Goal: Task Accomplishment & Management: Manage account settings

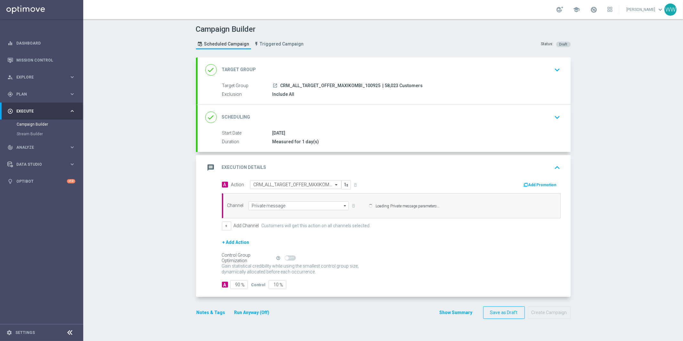
click at [296, 87] on span "CRM_ALL_TARGET_OFFER_MAXIKOMBI_100925" at bounding box center [330, 86] width 100 height 6
copy div "CRM_ALL_TARGET_OFFER_MAXIKOMBI_100925"
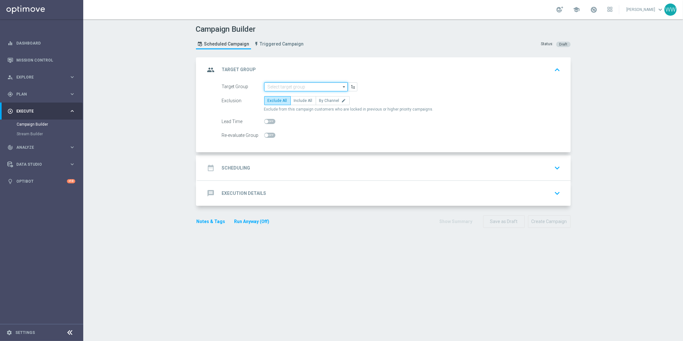
click at [293, 86] on input at bounding box center [306, 86] width 84 height 9
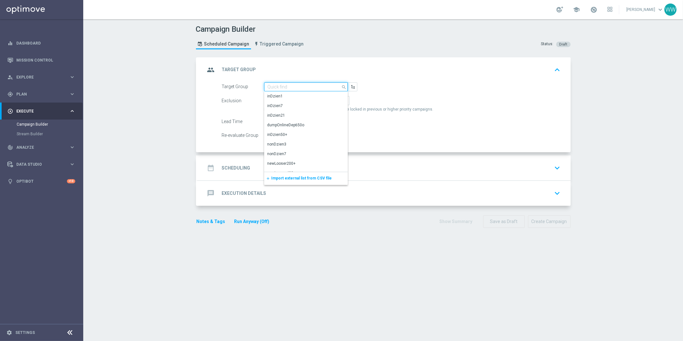
paste input "CRM_ALL_TARGET_OFFER_MAXIKOMBI_100925"
click at [301, 96] on div "CRM_ALL_TARGET_OFFER_MAXIKOMBI_100925" at bounding box center [305, 99] width 77 height 12
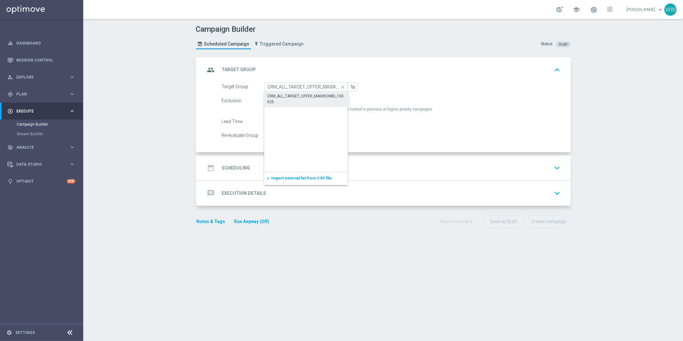
type input "CRM_ALL_TARGET_OFFER_MAXIKOMBI_100925"
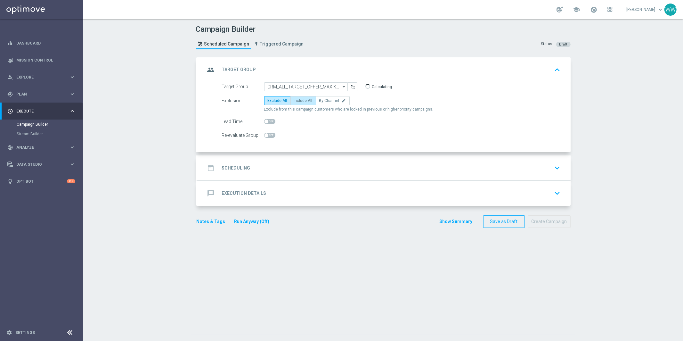
click at [300, 102] on span "Include All" at bounding box center [303, 100] width 19 height 4
click at [298, 102] on input "Include All" at bounding box center [296, 102] width 4 height 4
radio input "true"
click at [277, 166] on div "date_range Scheduling keyboard_arrow_down" at bounding box center [383, 168] width 357 height 12
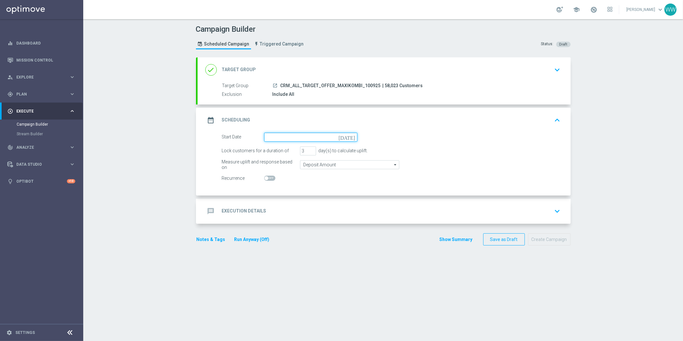
click at [279, 133] on input at bounding box center [310, 136] width 93 height 9
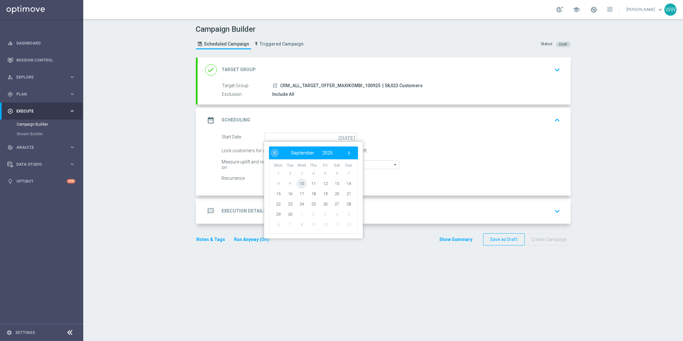
click at [302, 183] on span "10" at bounding box center [301, 183] width 10 height 10
type input "[DATE]"
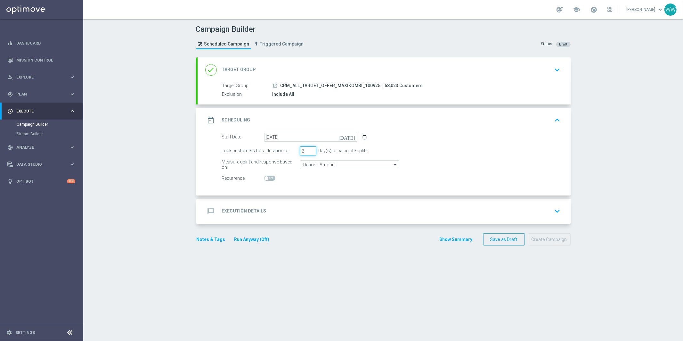
click at [310, 151] on input "2" at bounding box center [308, 150] width 16 height 9
type input "1"
click at [310, 151] on input "1" at bounding box center [308, 150] width 16 height 9
click at [285, 203] on div "message Execution Details keyboard_arrow_down" at bounding box center [383, 210] width 373 height 25
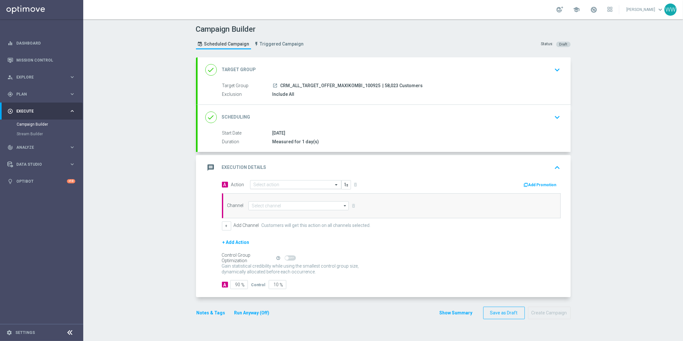
click at [257, 183] on input "text" at bounding box center [288, 184] width 71 height 5
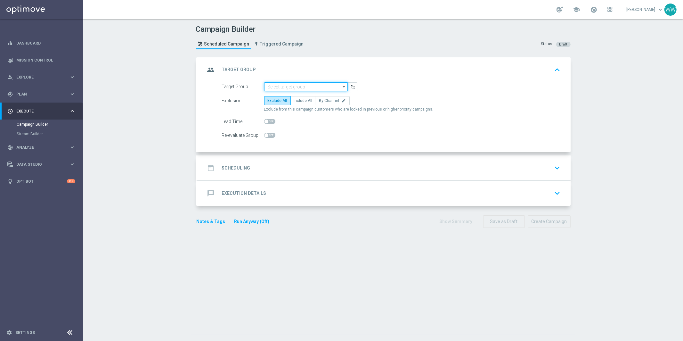
click at [285, 86] on input at bounding box center [306, 86] width 84 height 9
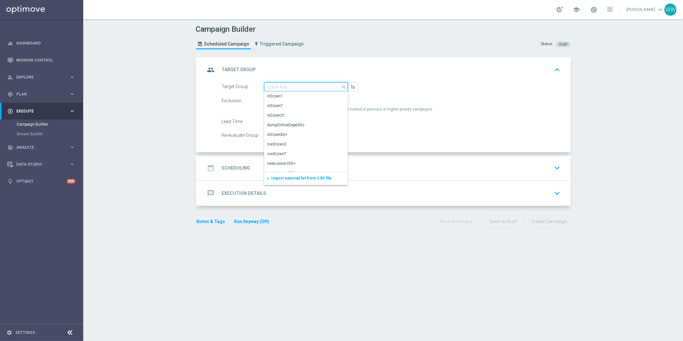
paste input "CRM_ALL_TARGET_OFFER_MAXIKOMBI_100925"
click at [285, 95] on div "CRM_ALL_TARGET_OFFER_MAXIKOMBI_100925" at bounding box center [305, 99] width 77 height 12
type input "CRM_ALL_TARGET_OFFER_MAXIKOMBI_100925"
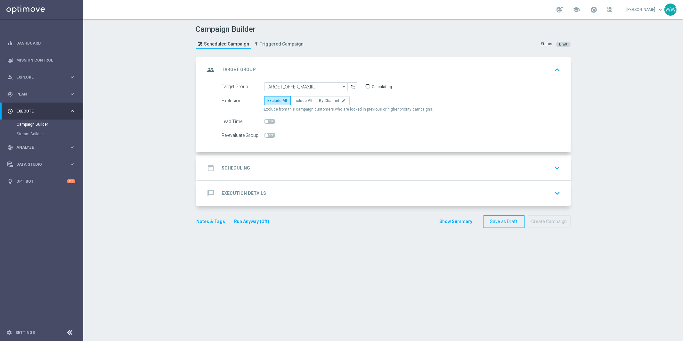
scroll to position [0, 0]
click at [297, 99] on span "Include All" at bounding box center [303, 100] width 19 height 4
click at [297, 100] on input "Include All" at bounding box center [296, 102] width 4 height 4
radio input "true"
click at [276, 168] on div "date_range Scheduling keyboard_arrow_down" at bounding box center [383, 168] width 357 height 12
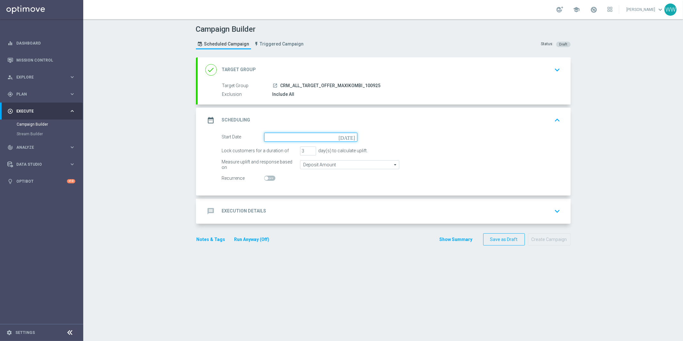
click at [281, 134] on input at bounding box center [310, 136] width 93 height 9
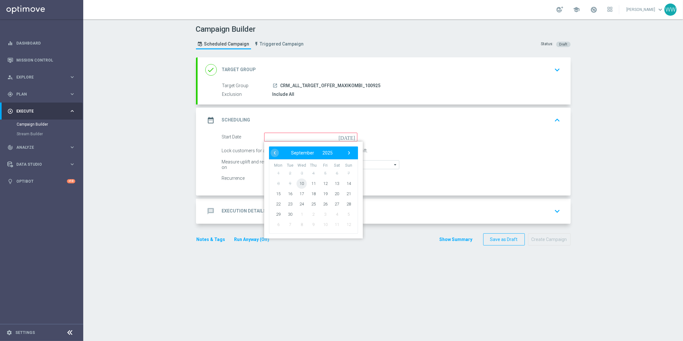
click at [300, 181] on span "10" at bounding box center [301, 183] width 10 height 10
type input "[DATE]"
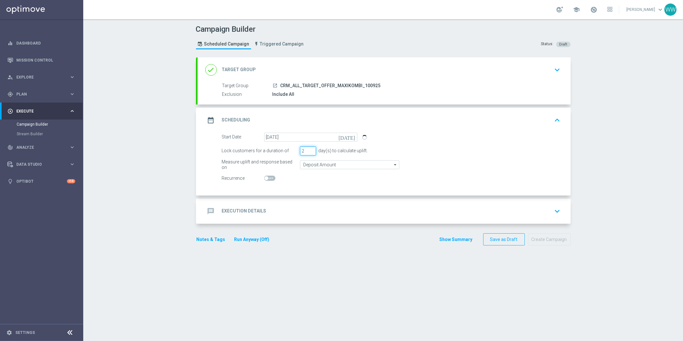
click at [312, 152] on input "2" at bounding box center [308, 150] width 16 height 9
type input "1"
click at [312, 152] on input "1" at bounding box center [308, 150] width 16 height 9
click at [290, 207] on div "message Execution Details keyboard_arrow_down" at bounding box center [383, 211] width 357 height 12
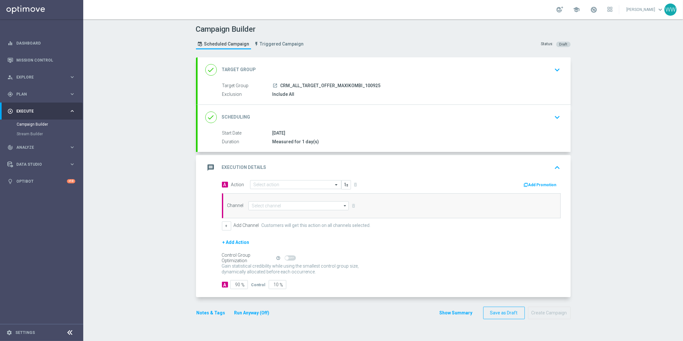
click at [276, 194] on div "Channel arrow_drop_down Show Selected 0 of 22 Target group only SMS" at bounding box center [391, 205] width 339 height 25
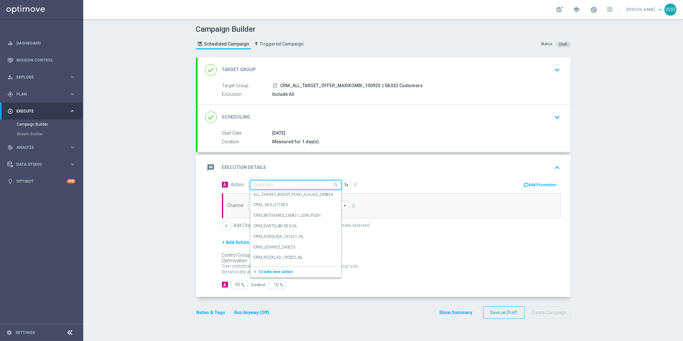
click at [276, 188] on div "Quick find" at bounding box center [295, 184] width 91 height 9
paste input "CRM_ALL_TARGET_OFFER_MAXIKOMBI_100925"
type input "CRM_ALL_TARGET_OFFER_MAXIKOMBI_100925"
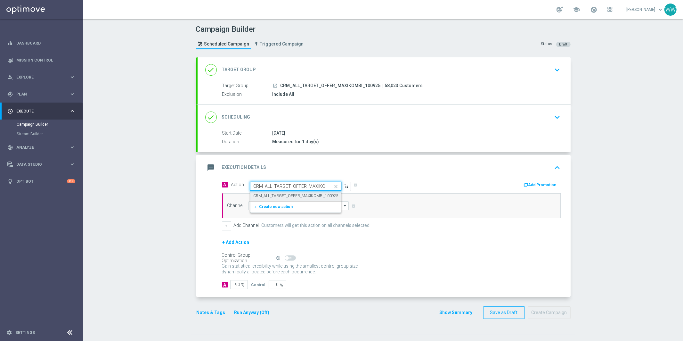
scroll to position [0, 24]
click at [276, 198] on label "CRM_ALL_TARGET_OFFER_MAXIKOMBI_100925" at bounding box center [295, 195] width 85 height 5
click at [268, 210] on div "Channel arrow_drop_down Show Selected 0 of 22 Target group only SMS" at bounding box center [391, 205] width 339 height 25
click at [265, 205] on input at bounding box center [298, 205] width 100 height 9
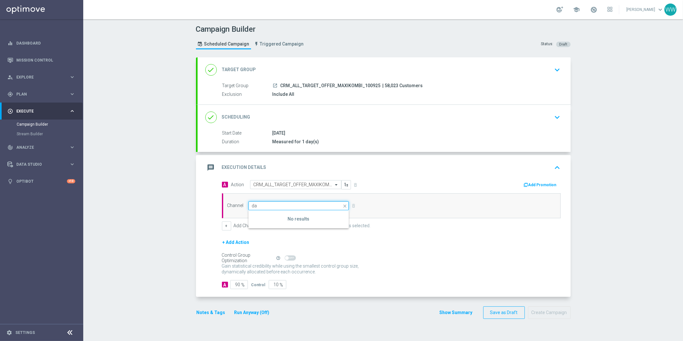
type input "d"
click at [254, 216] on div "Private message" at bounding box center [267, 215] width 30 height 6
type input "Private message"
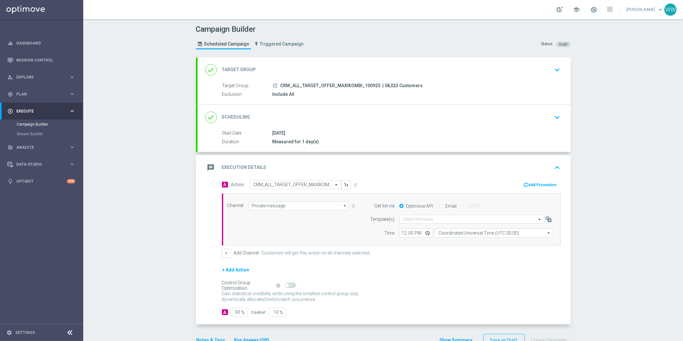
click at [397, 217] on div "Select template" at bounding box center [475, 218] width 163 height 9
click at [411, 217] on input "text" at bounding box center [465, 218] width 125 height 5
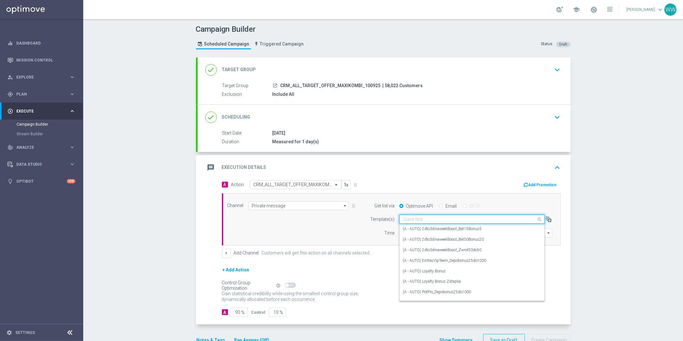
paste input "CRM_ALL_TARGET_OFFER_MAXIKOMBI_100925"
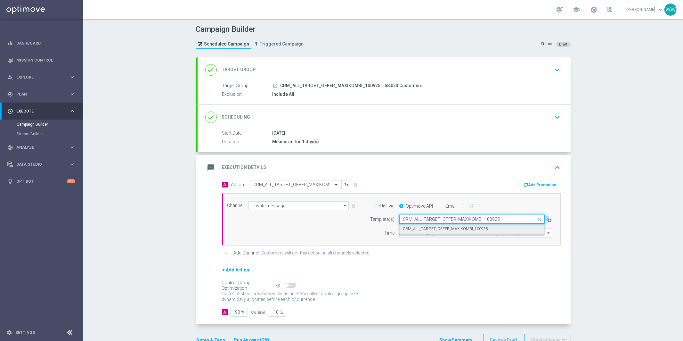
click at [411, 225] on div "CRM_ALL_TARGET_OFFER_MAXIKOMBI_100925" at bounding box center [472, 228] width 138 height 11
type input "CRM_ALL_TARGET_OFFER_MAXIKOMBI_100925"
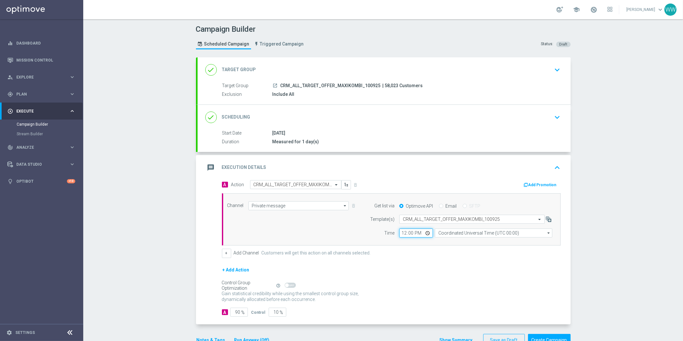
click at [404, 232] on input "12:00" at bounding box center [416, 232] width 34 height 9
type input "16:00"
type input "16:05"
click at [443, 231] on input "Coordinated Universal Time (UTC 00:00)" at bounding box center [493, 232] width 117 height 9
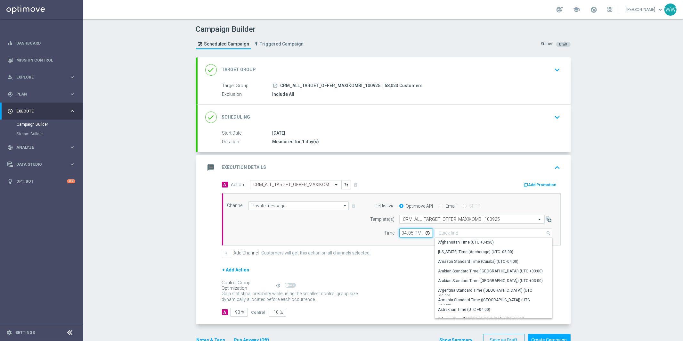
click at [411, 235] on input "16:05" at bounding box center [416, 232] width 34 height 9
type input "Coordinated Universal Time (UTC 00:00)"
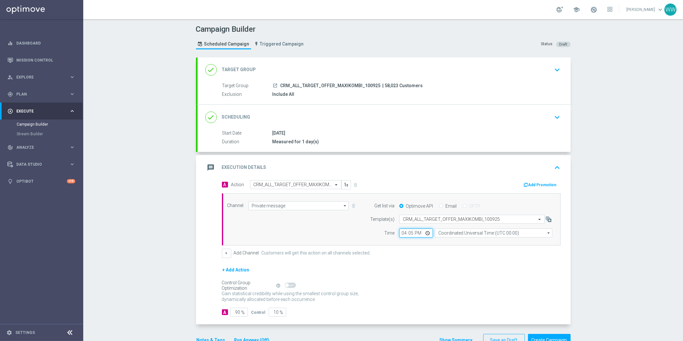
type input "16:03"
click at [443, 236] on input "Coordinated Universal Time (UTC 00:00)" at bounding box center [493, 232] width 117 height 9
click at [443, 244] on div "Central European Time (Warsaw) (UTC +02:00)" at bounding box center [490, 242] width 105 height 6
type input "Central European Time (Warsaw) (UTC +02:00)"
click at [231, 248] on div "+ Add Channel Customers will get this action on all channels selected." at bounding box center [391, 252] width 339 height 9
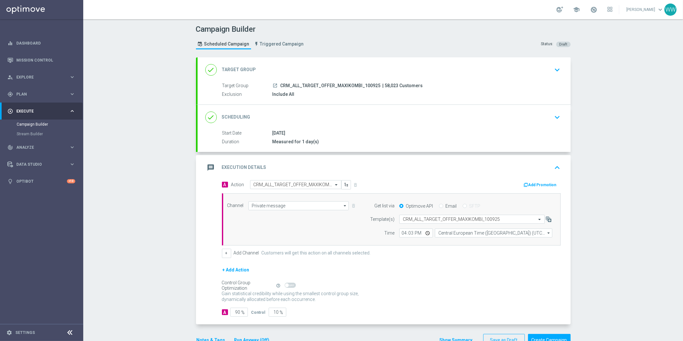
click at [231, 249] on div "+ Add Channel Customers will get this action on all channels selected." at bounding box center [391, 252] width 339 height 9
click at [229, 251] on button "+" at bounding box center [226, 252] width 9 height 9
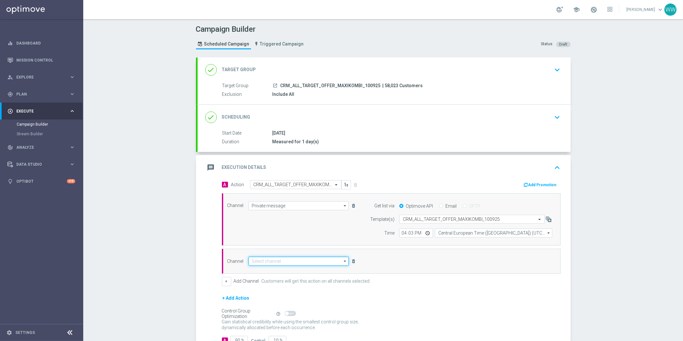
click at [257, 261] on input at bounding box center [298, 260] width 100 height 9
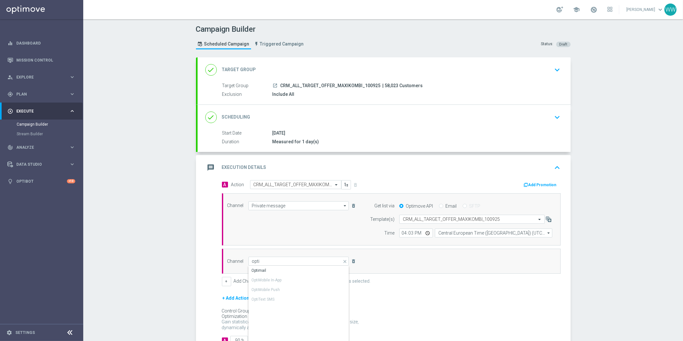
click at [269, 266] on div "Optimail" at bounding box center [298, 270] width 101 height 9
type input "Optimail"
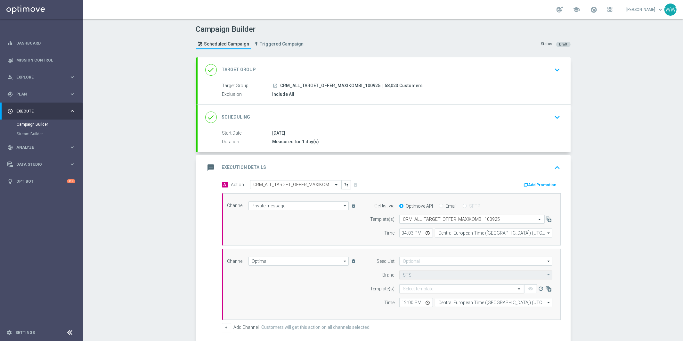
click at [416, 285] on div "Select template" at bounding box center [461, 288] width 125 height 9
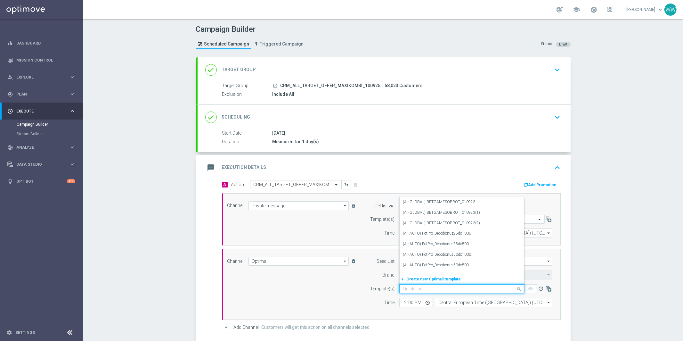
paste input "CRM_ALL_TARGET_OFFER_MAXIKOMBI_100925"
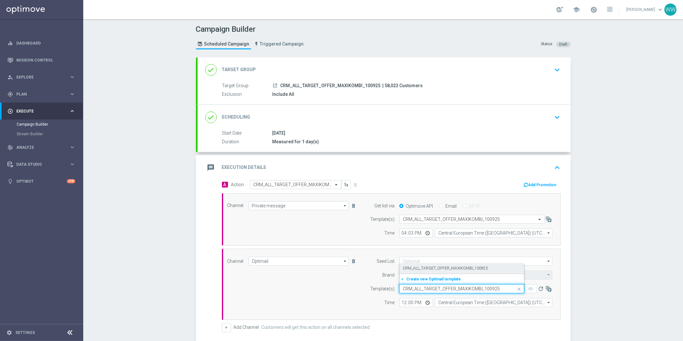
click at [417, 264] on div "CRM_ALL_TARGET_OFFER_MAXIKOMBI_100925" at bounding box center [462, 268] width 118 height 11
type input "CRM_ALL_TARGET_OFFER_MAXIKOMBI_100925"
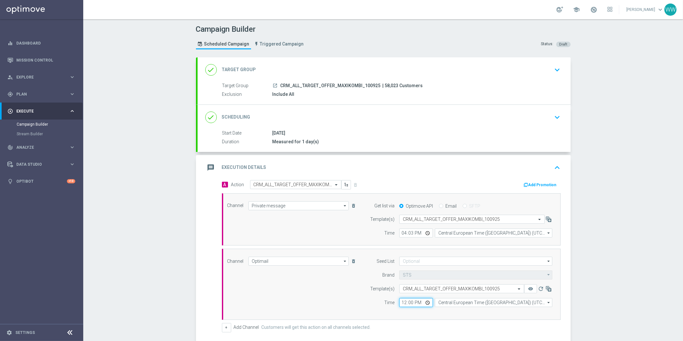
click at [405, 303] on input "12:00" at bounding box center [416, 302] width 34 height 9
click at [403, 302] on input "01:00" at bounding box center [416, 302] width 34 height 9
type input "16:04"
type input "16:03"
click at [450, 307] on div "Seed List arrow_drop_down Show Selected 0 of 17 (All)" at bounding box center [459, 283] width 195 height 55
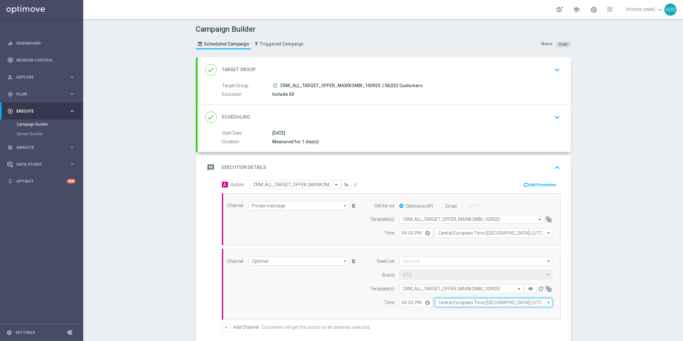
click at [450, 304] on input "Central European Time (Warsaw) (UTC +02:00)" at bounding box center [493, 302] width 117 height 9
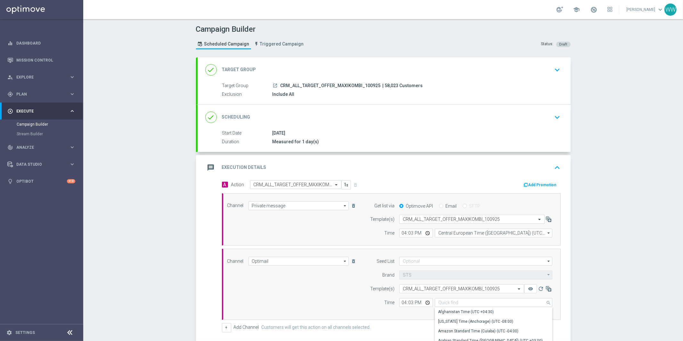
click at [407, 322] on div "A Action Select action CRM_ALL_TARGET_OFFER_MAXIKOMBI_100925 delete_forever Add…" at bounding box center [391, 256] width 348 height 152
type input "Central European Time (Warsaw) (UTC +02:00)"
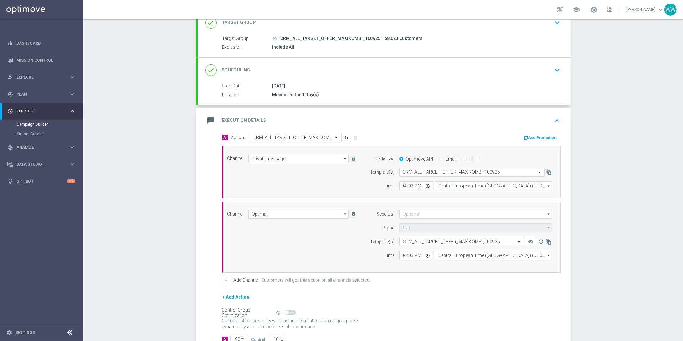
scroll to position [92, 0]
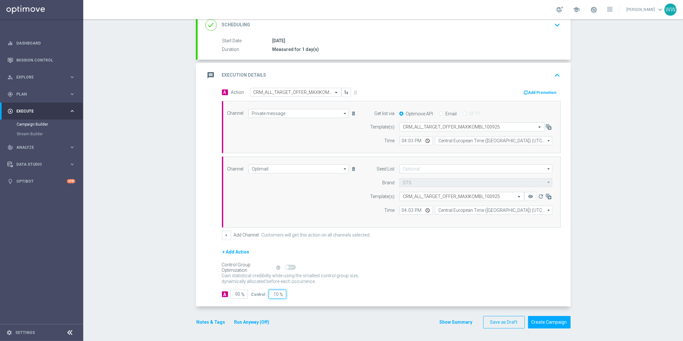
click at [270, 294] on input "10" at bounding box center [278, 293] width 18 height 9
type input "0"
type input "100"
type input "00"
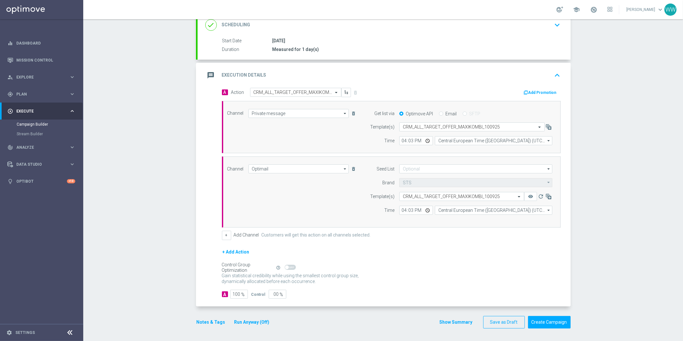
click at [246, 323] on button "Run Anyway (Off)" at bounding box center [252, 322] width 36 height 8
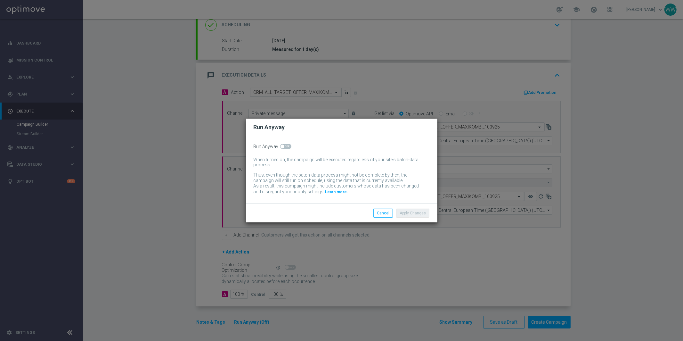
click at [286, 144] on span at bounding box center [285, 146] width 11 height 5
click at [286, 144] on input "checkbox" at bounding box center [285, 146] width 11 height 5
checkbox input "true"
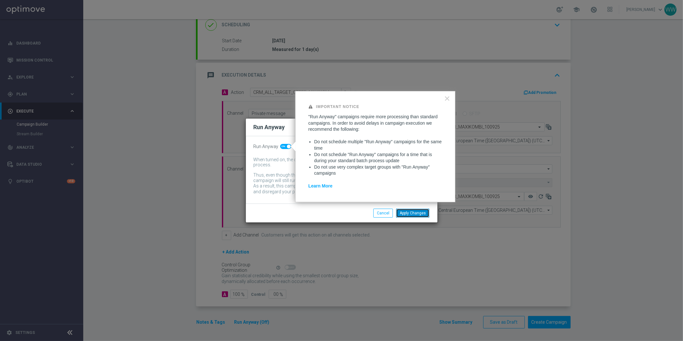
click at [414, 212] on button "Apply Changes" at bounding box center [412, 212] width 33 height 9
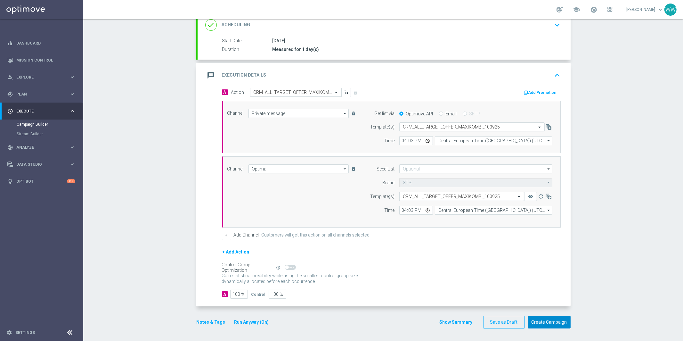
click at [546, 326] on button "Create Campaign" at bounding box center [549, 322] width 43 height 12
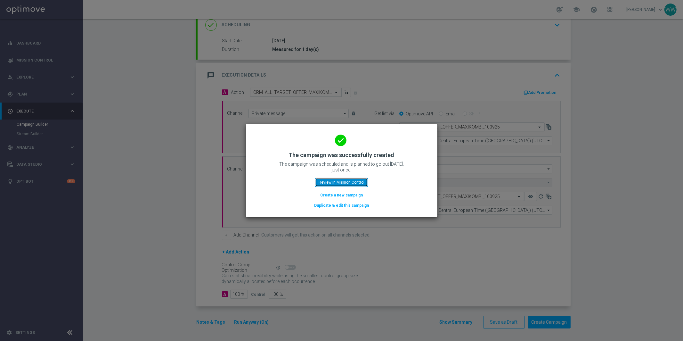
click at [346, 183] on button "Review in Mission Control" at bounding box center [341, 182] width 53 height 9
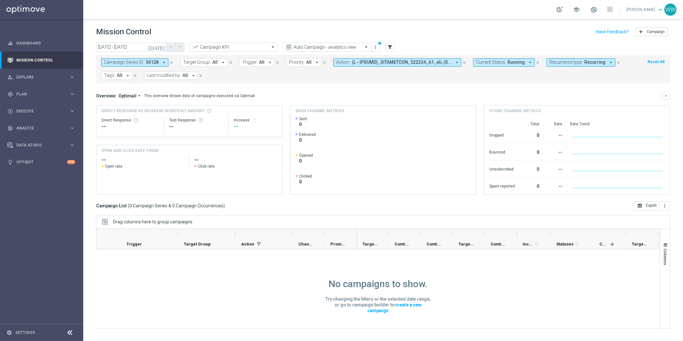
click at [373, 71] on form "Campaign Series ID: 36128 arrow_drop_down close Target Group: All arrow_drop_do…" at bounding box center [368, 68] width 535 height 21
click at [369, 65] on button "Action: arrow_drop_down" at bounding box center [397, 62] width 128 height 8
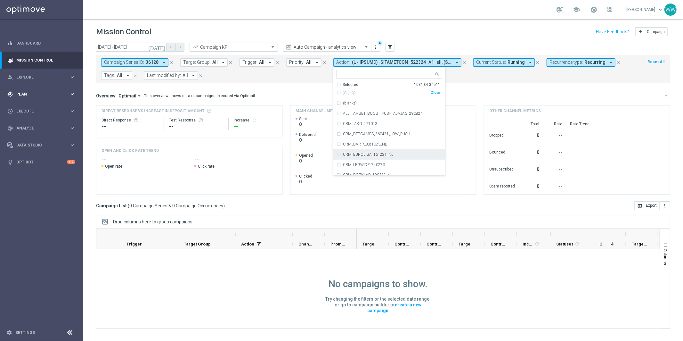
click at [26, 93] on span "Plan" at bounding box center [42, 94] width 53 height 4
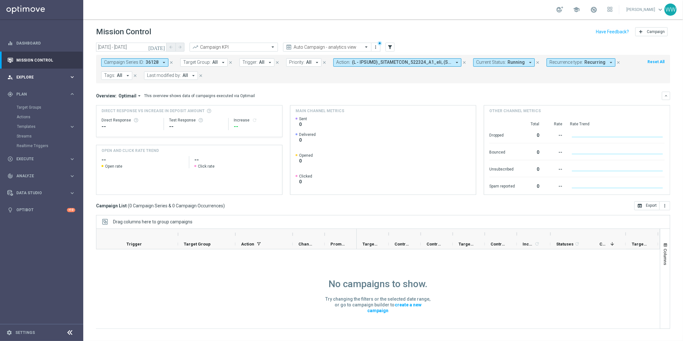
click at [28, 78] on span "Explore" at bounding box center [42, 77] width 53 height 4
click at [33, 172] on span "Plan" at bounding box center [42, 171] width 53 height 4
click at [31, 124] on span "Templates" at bounding box center [40, 126] width 46 height 4
click at [31, 135] on link "Optimail" at bounding box center [43, 135] width 47 height 5
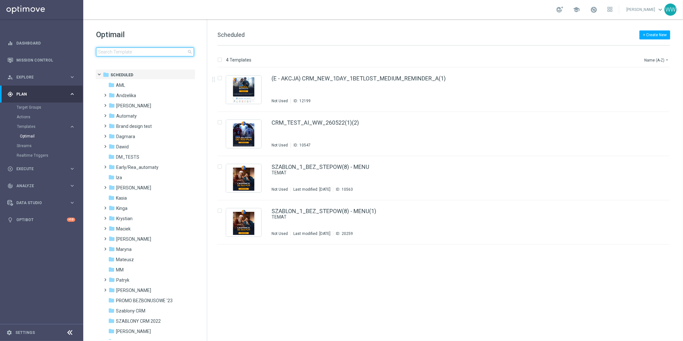
click at [148, 54] on input at bounding box center [145, 51] width 98 height 9
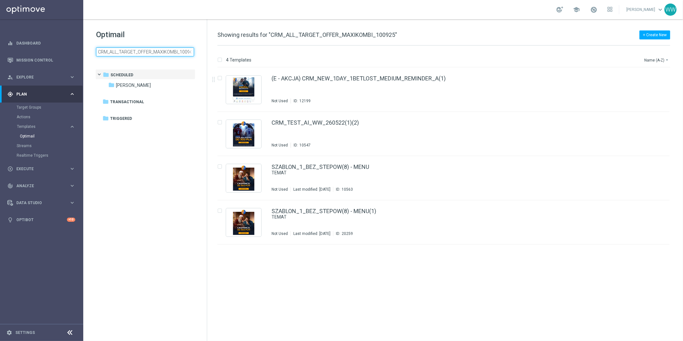
scroll to position [0, 5]
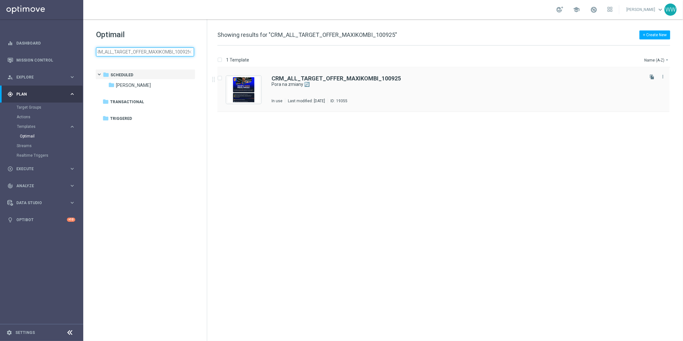
type input "CRM_ALL_TARGET_OFFER_MAXIKOMBI_100925"
click at [237, 84] on img "Press SPACE to select this row." at bounding box center [244, 89] width 32 height 25
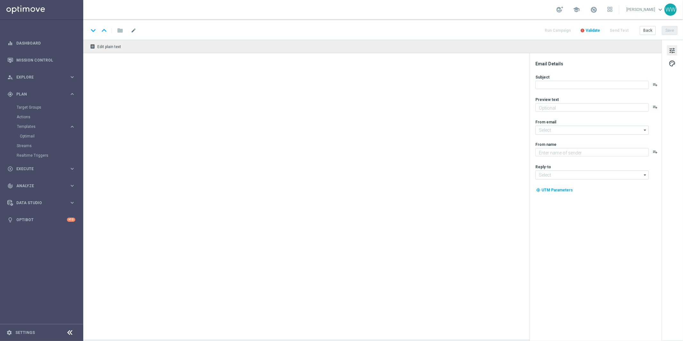
type textarea "Odkryj nowości 👉🏻"
type input "oferta@sts.pl"
type textarea "STS"
type input "kontakt@sts.pl"
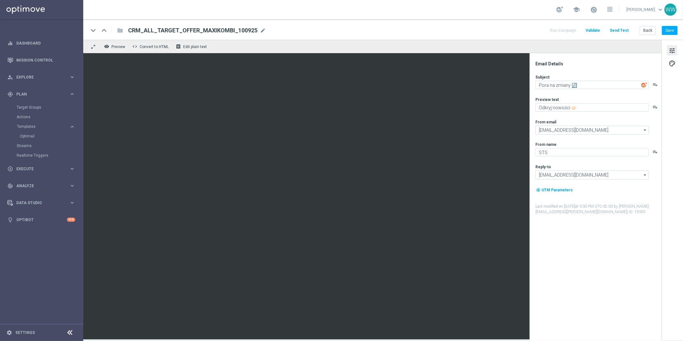
click at [156, 31] on span "CRM_ALL_TARGET_OFFER_MAXIKOMBI_100925" at bounding box center [192, 31] width 129 height 8
click at [156, 31] on input "CRM_ALL_TARGET_OFFER_MAXIKOMBI_100925" at bounding box center [207, 30] width 159 height 8
click at [416, 26] on div "keyboard_arrow_down keyboard_arrow_up folder CRM_ALL_TARGET_OFFER_MAXIKOMBI_100…" at bounding box center [382, 29] width 599 height 20
click at [675, 32] on button "Save" at bounding box center [670, 30] width 16 height 9
click at [616, 31] on button "Send Test" at bounding box center [618, 30] width 21 height 9
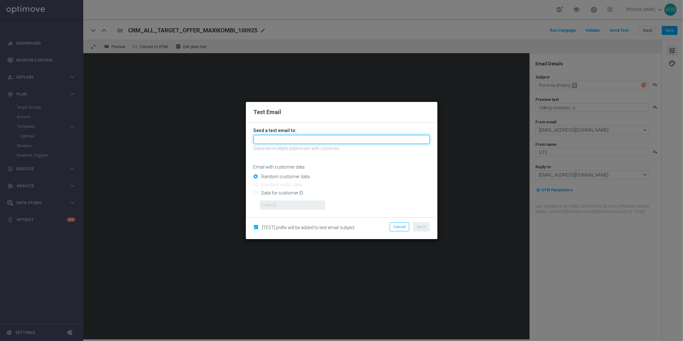
click at [280, 136] on input "text" at bounding box center [341, 139] width 176 height 9
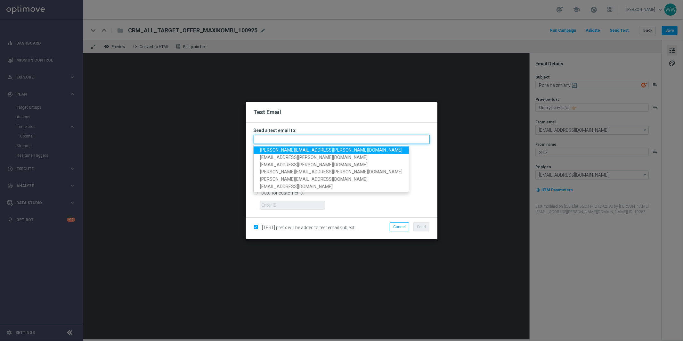
type input "e"
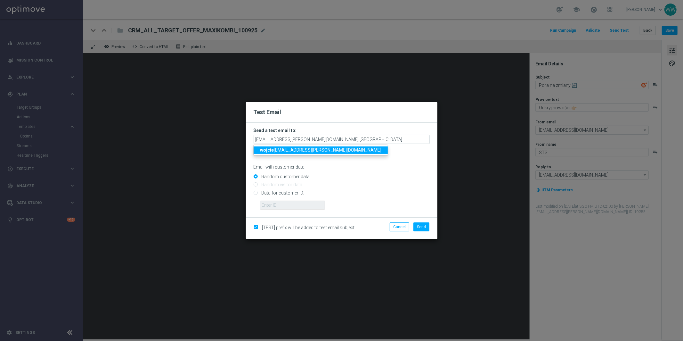
click at [275, 148] on span "wojcie ch.witek@sts.pl" at bounding box center [320, 149] width 121 height 5
type input "kamil.nowak@sts.pl,wojciech.witek@sts.pl"
click at [421, 231] on button "Send" at bounding box center [421, 226] width 16 height 9
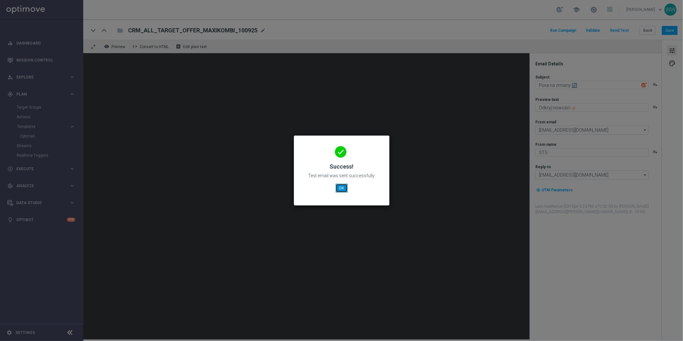
click at [345, 192] on button "OK" at bounding box center [341, 187] width 12 height 9
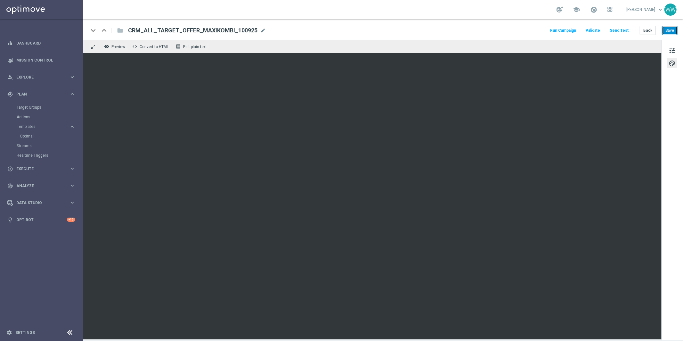
click at [667, 31] on button "Save" at bounding box center [670, 30] width 16 height 9
click at [153, 28] on span "CRM_ALL_TARGET_OFFER_MAXIKOMBI_100925" at bounding box center [192, 31] width 129 height 8
click at [153, 28] on input "CRM_ALL_TARGET_OFFER_MAXIKOMBI_100925" at bounding box center [207, 30] width 159 height 8
click at [669, 33] on button "Save" at bounding box center [670, 30] width 16 height 9
click at [29, 171] on div "play_circle_outline Execute" at bounding box center [38, 169] width 62 height 6
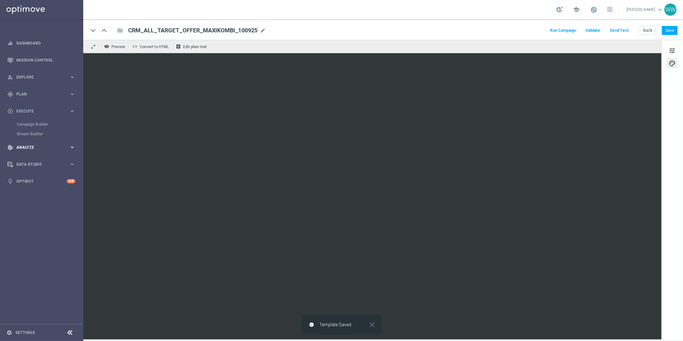
click at [25, 149] on div "track_changes Analyze" at bounding box center [38, 147] width 62 height 6
click at [28, 88] on div "gps_fixed Plan keyboard_arrow_right" at bounding box center [41, 93] width 83 height 17
click at [25, 102] on div "Target Groups" at bounding box center [50, 107] width 66 height 10
click at [25, 105] on link "Target Groups" at bounding box center [42, 107] width 50 height 5
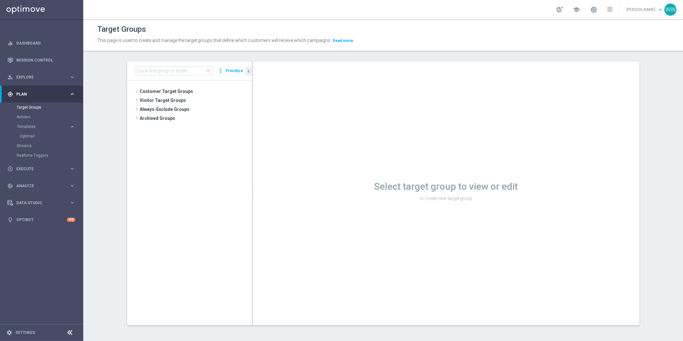
click at [161, 65] on div "search more_vert Prioritize" at bounding box center [189, 70] width 125 height 19
click at [161, 67] on input at bounding box center [174, 70] width 78 height 9
paste input "CRM_ALL_TARGET_OFFER_MAXIKOMBI_100925"
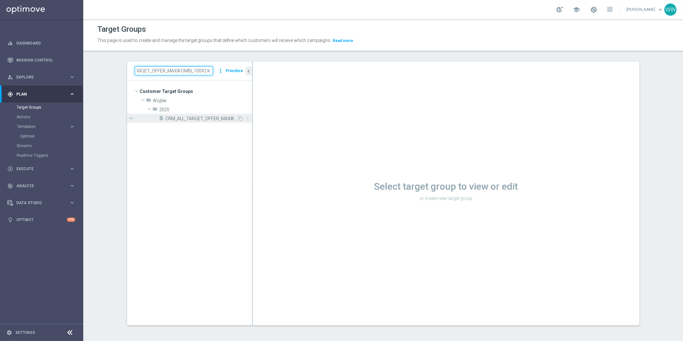
type input "CRM_ALL_TARGET_OFFER_MAXIKOMBI_100925"
click at [188, 119] on span "CRM_ALL_TARGET_OFFER_MAXIKOMBI_100925" at bounding box center [202, 118] width 72 height 5
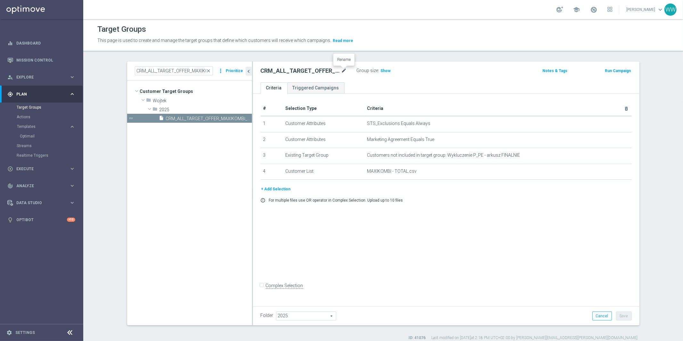
click at [343, 69] on icon "mode_edit" at bounding box center [344, 71] width 6 height 8
click at [328, 73] on input "CRM_ALL_TARGET_OFFER_MAXIKOMBI_100925" at bounding box center [304, 71] width 86 height 9
click at [330, 72] on input "CRM_ALL_TARGET_OFFER_MAXIKOMBI_100925" at bounding box center [304, 71] width 86 height 9
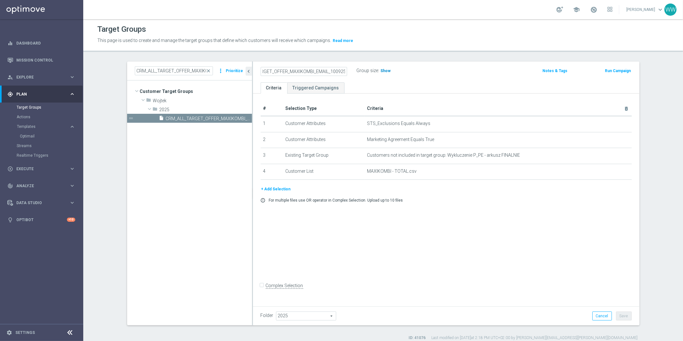
drag, startPoint x: 339, startPoint y: 74, endPoint x: 379, endPoint y: 74, distance: 39.4
click at [379, 74] on div "CRM_ALL_TARGET_OFFER_MAXIKOMBI_EMAIL_100925 Group size : Show" at bounding box center [383, 71] width 254 height 10
type input "CRM_ALL_TARGET_OFFER_MAXIKOMBI_EMAIL_100925"
click at [374, 79] on div "CRM_ALL_TARGET_OFFER_MAXIKOMBI_EMAIL_100925 Group size : Show Notes & Tags Run …" at bounding box center [446, 71] width 386 height 21
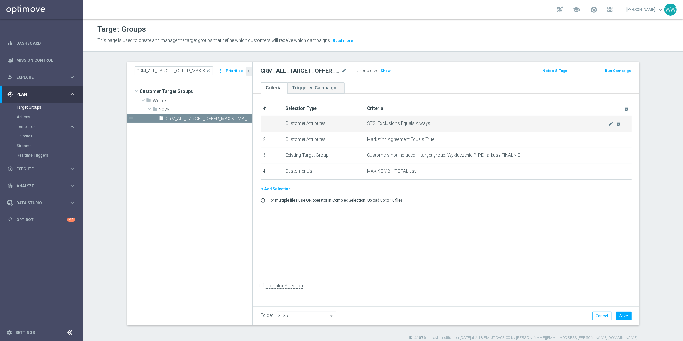
click at [607, 124] on span "STS_Exclusions Equals Always" at bounding box center [487, 123] width 241 height 5
click at [609, 124] on icon "mode_edit" at bounding box center [610, 123] width 5 height 5
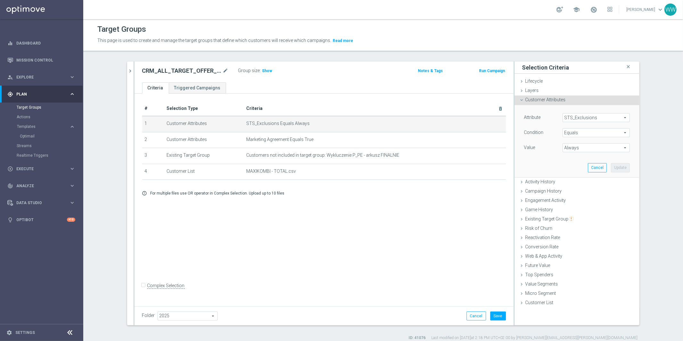
click at [568, 121] on span "STS_Exclusions" at bounding box center [596, 117] width 67 height 8
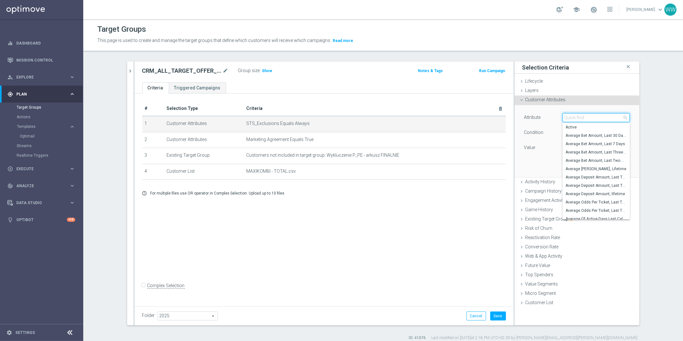
click at [568, 120] on input "search" at bounding box center [595, 117] width 67 height 9
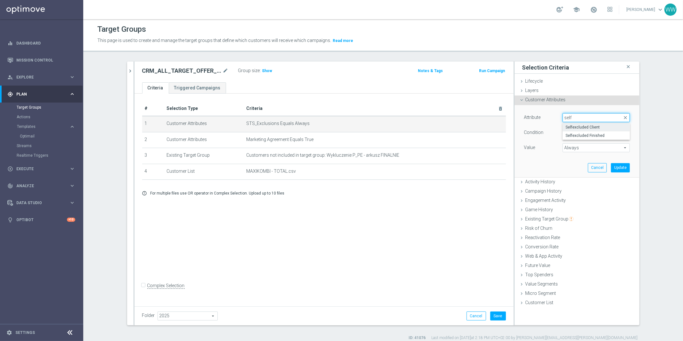
type input "self"
click at [585, 127] on span "Selfexcluded Client" at bounding box center [595, 126] width 61 height 5
type input "Selfexcluded Client"
click at [572, 148] on span "Always" at bounding box center [596, 147] width 67 height 8
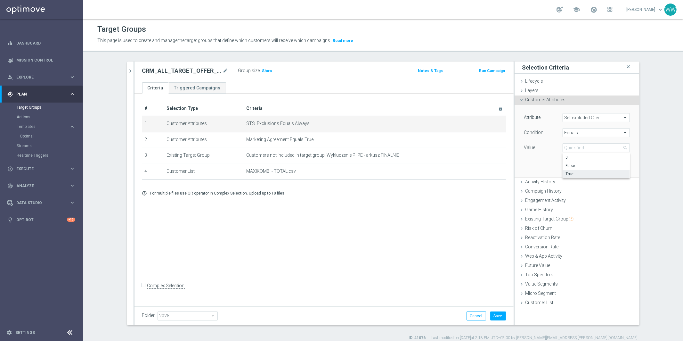
click at [571, 172] on span "True" at bounding box center [595, 173] width 61 height 5
type input "True"
click at [618, 167] on button "Update" at bounding box center [620, 167] width 19 height 9
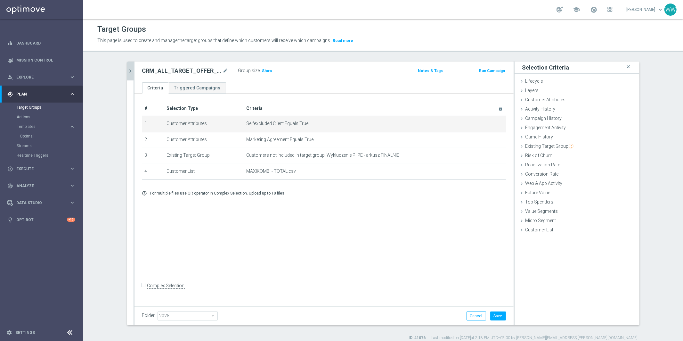
click at [127, 76] on button "chevron_right" at bounding box center [130, 70] width 6 height 19
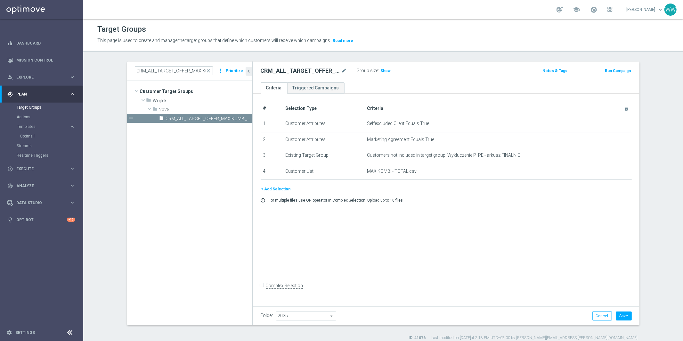
click at [268, 186] on button "+ Add Selection" at bounding box center [276, 188] width 31 height 7
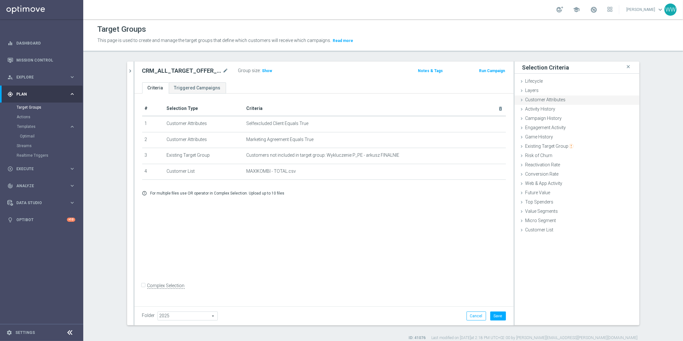
click at [549, 98] on span "Customer Attributes" at bounding box center [545, 99] width 40 height 5
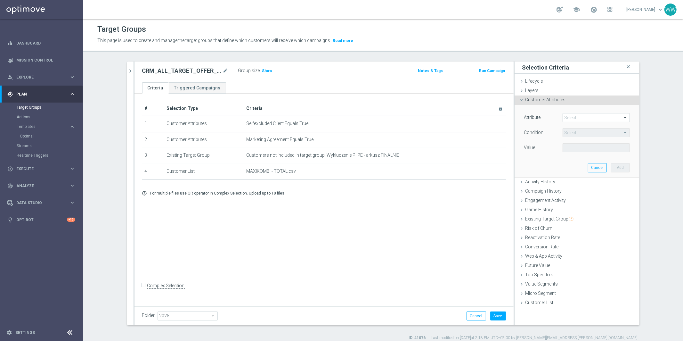
click at [572, 114] on span at bounding box center [596, 117] width 67 height 8
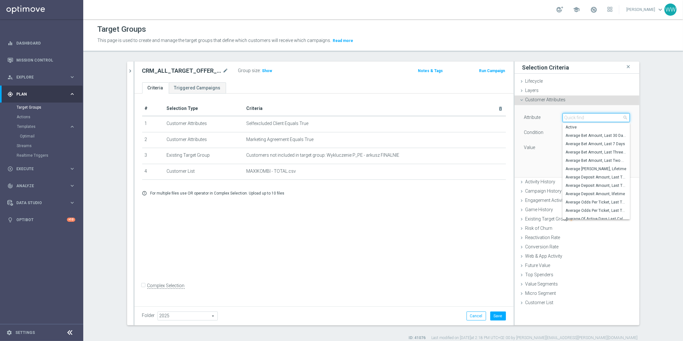
click at [572, 115] on input "search" at bounding box center [595, 117] width 67 height 9
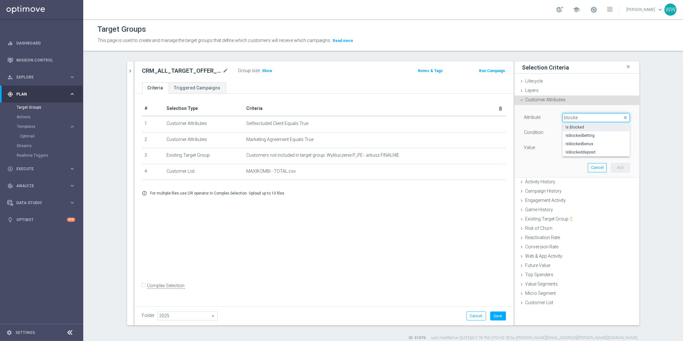
type input "blocke"
click at [573, 126] on span "Is Blocked" at bounding box center [595, 126] width 61 height 5
type input "Is Blocked"
type input "Equals"
click at [572, 147] on span at bounding box center [596, 147] width 67 height 8
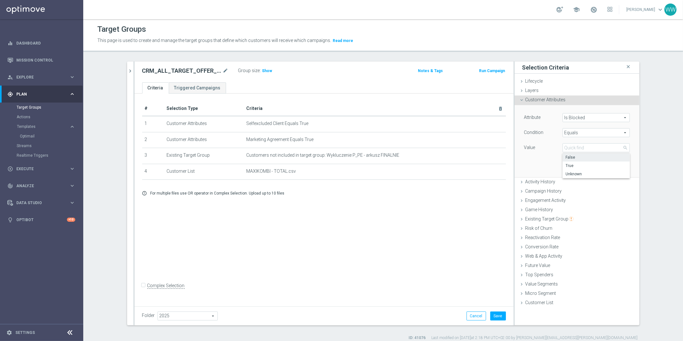
click at [572, 158] on span "False" at bounding box center [595, 157] width 61 height 5
type input "False"
click at [625, 168] on button "Add" at bounding box center [620, 167] width 19 height 9
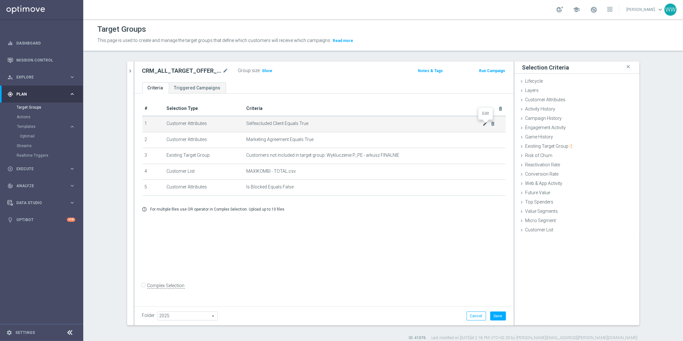
click at [486, 124] on icon "mode_edit" at bounding box center [484, 123] width 5 height 5
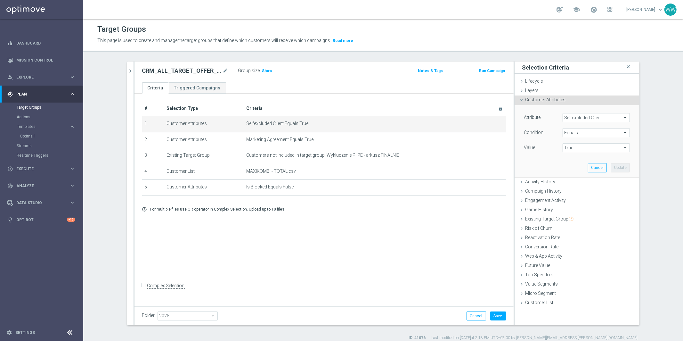
click at [572, 145] on span "True" at bounding box center [596, 147] width 67 height 8
click at [572, 166] on span "False" at bounding box center [595, 165] width 61 height 5
type input "False"
click at [622, 167] on button "Update" at bounding box center [620, 167] width 19 height 9
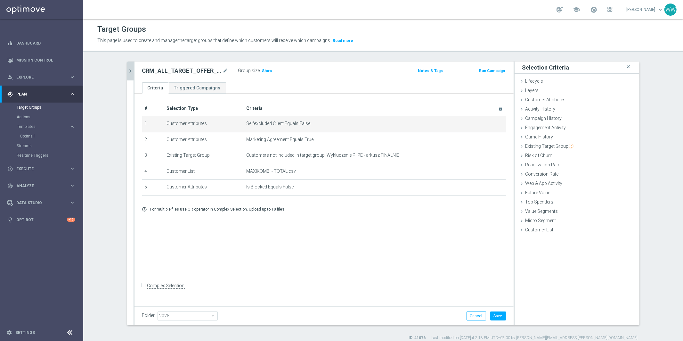
click at [127, 79] on button "chevron_right" at bounding box center [130, 70] width 6 height 19
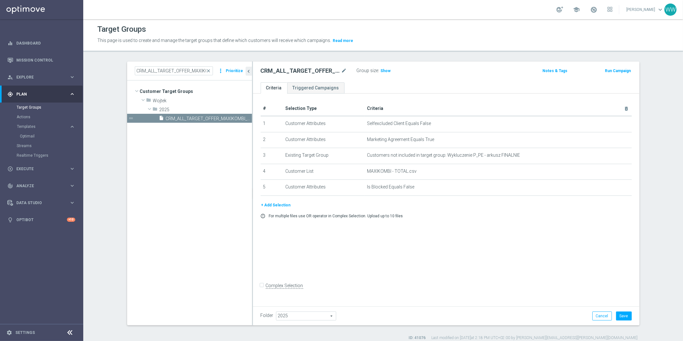
click at [282, 205] on button "+ Add Selection" at bounding box center [276, 204] width 31 height 7
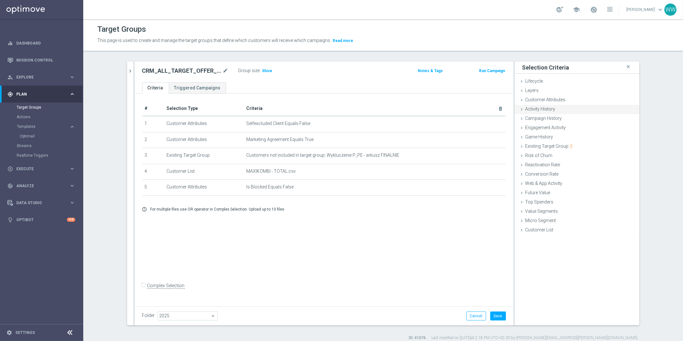
click at [549, 111] on div "Activity History done" at bounding box center [576, 110] width 125 height 10
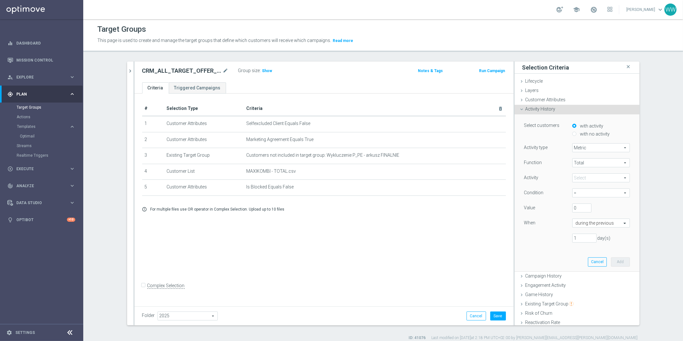
click at [549, 111] on span "Activity History" at bounding box center [540, 108] width 30 height 5
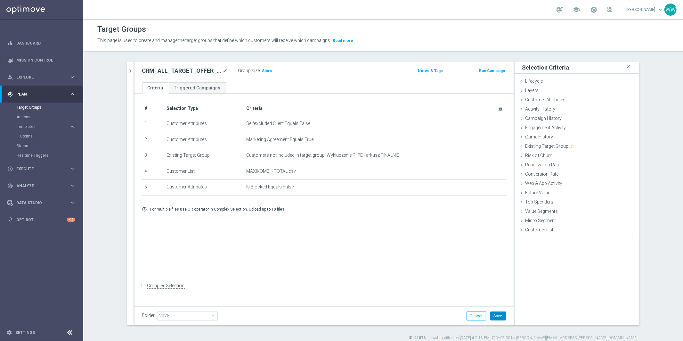
click at [497, 312] on button "Save" at bounding box center [498, 315] width 16 height 9
click at [497, 312] on div "Cancel Save Saving..." at bounding box center [483, 315] width 46 height 9
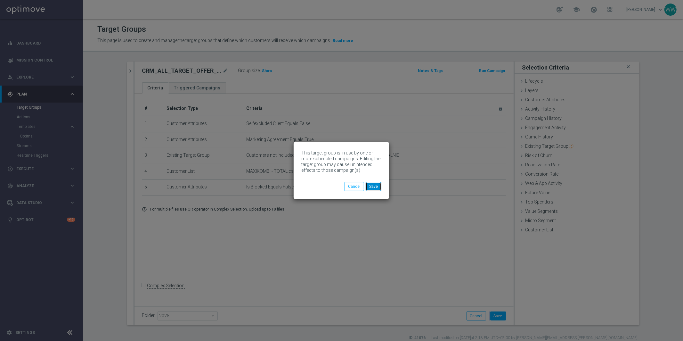
click at [376, 188] on button "Save" at bounding box center [373, 186] width 16 height 9
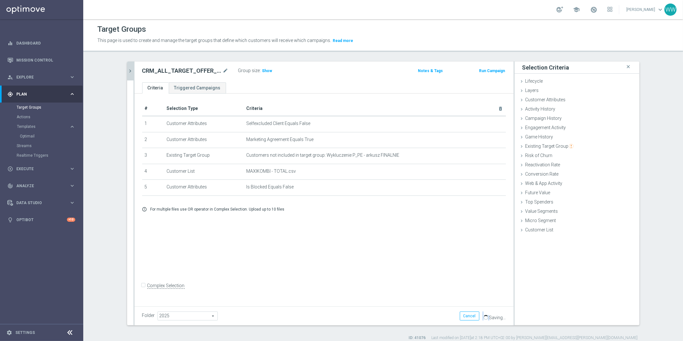
click at [130, 68] on icon "chevron_right" at bounding box center [130, 71] width 6 height 6
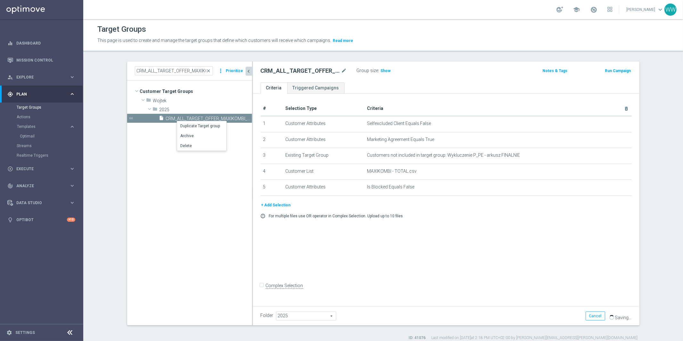
click at [164, 143] on tree-viewport "Customer Target Groups library_add create_new_folder folder" at bounding box center [189, 202] width 125 height 244
click at [21, 64] on link "Mission Control" at bounding box center [45, 60] width 59 height 17
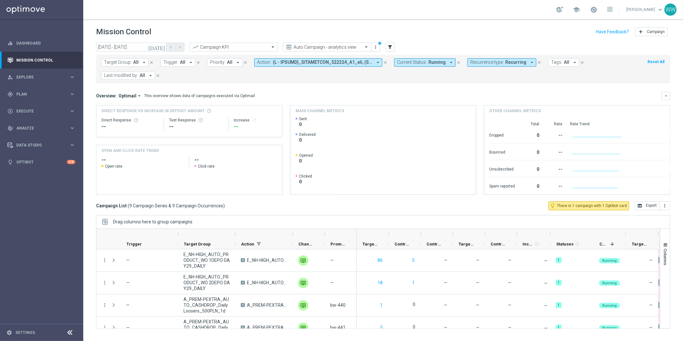
click at [448, 60] on icon "arrow_drop_down" at bounding box center [451, 63] width 6 height 6
click at [0, 0] on div "Clear" at bounding box center [0, 0] width 0 height 0
click at [498, 55] on div "Target Group: All arrow_drop_down close Trigger: All arrow_drop_down close Prio…" at bounding box center [383, 69] width 574 height 28
click at [505, 63] on span "Recurring" at bounding box center [515, 62] width 21 height 5
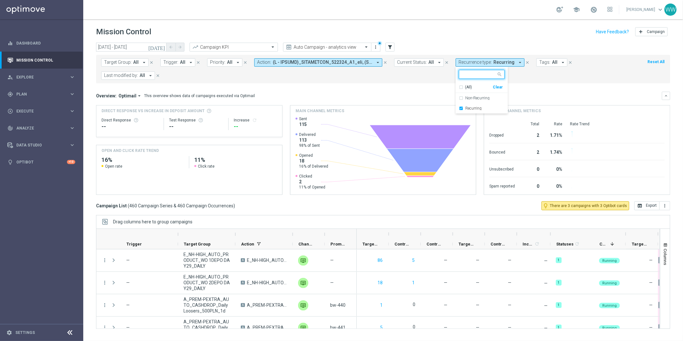
click at [0, 0] on div "Clear" at bounding box center [0, 0] width 0 height 0
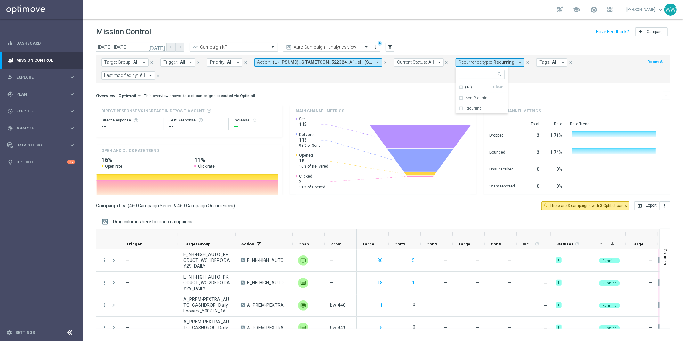
click at [341, 60] on span at bounding box center [323, 62] width 100 height 5
click at [341, 62] on span at bounding box center [323, 62] width 100 height 5
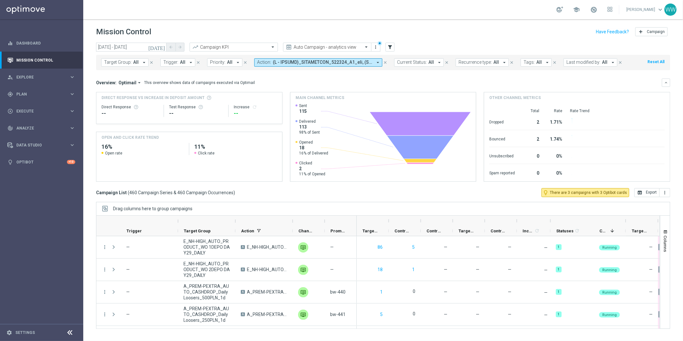
click at [349, 63] on span at bounding box center [323, 62] width 100 height 5
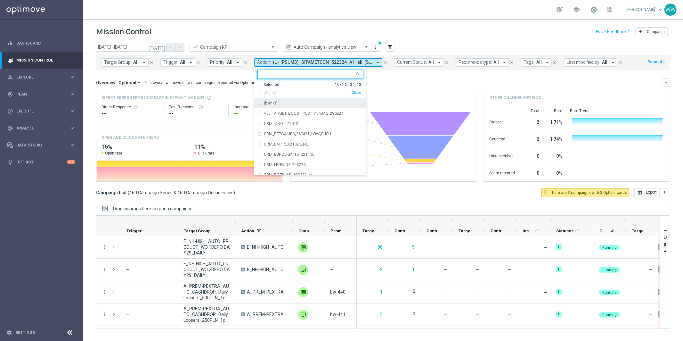
click at [0, 0] on div "Clear" at bounding box center [0, 0] width 0 height 0
click at [283, 78] on div at bounding box center [307, 75] width 95 height 6
click at [282, 76] on input "text" at bounding box center [308, 74] width 94 height 5
paste input "CRM_ALL_TARGET_OFFER_ZMIANY MAIL_100925"
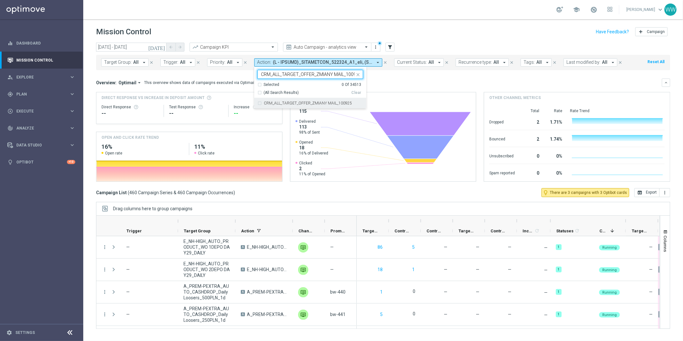
scroll to position [0, 5]
click at [272, 101] on label "CRM_ALL_TARGET_OFFER_ZMIANY MAIL_100925" at bounding box center [308, 103] width 88 height 4
type input "CRM_ALL_TARGET_OFFER_ZMIANY MAIL_100925"
click at [424, 89] on div "Overview: Optimail arrow_drop_down This overview shows data of campaigns execut…" at bounding box center [383, 129] width 574 height 103
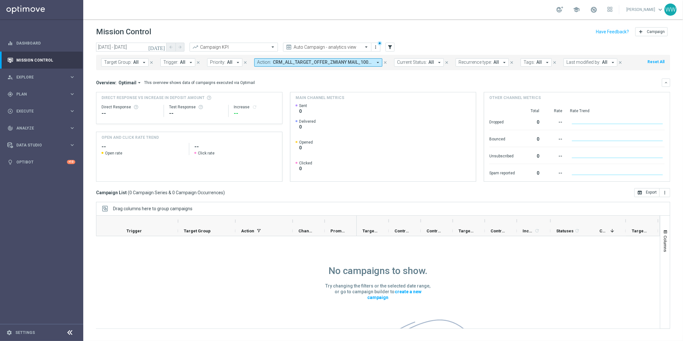
click at [307, 61] on span "CRM_ALL_TARGET_OFFER_ZMIANY MAIL_100925" at bounding box center [323, 62] width 100 height 5
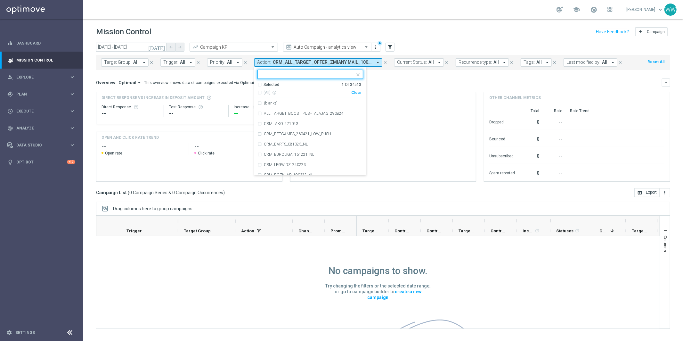
type input "CRM_ALL_TARGET_OFFER_ZMIANY MAIL_100925"
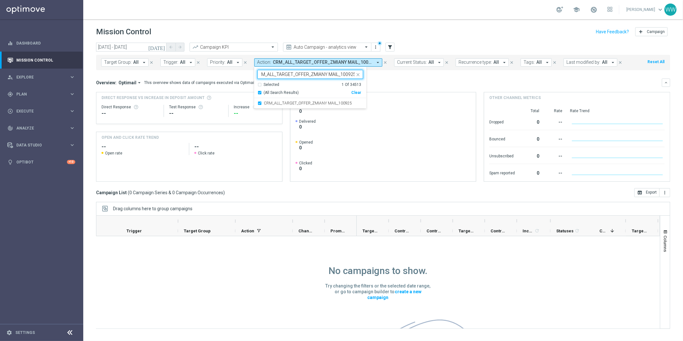
click at [308, 74] on input "CRM_ALL_TARGET_OFFER_ZMIANY MAIL_100925" at bounding box center [308, 74] width 94 height 5
drag, startPoint x: 308, startPoint y: 75, endPoint x: 372, endPoint y: 75, distance: 63.4
click at [372, 75] on div "today 10 Sep 2025 - 10 Sep 2025 arrow_back arrow_forward Campaign KPI trending_…" at bounding box center [382, 189] width 599 height 292
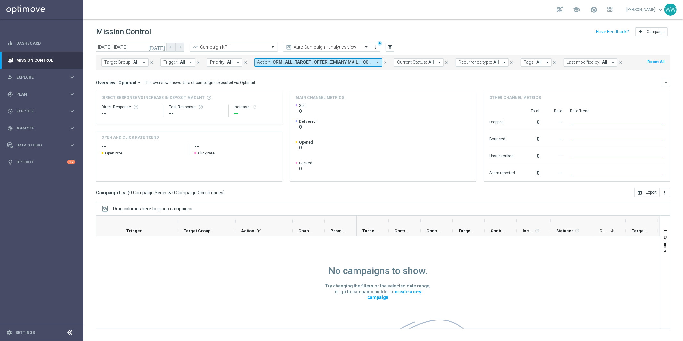
click at [309, 68] on div "Target Group: All arrow_drop_down close Trigger: All arrow_drop_down close Prio…" at bounding box center [383, 62] width 574 height 15
click at [310, 61] on span "CRM_ALL_TARGET_OFFER_ZMIANY MAIL_100925" at bounding box center [323, 62] width 100 height 5
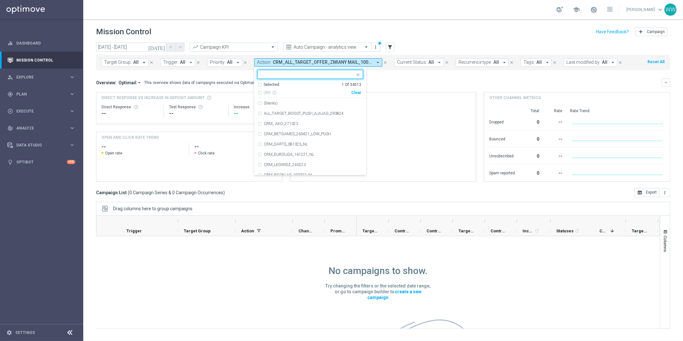
click at [319, 71] on div "CRM_ALL_TARGET_OFFER_ZMIANY MAIL_100925" at bounding box center [306, 74] width 97 height 8
type input "CRM_ALL_TARGET_OFFER_ZMIANY MAIL_100925"
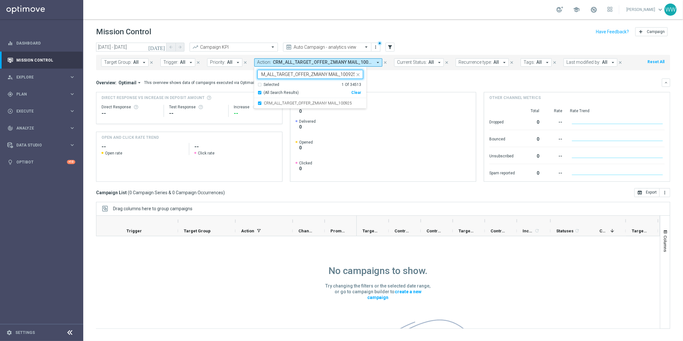
click at [341, 75] on input "CRM_ALL_TARGET_OFFER_ZMIANY MAIL_100925" at bounding box center [308, 74] width 94 height 5
drag, startPoint x: 339, startPoint y: 75, endPoint x: 247, endPoint y: 72, distance: 92.2
click at [247, 72] on div "today 10 Sep 2025 - 10 Sep 2025 arrow_back arrow_forward Campaign KPI trending_…" at bounding box center [382, 189] width 599 height 292
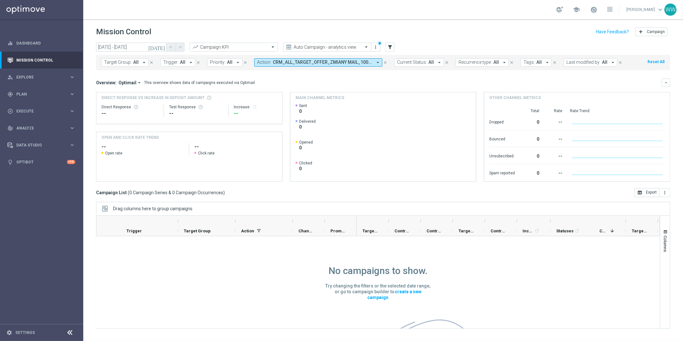
click at [303, 65] on span "CRM_ALL_TARGET_OFFER_ZMIANY MAIL_100925" at bounding box center [323, 62] width 100 height 5
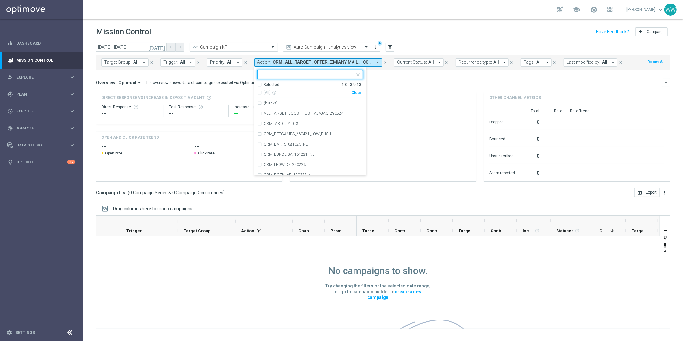
type input "CRM_ALL_TARGET_OFFER_ZMIANY MAIL_100925"
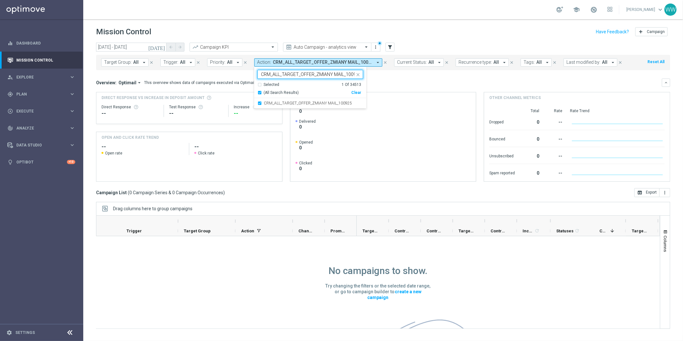
drag, startPoint x: 338, startPoint y: 74, endPoint x: 249, endPoint y: 74, distance: 89.0
click at [249, 74] on div "today 10 Sep 2025 - 10 Sep 2025 arrow_back arrow_forward Campaign KPI trending_…" at bounding box center [382, 189] width 599 height 292
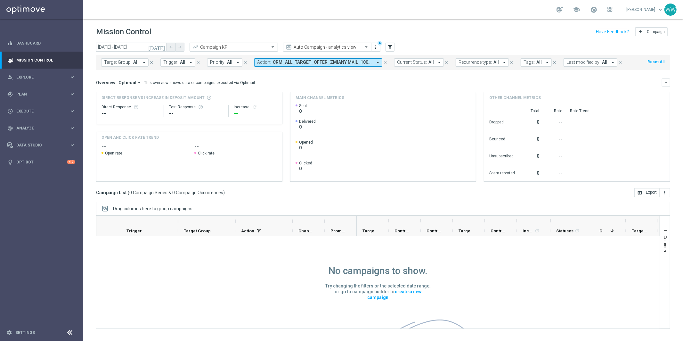
click at [277, 61] on span "CRM_ALL_TARGET_OFFER_ZMIANY MAIL_100925" at bounding box center [323, 62] width 100 height 5
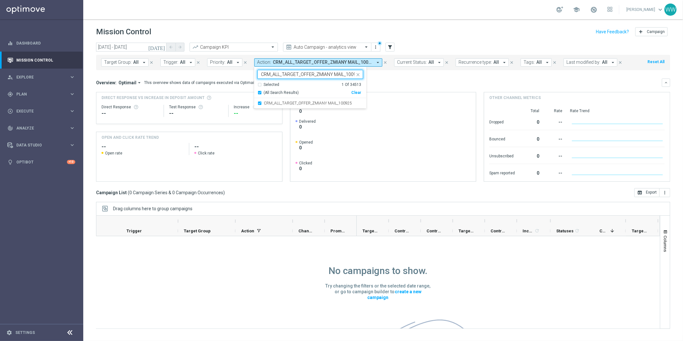
drag, startPoint x: 338, startPoint y: 75, endPoint x: 262, endPoint y: 74, distance: 75.9
click at [262, 74] on input "CRM_ALL_TARGET_OFFER_ZMIANY MAIL_100925" at bounding box center [308, 74] width 94 height 5
click at [279, 105] on label "CRM_ALL_TARGET_OFFER_MAXIKOMBI_100925" at bounding box center [306, 103] width 85 height 4
type input "100925"
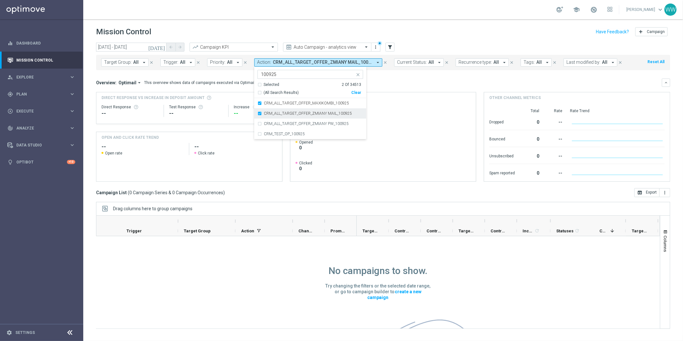
click at [279, 111] on label "CRM_ALL_TARGET_OFFER_ZMIANY MAIL_100925" at bounding box center [308, 113] width 88 height 4
click at [398, 92] on div "Direct Response VS Increase In Deposit Amount Direct Response -- Test Response …" at bounding box center [383, 137] width 574 height 90
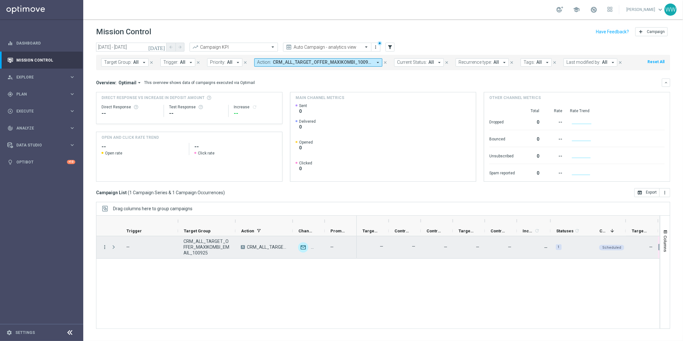
click at [103, 247] on icon "more_vert" at bounding box center [105, 247] width 6 height 6
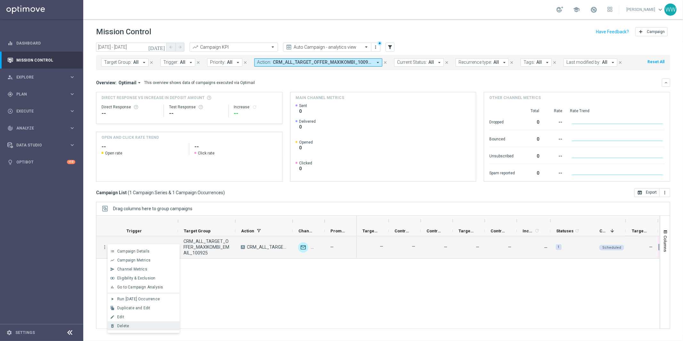
click at [125, 326] on span "Delete" at bounding box center [123, 325] width 12 height 4
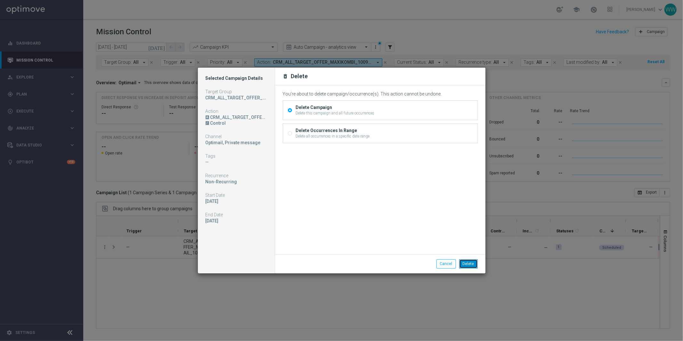
click at [473, 267] on button "Delete" at bounding box center [468, 263] width 19 height 9
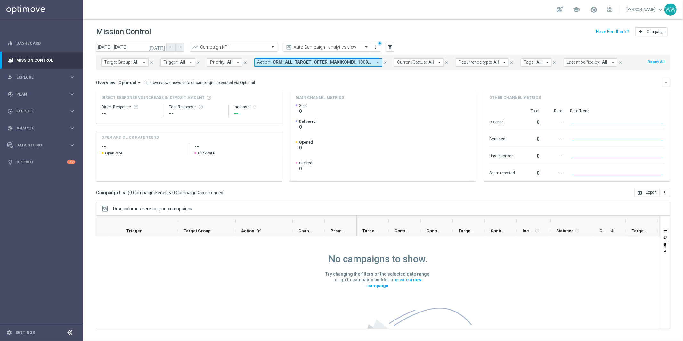
scroll to position [12, 0]
click at [329, 63] on span "CRM_ALL_TARGET_OFFER_MAXIKOMBI_100925" at bounding box center [323, 62] width 100 height 5
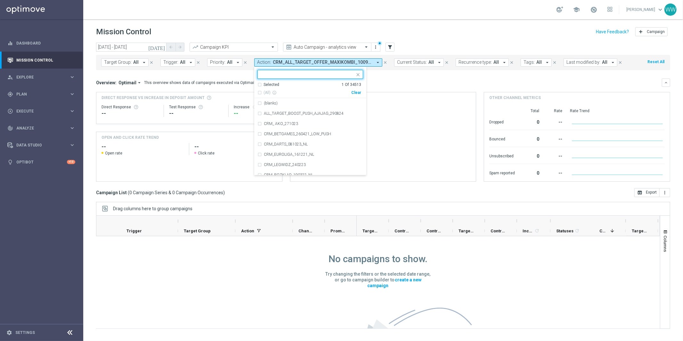
click at [0, 0] on div "Clear" at bounding box center [0, 0] width 0 height 0
click at [297, 75] on input "text" at bounding box center [308, 74] width 94 height 5
type input "a"
type input "maxikom"
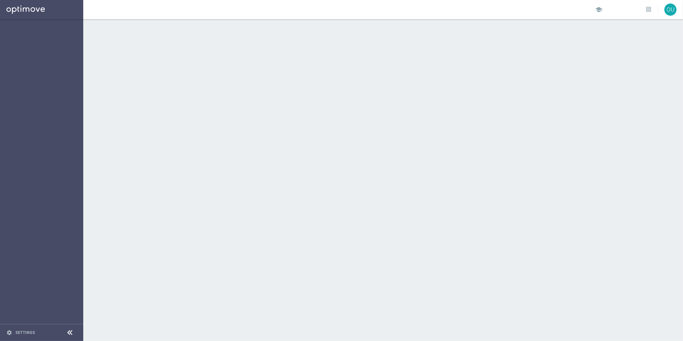
click at [192, 102] on div at bounding box center [382, 179] width 599 height 321
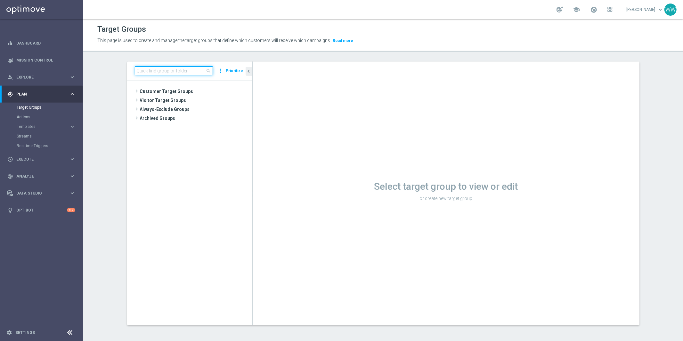
click at [179, 66] on input at bounding box center [174, 70] width 78 height 9
click at [179, 67] on input at bounding box center [174, 70] width 78 height 9
paste input "CRM_ALL_TARGET_OFFER_ZMIANY MAIL_100925"
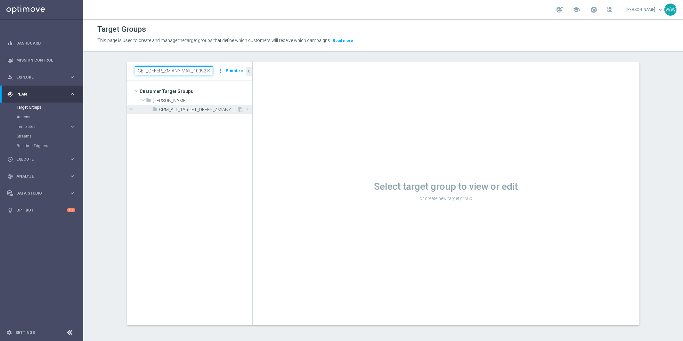
type input "CRM_ALL_TARGET_OFFER_ZMIANY MAIL_100925"
click at [183, 107] on span "CRM_ALL_TARGET_OFFER_ZMIANY MAIL_100925" at bounding box center [198, 109] width 78 height 5
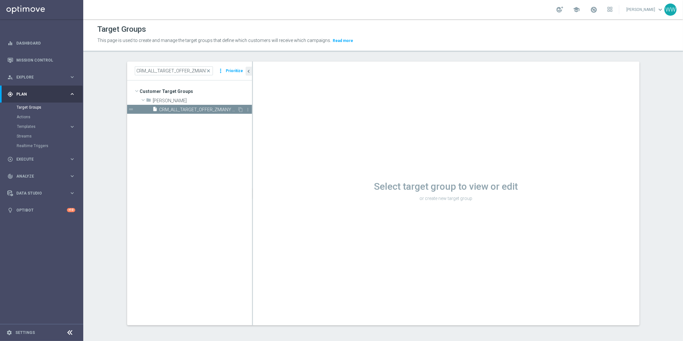
click at [188, 108] on span "CRM_ALL_TARGET_OFFER_ZMIANY MAIL_100925" at bounding box center [198, 109] width 78 height 5
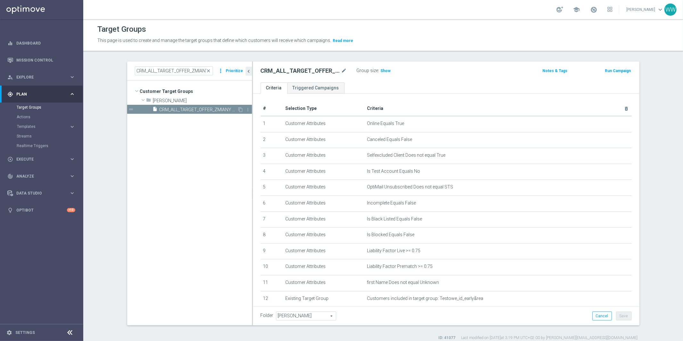
click at [202, 110] on span "CRM_ALL_TARGET_OFFER_ZMIANY MAIL_100925" at bounding box center [198, 109] width 78 height 5
click at [304, 67] on h2 "CRM_ALL_TARGET_OFFER_ZMIANY MAIL_100925" at bounding box center [300, 71] width 79 height 8
copy div "CRM_ALL_TARGET_OFFER_ZMIANY MAIL_100925"
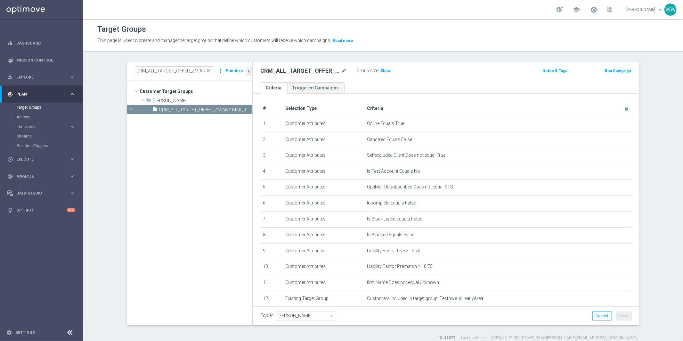
click at [238, 140] on tree-viewport "Customer Target Groups library_add create_new_folder folder" at bounding box center [189, 202] width 125 height 244
click at [240, 110] on icon "content_copy" at bounding box center [240, 109] width 5 height 5
click at [343, 70] on icon "mode_edit" at bounding box center [344, 71] width 6 height 8
type input "CRM_ALL_TARGET_OFFER_MAXIKOMBI_100925"
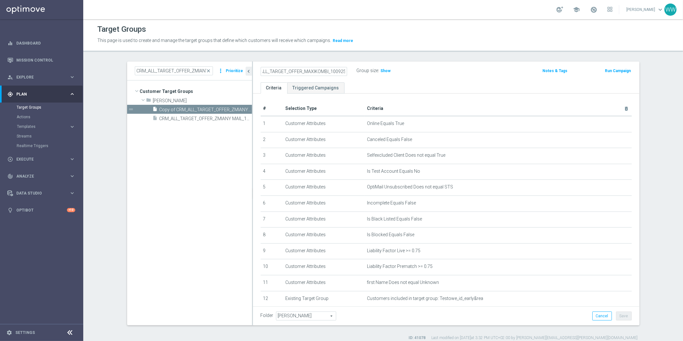
click at [360, 83] on ul "Criteria Triggered Campaigns" at bounding box center [446, 87] width 386 height 11
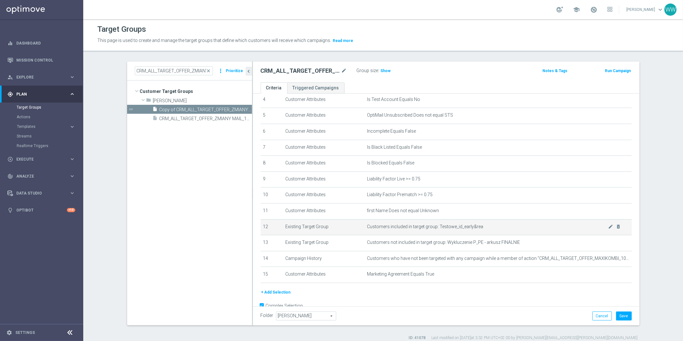
scroll to position [84, 0]
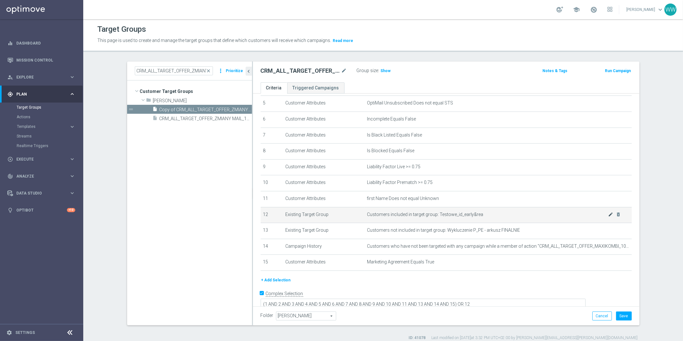
click at [611, 214] on icon "mode_edit" at bounding box center [610, 214] width 5 height 5
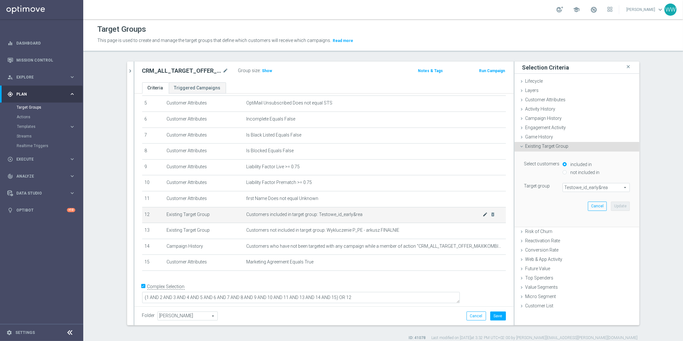
scroll to position [77, 0]
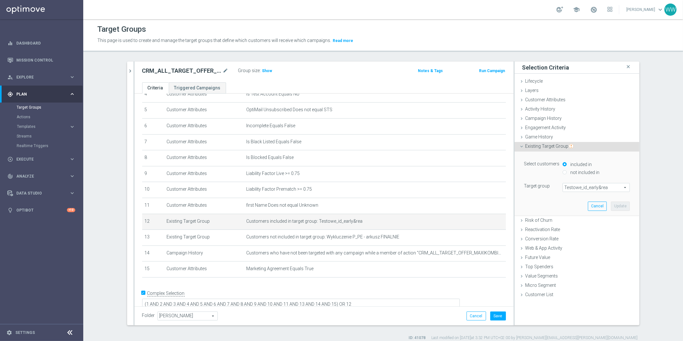
click at [576, 190] on span "Testowe_id_early&rea" at bounding box center [596, 187] width 67 height 8
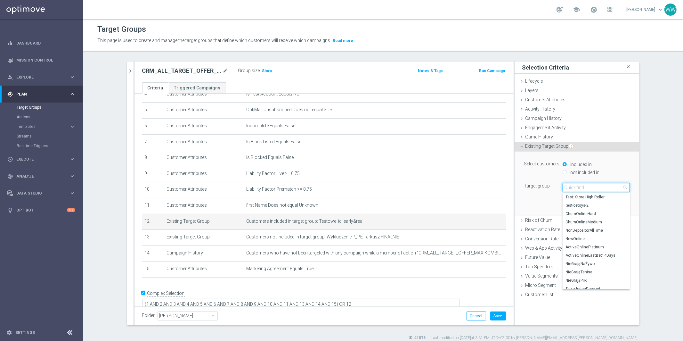
click at [575, 189] on input "search" at bounding box center [595, 187] width 67 height 9
click at [557, 191] on div "Testowe_id_early&rea Testowe_id_early&rea arrow_drop_down search Test: Store Hi…" at bounding box center [595, 187] width 77 height 9
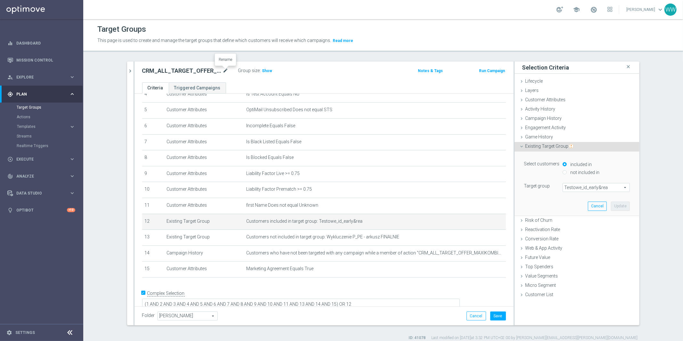
click at [223, 73] on icon "mode_edit" at bounding box center [226, 71] width 6 height 8
click at [213, 70] on input "CRM_ALL_TARGET_OFFER_MAXIKOMBI_100925" at bounding box center [185, 71] width 86 height 9
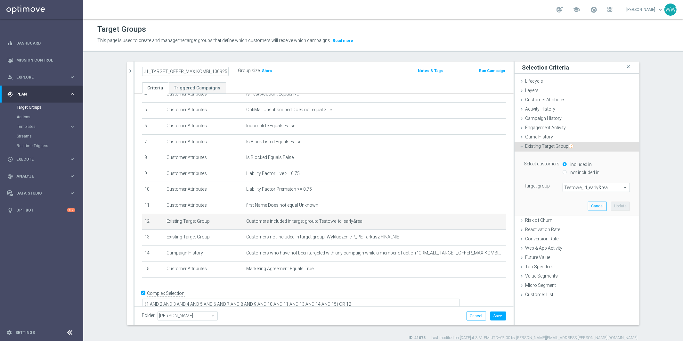
click at [234, 76] on div "CRM_ALL_TARGET_OFFER_MAXIKOMBI_100925 Group size : Show Notes & Tags Run Campai…" at bounding box center [323, 71] width 379 height 21
click at [214, 69] on h2 "CRM_ALL_TARGET_OFFER_MAXIKOMBI_100925" at bounding box center [181, 71] width 79 height 8
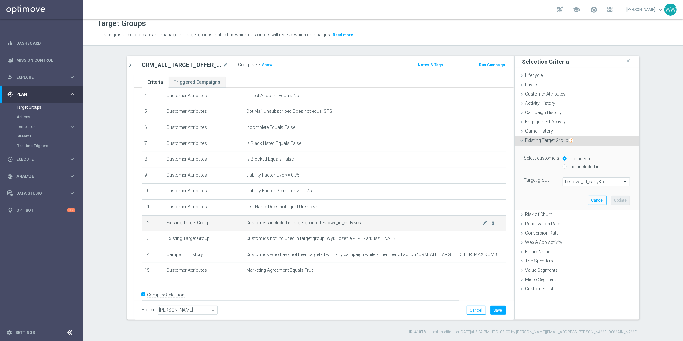
scroll to position [71, 0]
click at [421, 219] on span "Customers included in target group: Testowe_id_early&rea" at bounding box center [364, 221] width 236 height 5
click at [403, 235] on span "Customers not included in target group: Wykluczenie P_PE - arkusz FINALNIE" at bounding box center [364, 237] width 236 height 5
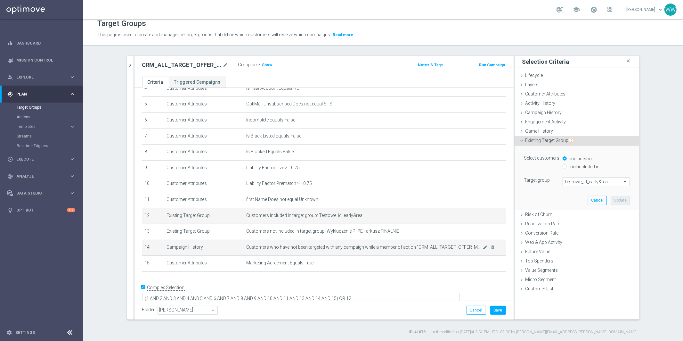
click at [456, 250] on td "Customers who have not been targeted with any campaign while a member of action…" at bounding box center [375, 247] width 262 height 16
click at [486, 213] on icon "mode_edit" at bounding box center [484, 215] width 5 height 5
click at [537, 144] on div "Existing Target Group done" at bounding box center [576, 141] width 125 height 10
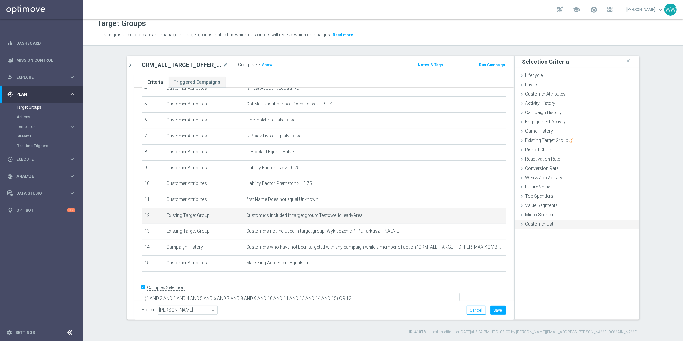
click at [533, 224] on span "Customer List" at bounding box center [539, 223] width 28 height 5
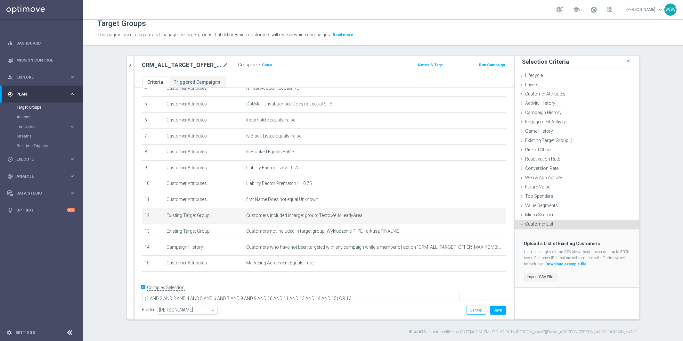
click at [543, 273] on label "Import CSV File" at bounding box center [540, 277] width 32 height 8
click at [0, 0] on input "Import CSV File" at bounding box center [0, 0] width 0 height 0
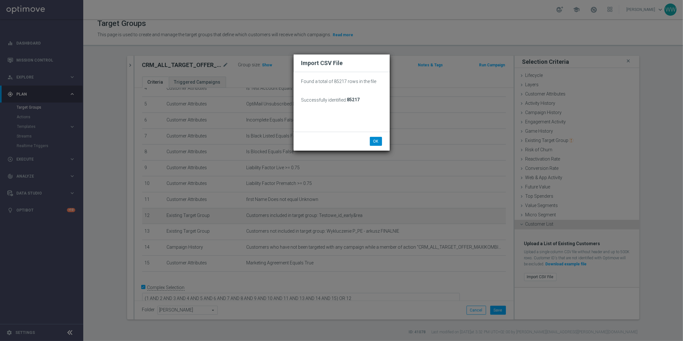
click at [376, 140] on button "OK" at bounding box center [376, 141] width 12 height 9
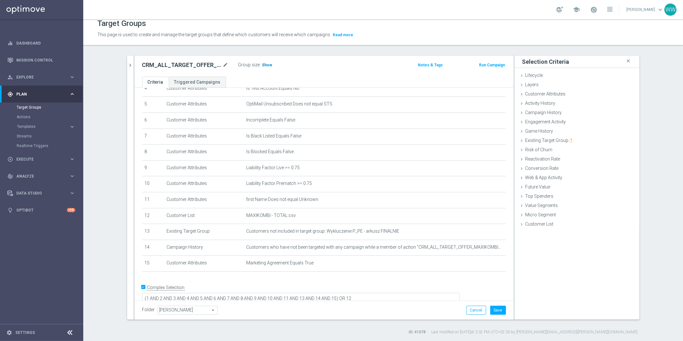
click at [267, 68] on h3 "Show" at bounding box center [267, 64] width 12 height 7
click at [275, 213] on span "MAXIKOMBI - TOTAL.csv" at bounding box center [364, 215] width 236 height 5
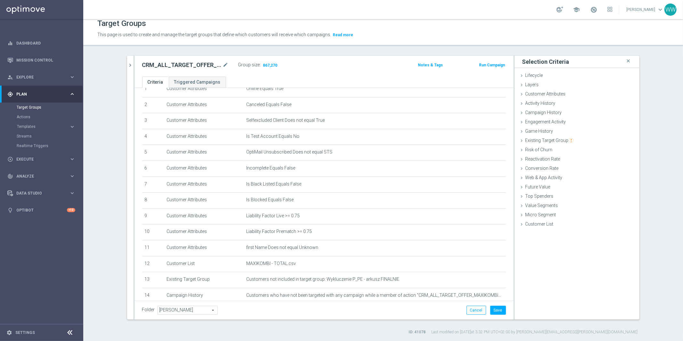
scroll to position [0, 0]
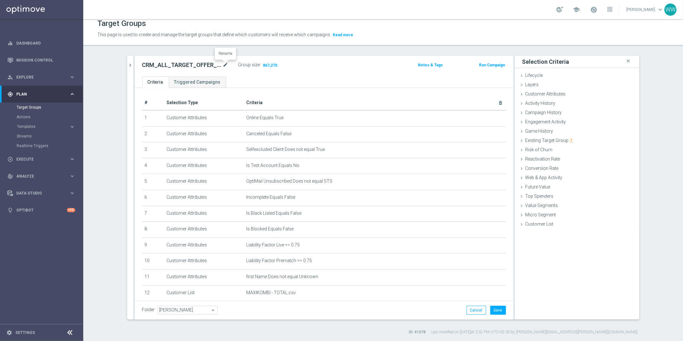
click at [226, 65] on icon "mode_edit" at bounding box center [226, 65] width 6 height 8
click at [238, 73] on div "CRM_ALL_TARGET_OFFER_MAXIKOMBI_100925 Group size : 867,270 Notes & Tags Run Cam…" at bounding box center [323, 66] width 379 height 21
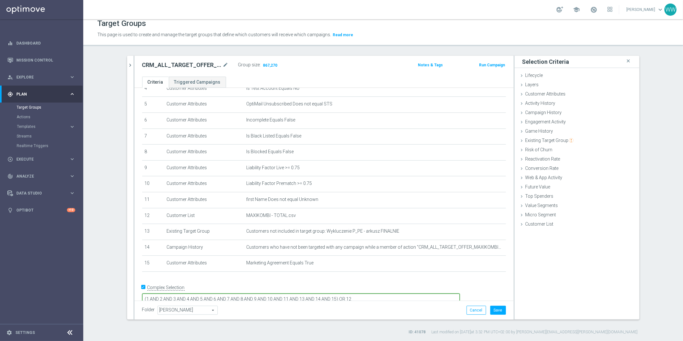
click at [193, 293] on textarea "(1 AND 2 AND 3 AND 4 AND 5 AND 6 AND 7 AND 8 AND 9 AND 10 AND 11 AND 13 AND 14 …" at bounding box center [300, 298] width 317 height 11
drag, startPoint x: 345, startPoint y: 286, endPoint x: 437, endPoint y: 286, distance: 91.8
click at [437, 293] on textarea "1 AND 2 AND 3 AND 4 AND 5 AND 6 AND 7 AND 8 AND 9 AND 10 AND 11 AND 13 AND 14 A…" at bounding box center [300, 298] width 317 height 11
click at [344, 293] on textarea "1 AND 2 AND 3 AND 4 AND 5 AND 6 AND 7 AND 8 AND 9 AND 10 AND 11 AND 13 AND 14 A…" at bounding box center [300, 298] width 317 height 11
drag, startPoint x: 399, startPoint y: 286, endPoint x: 426, endPoint y: 286, distance: 26.9
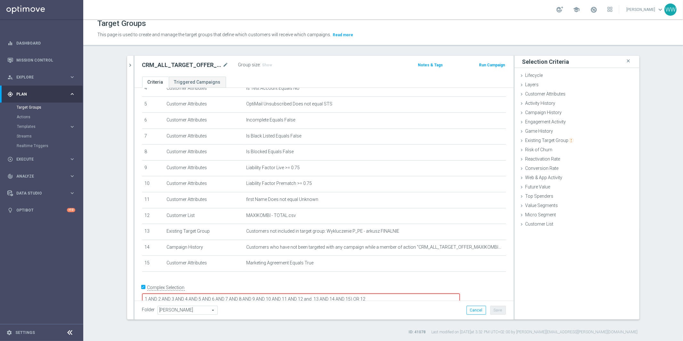
click at [426, 293] on textarea "1 AND 2 AND 3 AND 4 AND 5 AND 6 AND 7 AND 8 AND 9 AND 10 AND 11 AND 12 and 13 A…" at bounding box center [300, 298] width 317 height 11
click at [269, 64] on span "Show" at bounding box center [267, 65] width 10 height 4
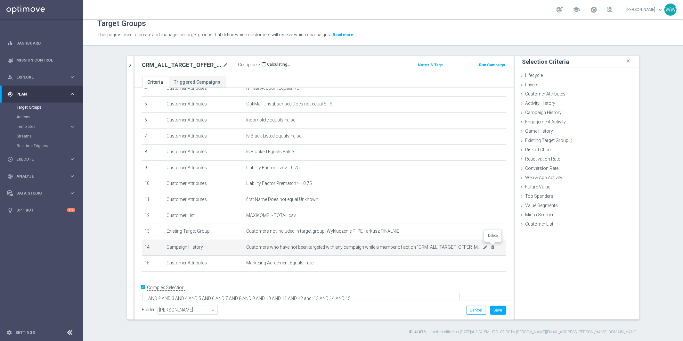
click at [494, 247] on icon "delete_forever" at bounding box center [492, 247] width 5 height 5
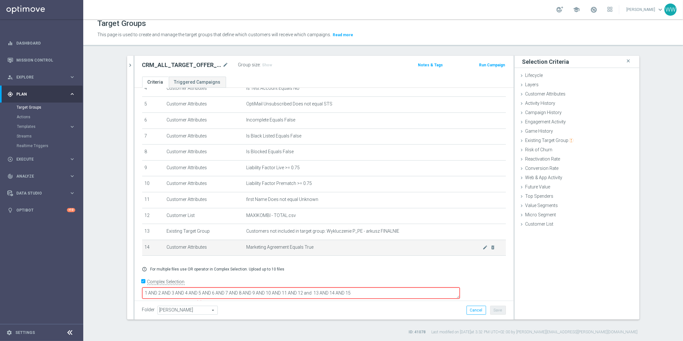
scroll to position [72, 0]
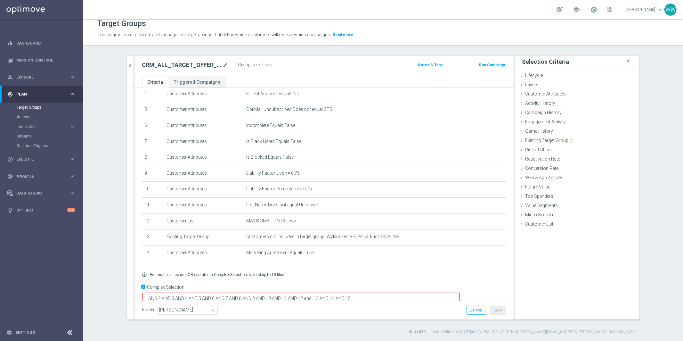
click at [277, 272] on p "For multiple files use OR operator in Complex Selection. Upload up to 10 files" at bounding box center [217, 274] width 134 height 5
click at [400, 293] on textarea "1 AND 2 AND 3 AND 4 AND 5 AND 6 AND 7 AND 8 AND 9 AND 10 AND 11 AND 12 and 13 A…" at bounding box center [300, 298] width 317 height 11
type textarea "1 AND 2 AND 3 AND 4 AND 5 AND 6 AND 7 AND 8 AND 9 AND 10 AND 11 AND 12 and 13 A…"
click at [349, 79] on ul "Criteria Triggered Campaigns" at bounding box center [323, 81] width 379 height 11
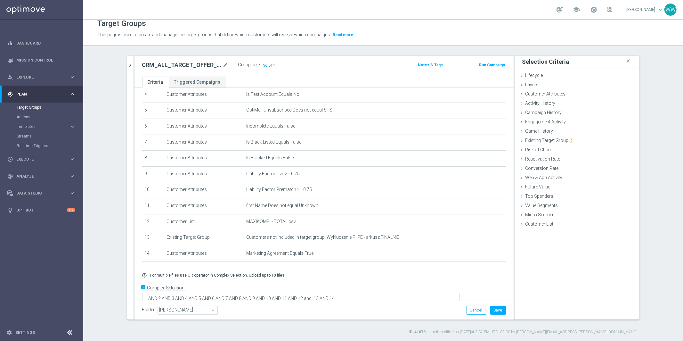
click at [191, 310] on span "[PERSON_NAME]" at bounding box center [188, 310] width 60 height 8
click at [177, 260] on span "Wojtek" at bounding box center [187, 261] width 53 height 5
type input "Wojtek"
click at [187, 63] on h2 "CRM_ALL_TARGET_OFFER_MAXIKOMBI_100925" at bounding box center [181, 65] width 79 height 8
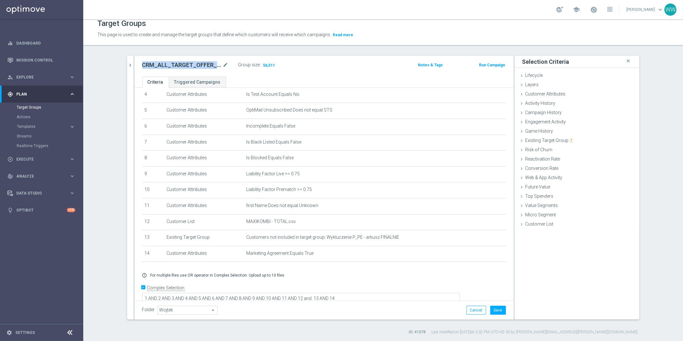
click at [187, 63] on h2 "CRM_ALL_TARGET_OFFER_MAXIKOMBI_100925" at bounding box center [181, 65] width 79 height 8
copy div "CRM_ALL_TARGET_OFFER_MAXIKOMBI_100925"
click at [221, 64] on h2 "CRM_ALL_TARGET_OFFER_MAXIKOMBI_100925" at bounding box center [181, 65] width 79 height 8
click at [223, 64] on icon "mode_edit" at bounding box center [226, 65] width 6 height 8
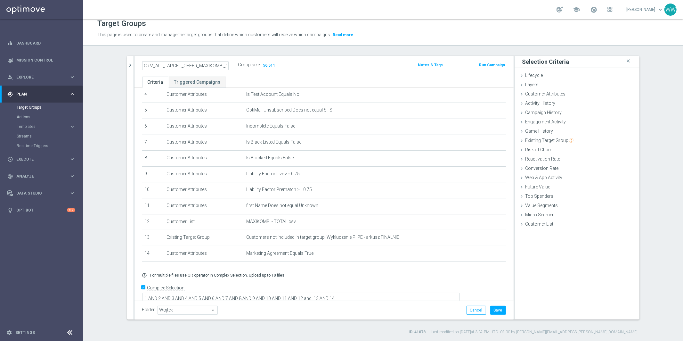
scroll to position [0, 13]
click at [212, 66] on input "CRM_ALL_TARGET_OFFER_MAXIKOMBI_100925" at bounding box center [185, 65] width 86 height 9
click at [292, 73] on div "CRM_ALL_TARGET_OFFER_MAXIKOMBI_EMAIL_100925 Group size : 56,511 Notes & Tags Ru…" at bounding box center [323, 66] width 379 height 21
click at [399, 274] on div "error_outline For multiple files use OR operator in Complex Selection. Upload u…" at bounding box center [323, 274] width 373 height 5
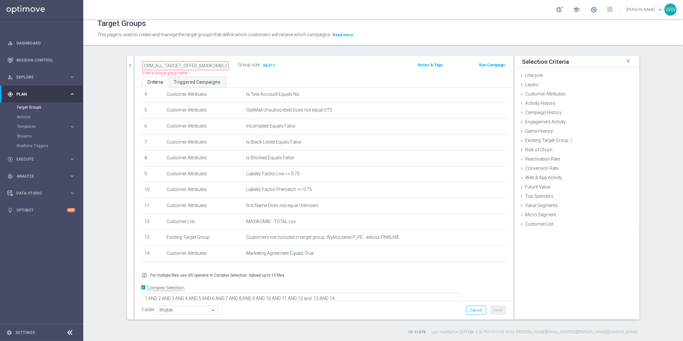
click at [234, 74] on div "CRM_ALL_TARGET_OFFER_MAXIKOMBI_EMAIL_100925 Name length must be more than 2 cha…" at bounding box center [323, 66] width 379 height 21
click at [232, 74] on div "CRM_ALL_TARGET_OFFER_MAXIKOMBI_EMAIL_100925 Name length must be more than 2 cha…" at bounding box center [323, 66] width 379 height 21
click at [205, 68] on input "CRM_ALL_TARGET_OFFER_MAXIKOMBI_EMAIL_100925" at bounding box center [185, 65] width 86 height 9
click at [185, 64] on input "CRM_ALL_TARGET_OFFER_MAXIKOMBI_EMAIL_100925" at bounding box center [185, 65] width 86 height 9
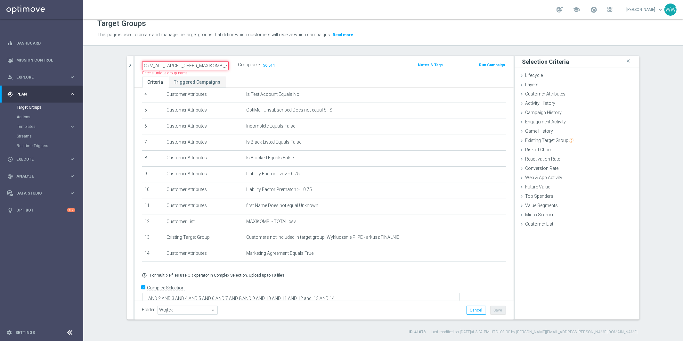
click at [185, 64] on input "CRM_ALL_TARGET_OFFER_MAXIKOMBI_EMAIL_100925" at bounding box center [185, 65] width 86 height 9
click at [207, 64] on input "CRM_ALL_TARGET_OFFER_MAXIKOMBI_EMAIL_100925" at bounding box center [185, 65] width 86 height 9
drag, startPoint x: 195, startPoint y: 64, endPoint x: 251, endPoint y: 64, distance: 56.6
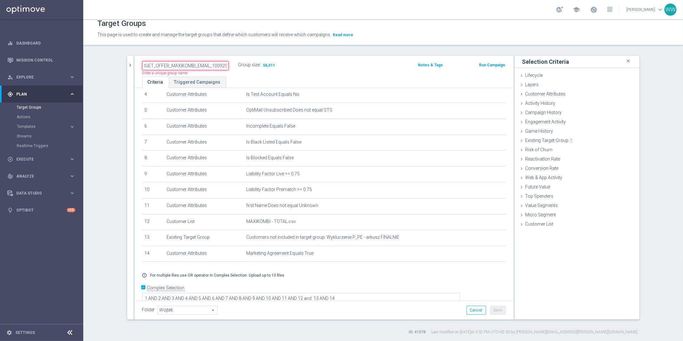
click at [251, 64] on div "CRM_ALL_TARGET_OFFER_MAXIKOMBI_EMAIL_100925 Name length must be more than 2 cha…" at bounding box center [261, 65] width 249 height 10
click at [195, 64] on input "CRM_ALL_TARGET_OFFER_MAXIKOMBI_EMAIL_100925" at bounding box center [185, 65] width 86 height 9
click at [211, 67] on input "CRM_ALL_TARGET_OFFER_MAXIKOMBI_EMAIL_100925" at bounding box center [185, 65] width 86 height 9
click at [133, 68] on button "chevron_right" at bounding box center [130, 65] width 6 height 19
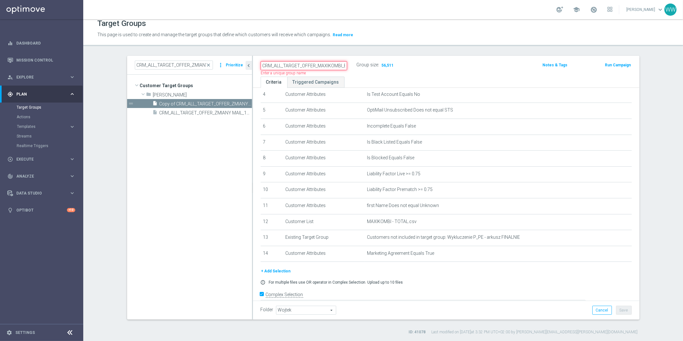
click at [292, 68] on input "CRM_ALL_TARGET_OFFER_MAXIKOMBI_EMAIL_100925" at bounding box center [304, 65] width 86 height 9
click at [292, 67] on input "CRM_ALL_TARGET_OFFER_MAXIKOMBI_EMAIL_100925" at bounding box center [304, 65] width 86 height 9
drag, startPoint x: 292, startPoint y: 65, endPoint x: 341, endPoint y: 65, distance: 49.3
click at [341, 65] on input "CRM_ALL_TARGET_OFFER_MAXIKOMBI_EMAIL_100925" at bounding box center [304, 65] width 86 height 9
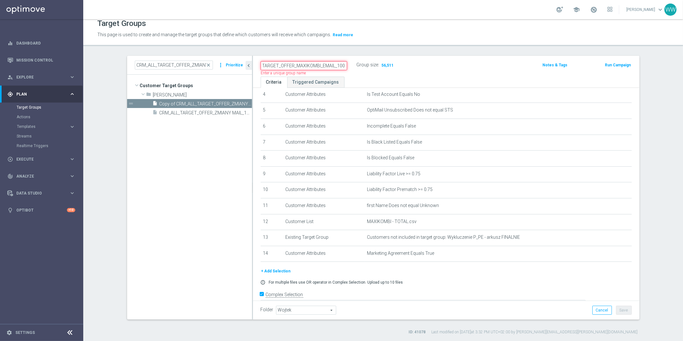
click at [341, 65] on input "CRM_ALL_TARGET_OFFER_MAXIKOMBI_EMAIL_100925" at bounding box center [304, 65] width 86 height 9
click at [334, 66] on input "CRM_ALL_TARGET_OFFER_MAXIKOMBI_EMAIL_100925" at bounding box center [304, 65] width 86 height 9
type input "CRM_ALL_TARGET_OFFER_MAXIKOMBI_ZGODY_100925"
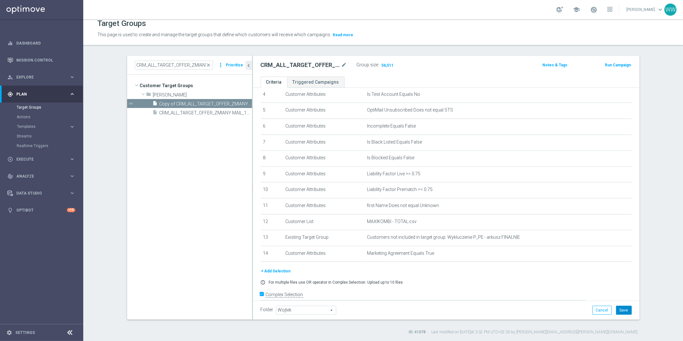
click at [622, 311] on button "Save" at bounding box center [624, 309] width 16 height 9
click at [300, 59] on div "CRM_ALL_TARGET_OFFER_MAXIKOMBI_ZGODY_100925 mode_edit Group size : 56,511 Notes…" at bounding box center [446, 66] width 386 height 21
click at [186, 66] on input "CRM_ALL_TARGET_OFFER_ZMIANY MAIL_100925" at bounding box center [174, 64] width 78 height 9
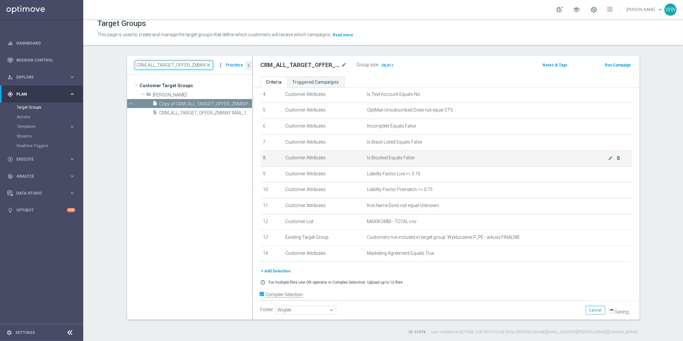
scroll to position [78, 0]
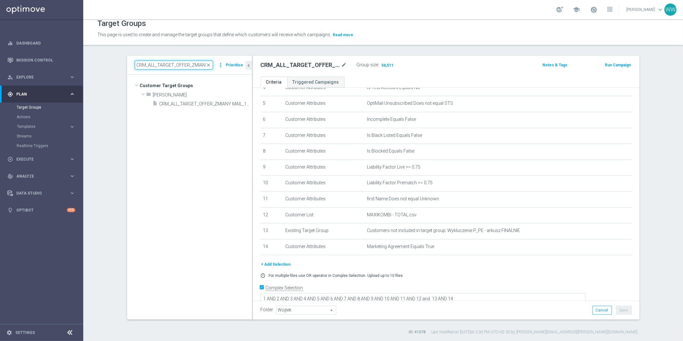
click at [196, 68] on input "CRM_ALL_TARGET_OFFER_ZMIANY MAIL_100925" at bounding box center [174, 64] width 78 height 9
paste input "MAXIKOMBI_E"
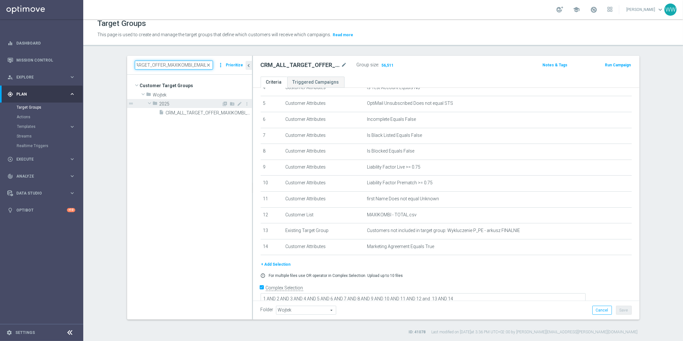
type input "CRM_ALL_TARGET_OFFER_MAXIKOMBI_EMAIL_"
click at [190, 107] on div "folder 2025" at bounding box center [187, 103] width 69 height 9
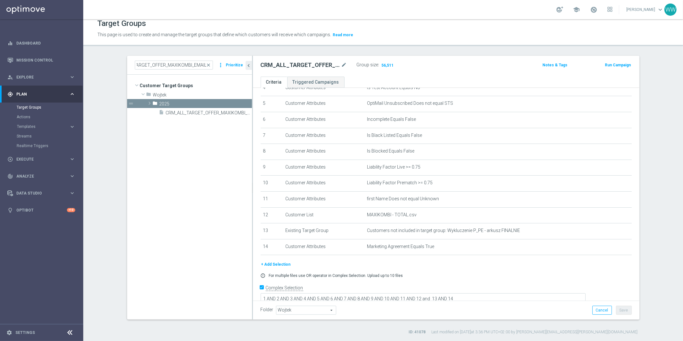
scroll to position [0, 0]
click at [190, 115] on tree-viewport "Customer Target Groups library_add create_new_folder folder" at bounding box center [189, 197] width 125 height 244
click at [184, 106] on div "folder 2025" at bounding box center [187, 103] width 69 height 9
click at [186, 118] on tree-viewport "Customer Target Groups library_add create_new_folder folder" at bounding box center [189, 197] width 125 height 244
click at [186, 114] on span "CRM_ALL_TARGET_OFFER_MAXIKOMBI_EMAIL_100925" at bounding box center [202, 112] width 72 height 5
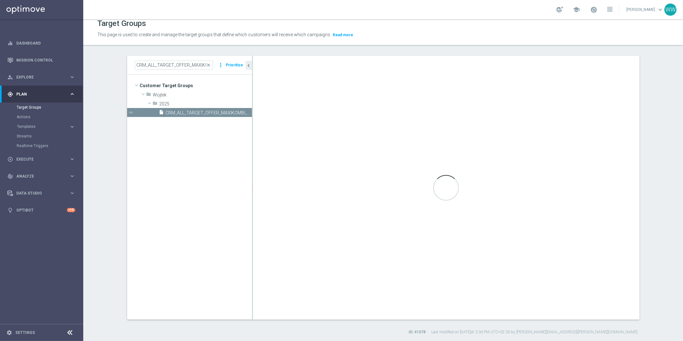
checkbox input "false"
type input "2025"
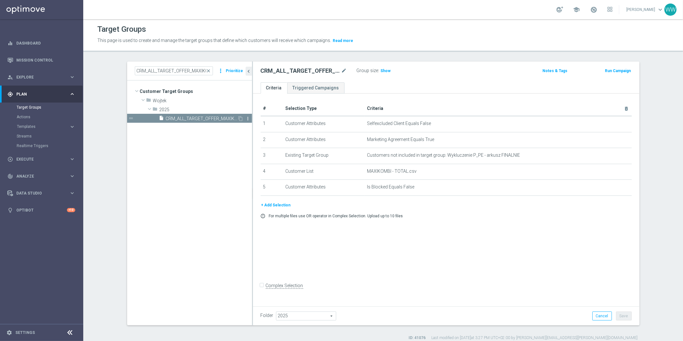
click at [249, 118] on icon "more_vert" at bounding box center [247, 118] width 5 height 5
click at [256, 136] on icon "delete" at bounding box center [254, 136] width 5 height 5
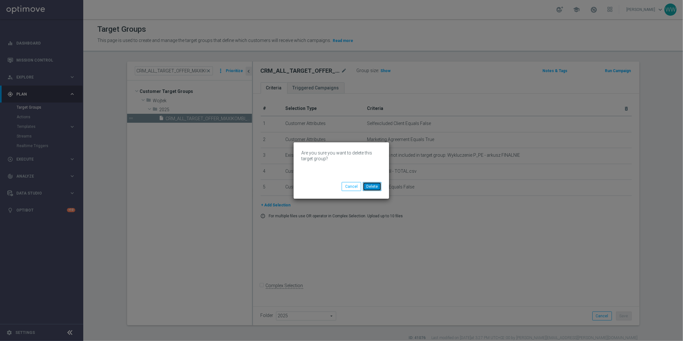
click at [377, 188] on button "Delete" at bounding box center [372, 186] width 19 height 9
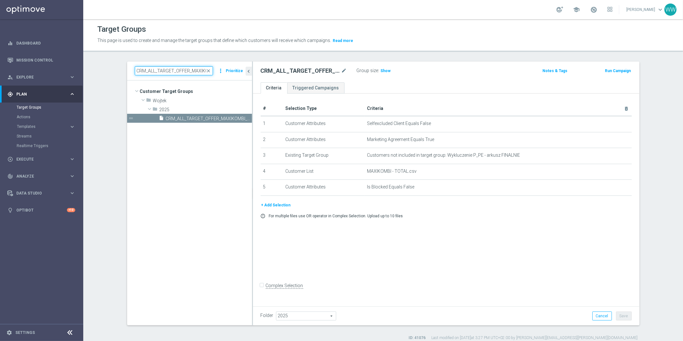
click at [190, 68] on input "CRM_ALL_TARGET_OFFER_MAXIKOMBI_EMAIL_" at bounding box center [174, 70] width 78 height 9
click at [199, 70] on input "CRM_ALL_TARGET_OFFER_MAXIKOMBI_EMAIL_" at bounding box center [174, 70] width 78 height 9
drag, startPoint x: 197, startPoint y: 70, endPoint x: 244, endPoint y: 70, distance: 46.7
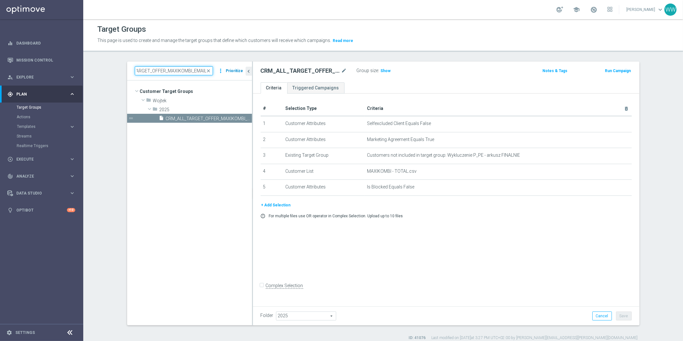
click at [245, 70] on div "CRM_ALL_TARGET_OFFER_MAXIKOMBI_EMAIL_ close more_vert Prioritize" at bounding box center [189, 70] width 125 height 19
click at [208, 70] on span "close" at bounding box center [208, 70] width 5 height 5
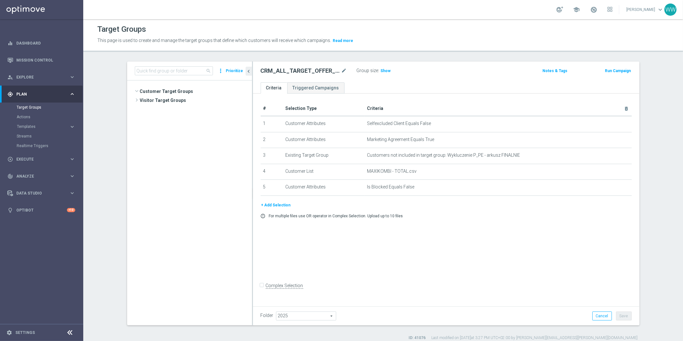
scroll to position [1484, 0]
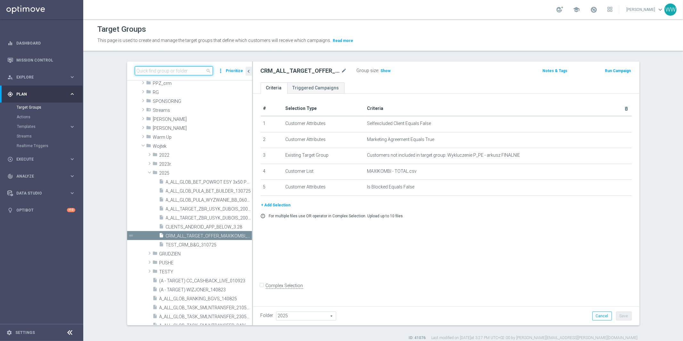
click at [199, 70] on input at bounding box center [174, 70] width 78 height 9
paste input "CRM_ALL_TARGET_OFFER_MAXIKOMBI_EMAIL_100925"
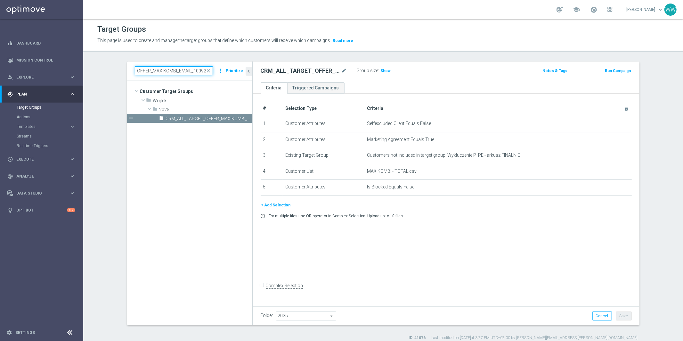
scroll to position [0, 0]
drag, startPoint x: 180, startPoint y: 70, endPoint x: 193, endPoint y: 70, distance: 12.2
click at [193, 70] on input "CRM_ALL_TARGET_OFFER_MAXIKOMBI_EMAIL_100925" at bounding box center [174, 70] width 78 height 9
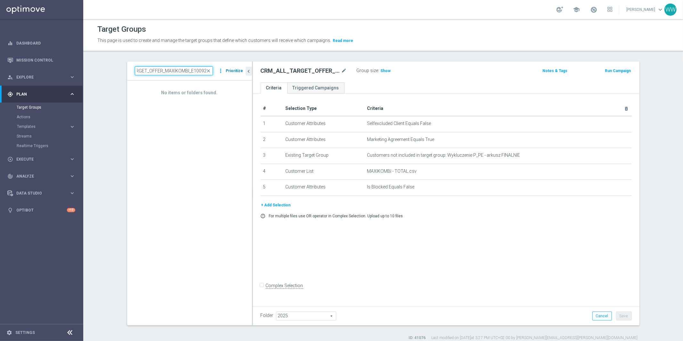
drag, startPoint x: 190, startPoint y: 71, endPoint x: 231, endPoint y: 71, distance: 41.0
click at [231, 71] on div "CRM_ALL_TARGET_OFFER_MAXIKOMBI_E100925 close more_vert Prioritize" at bounding box center [189, 70] width 109 height 9
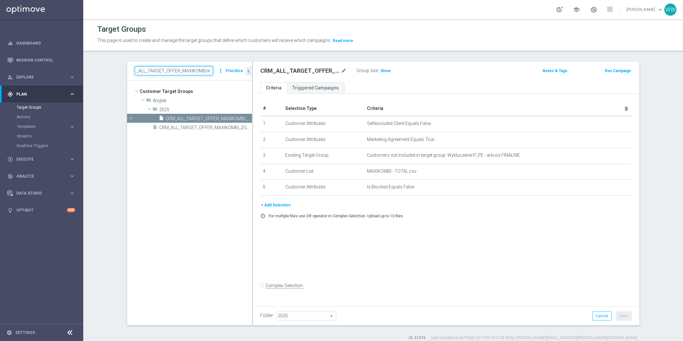
type input "CRM_ALL_TARGET_OFFER_MAXIKOMBI_"
click at [203, 126] on tree-viewport "Customer Target Groups library_add create_new_folder folder" at bounding box center [189, 202] width 125 height 244
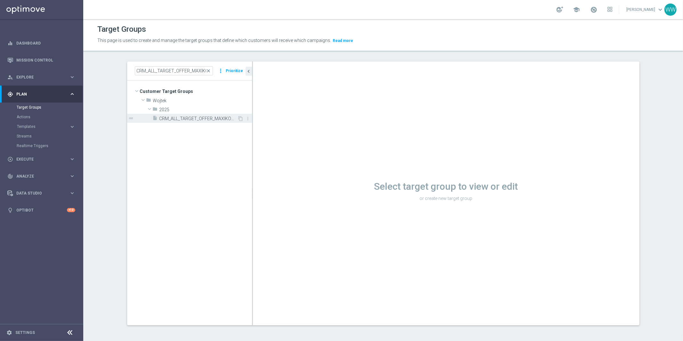
click at [193, 120] on span "CRM_ALL_TARGET_OFFER_MAXIKOMBI_ZGODY_100925" at bounding box center [198, 118] width 78 height 5
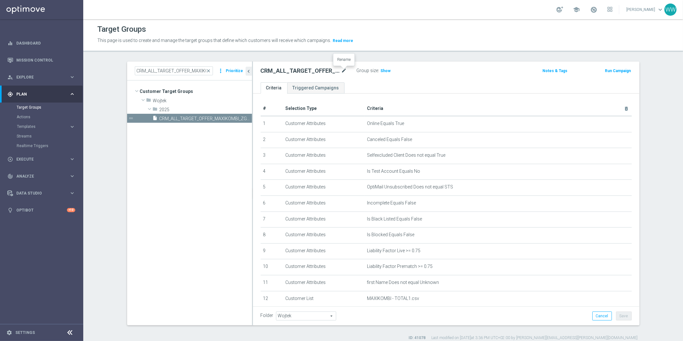
click at [342, 69] on icon "mode_edit" at bounding box center [344, 71] width 6 height 8
click at [327, 72] on input "CRM_ALL_TARGET_OFFER_MAXIKOMBI_ZGODY_100925" at bounding box center [304, 71] width 86 height 9
type input "CRM_ALL_TARGET_OFFER_MAXIKOMBI_EMAIL_100925"
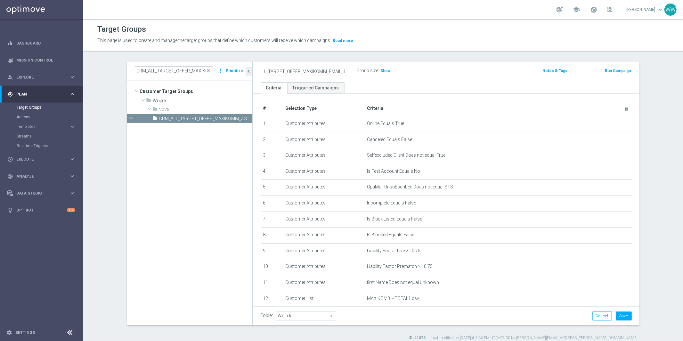
scroll to position [0, 0]
click at [332, 67] on h2 "CRM_ALL_TARGET_OFFER_MAXIKOMBI_EMAIL_100925" at bounding box center [300, 71] width 79 height 8
copy div "CRM_ALL_TARGET_OFFER_MAXIKOMBI_EMAIL_100925"
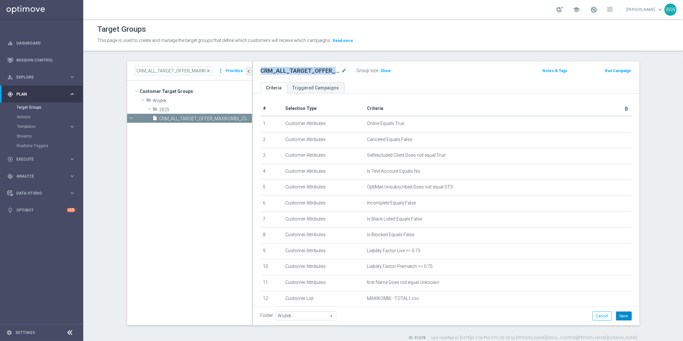
click at [622, 314] on button "Save" at bounding box center [624, 315] width 16 height 9
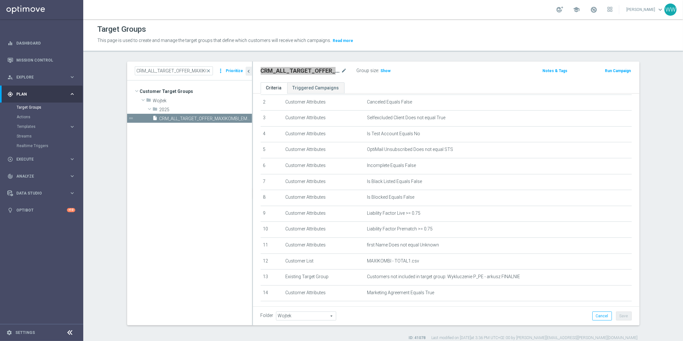
scroll to position [52, 0]
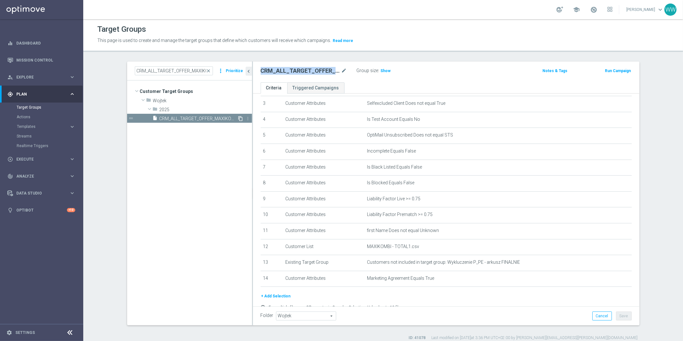
click at [239, 119] on icon "content_copy" at bounding box center [240, 118] width 5 height 5
click at [345, 70] on icon "mode_edit" at bounding box center [344, 71] width 6 height 8
click at [285, 70] on input "Copy of CRM_ALL_TARGET_OFFER_MAXIKOMBI_EMAIL_100925" at bounding box center [304, 71] width 86 height 9
click at [325, 71] on input "Copy of CRM_ALL_TARGET_OFFER_MAXIKOMBI_EMAIL_100925" at bounding box center [304, 71] width 86 height 9
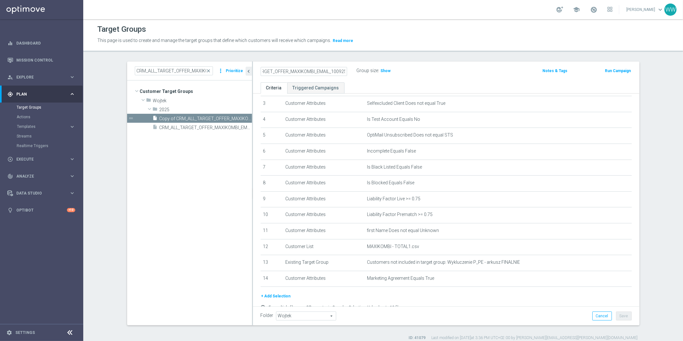
click at [325, 71] on input "Copy of CRM_ALL_TARGET_OFFER_MAXIKOMBI_EMAIL_100925" at bounding box center [304, 71] width 86 height 9
click at [328, 72] on input "Copy of CRM_ALL_TARGET_OFFER_MAXIKOMBI_EMAIL_100925" at bounding box center [304, 71] width 86 height 9
drag, startPoint x: 276, startPoint y: 73, endPoint x: 254, endPoint y: 73, distance: 21.4
click at [254, 73] on div "Copy of CRM_ALL_TARGET_OFFER_MAXIKOMBI_PW_100925 Group size : Show Notes & Tags…" at bounding box center [446, 71] width 386 height 21
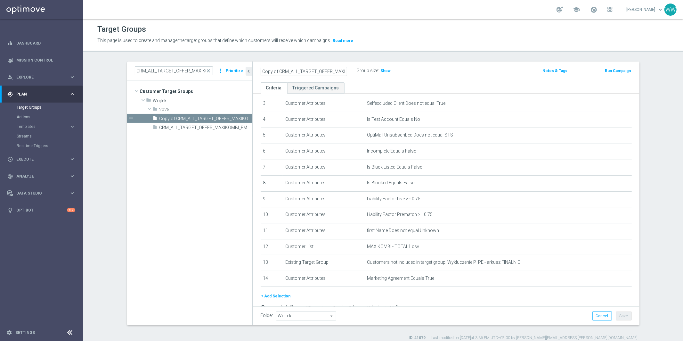
click at [280, 73] on input "Copy of CRM_ALL_TARGET_OFFER_MAXIKOMBI_PW_100925" at bounding box center [304, 71] width 86 height 9
drag, startPoint x: 277, startPoint y: 72, endPoint x: 212, endPoint y: 73, distance: 65.0
click at [212, 73] on as-split "CRM_ALL_TARGET_OFFER_MAXIKOMBI_ close more_vert Prioritize Customer Target Grou…" at bounding box center [383, 192] width 512 height 263
type input "CRM_ALL_TARGET_OFFER_MAXIKOMBI_PW_100925"
click at [380, 82] on ul "Criteria Triggered Campaigns" at bounding box center [446, 87] width 386 height 11
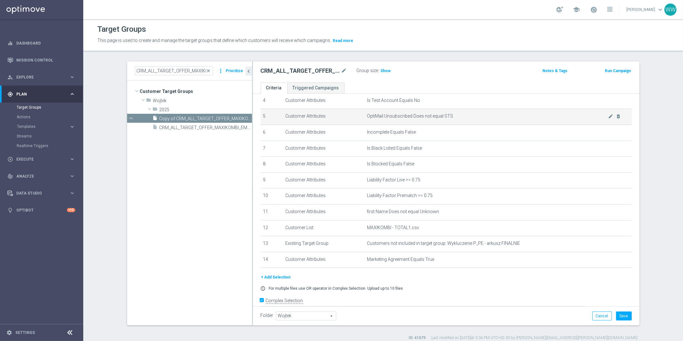
scroll to position [78, 0]
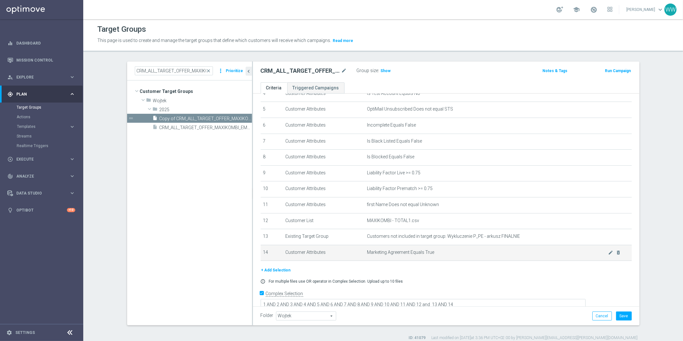
click at [606, 252] on span "Marketing Agreement Equals True" at bounding box center [487, 251] width 241 height 5
click at [609, 252] on icon "mode_edit" at bounding box center [610, 252] width 5 height 5
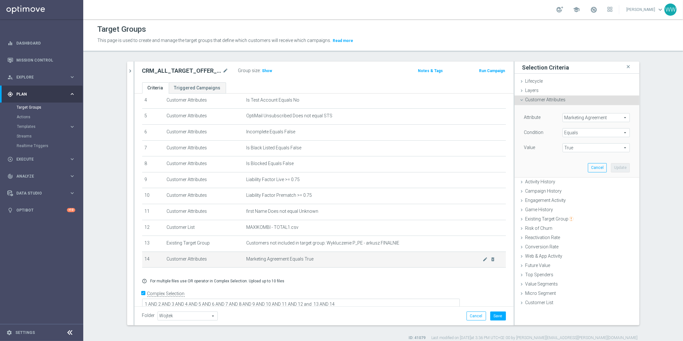
click at [443, 256] on span "Marketing Agreement Equals True" at bounding box center [364, 258] width 236 height 5
click at [492, 256] on icon "delete_forever" at bounding box center [492, 258] width 5 height 5
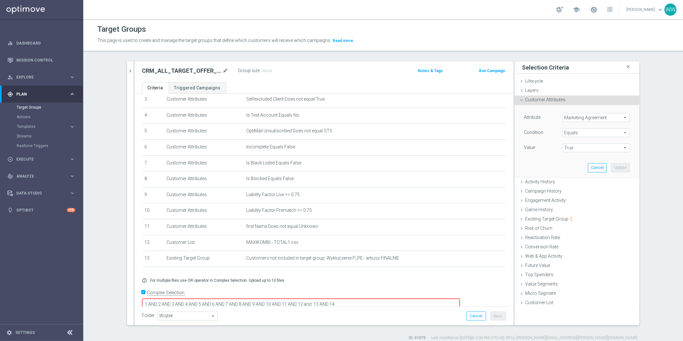
click at [393, 298] on textarea "1 AND 2 AND 3 AND 4 AND 5 AND 6 AND 7 AND 8 AND 9 AND 10 AND 11 AND 12 and 13 A…" at bounding box center [300, 303] width 317 height 11
type textarea "1 AND 2 AND 3 AND 4 AND 5 AND 6 AND 7 AND 8 AND 9 AND 10 AND 11 AND 12 and 13"
click at [499, 318] on button "Save" at bounding box center [498, 315] width 16 height 9
click at [267, 76] on div "CRM_ALL_TARGET_OFFER_MAXIKOMBI_PW_100925 mode_edit Group size : Show Notes & Ta…" at bounding box center [323, 71] width 379 height 21
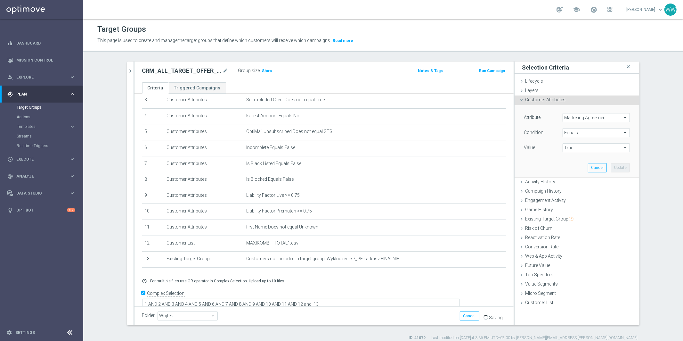
click at [267, 75] on div "Group size : Show" at bounding box center [270, 70] width 64 height 9
click at [266, 69] on span "Show" at bounding box center [267, 70] width 10 height 4
click at [187, 69] on h2 "CRM_ALL_TARGET_OFFER_MAXIKOMBI_PW_100925" at bounding box center [181, 71] width 79 height 8
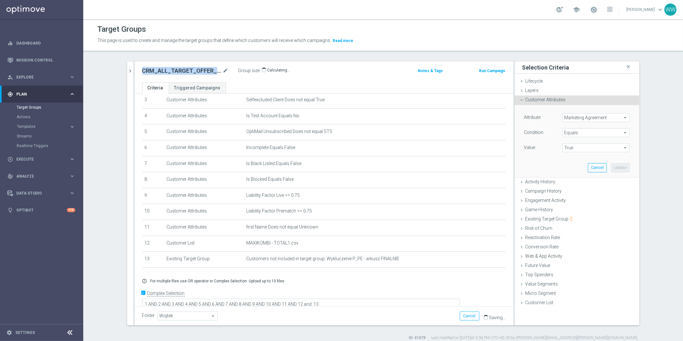
copy div "CRM_ALL_TARGET_OFFER_MAXIKOMBI_PW_100925"
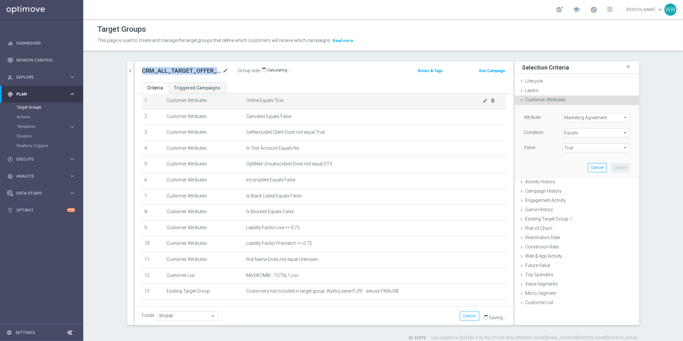
scroll to position [24, 0]
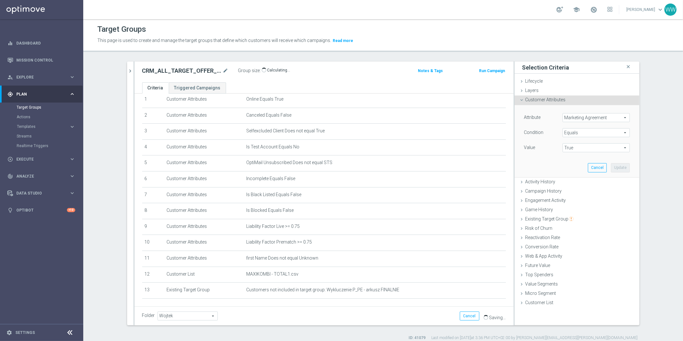
click at [195, 73] on h2 "CRM_ALL_TARGET_OFFER_MAXIKOMBI_PW_100925" at bounding box center [181, 71] width 79 height 8
copy h2 "CRM_ALL_TARGET_OFFER_MAXIKOMBI_PW_100925"
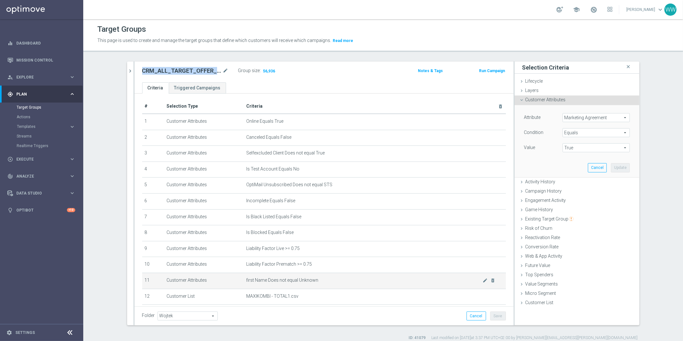
scroll to position [0, 0]
click at [130, 70] on icon "chevron_right" at bounding box center [130, 71] width 6 height 6
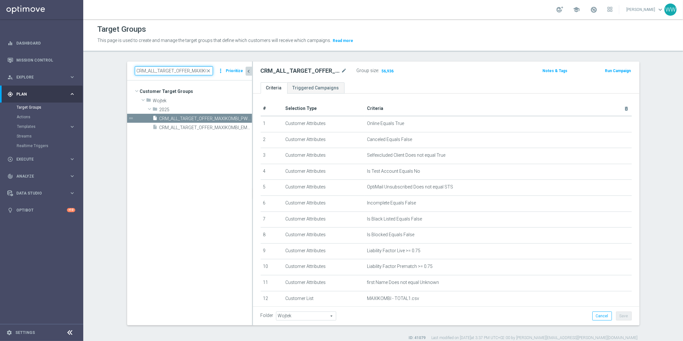
click at [189, 72] on input "CRM_ALL_TARGET_OFFER_MAXIKOMBI_" at bounding box center [174, 70] width 78 height 9
drag, startPoint x: 192, startPoint y: 68, endPoint x: 267, endPoint y: 68, distance: 74.9
click at [267, 68] on as-split "CRM_ALL_TARGET_OFFER_MAXIKOMBI_ close more_vert Prioritize Customer Target Grou…" at bounding box center [383, 192] width 512 height 263
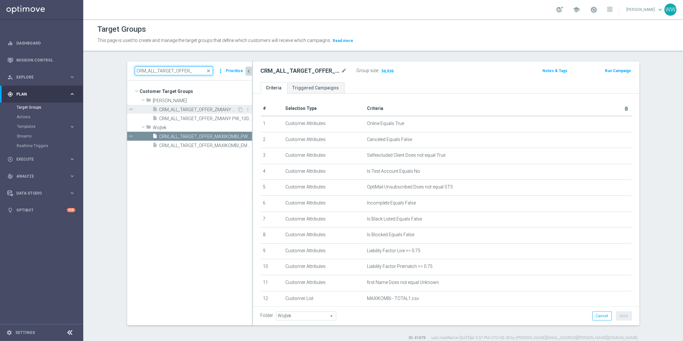
type input "CRM_ALL_TARGET_OFFER_"
click at [207, 108] on span "CRM_ALL_TARGET_OFFER_ZMIANY MAIL_100925" at bounding box center [198, 109] width 78 height 5
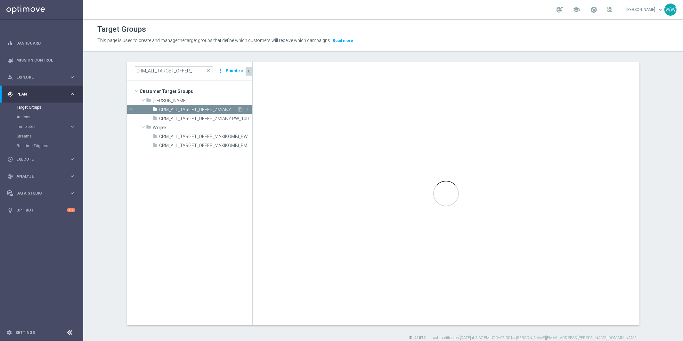
type textarea "(1 AND 2 AND 3 AND 4 AND 5 AND 6 AND 7 AND 8 AND 9 AND 10 AND 11 AND 13 AND 14 …"
type input "Andżelika B."
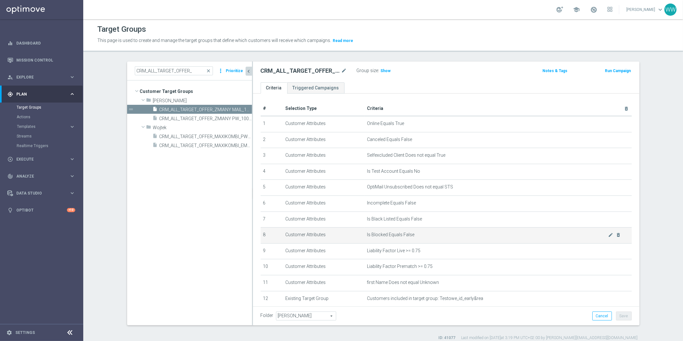
scroll to position [84, 0]
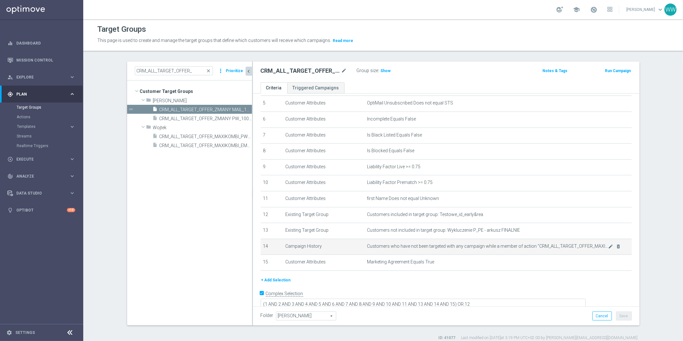
click at [607, 243] on span "Customers who have not been targeted with any campaign while a member of action…" at bounding box center [487, 245] width 241 height 5
click at [609, 245] on icon "mode_edit" at bounding box center [610, 246] width 5 height 5
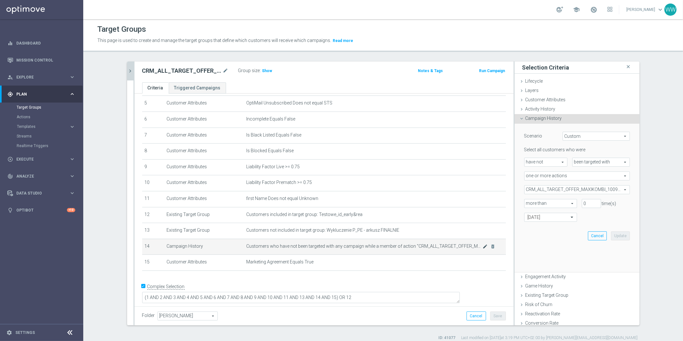
scroll to position [77, 0]
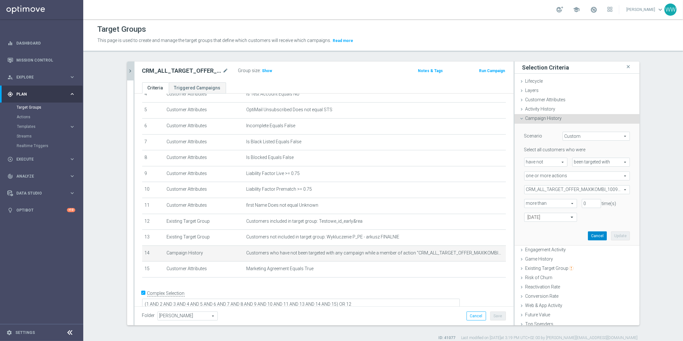
click at [597, 235] on button "Cancel" at bounding box center [597, 235] width 19 height 9
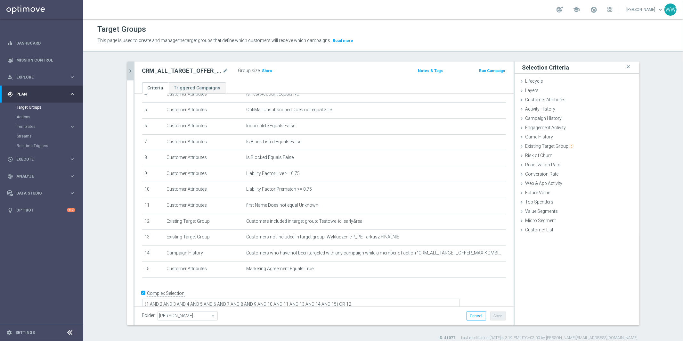
click at [133, 68] on icon "chevron_right" at bounding box center [130, 71] width 6 height 6
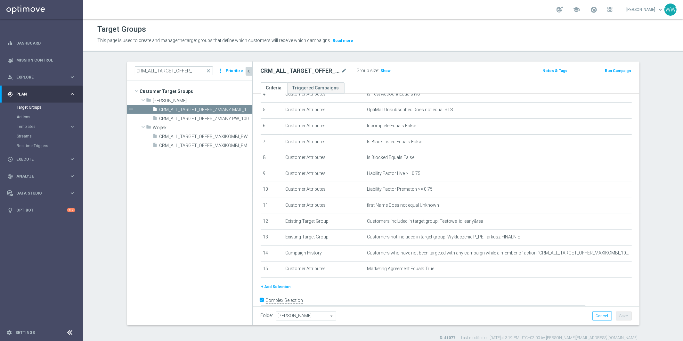
scroll to position [84, 0]
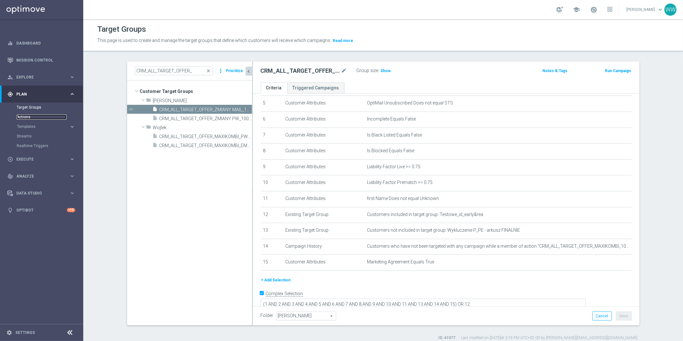
click at [24, 117] on link "Actions" at bounding box center [42, 116] width 50 height 5
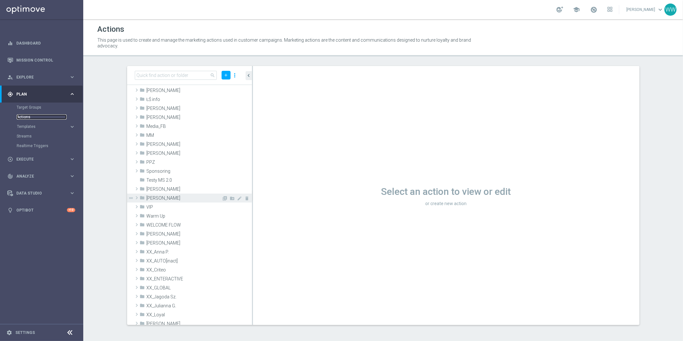
scroll to position [108, 0]
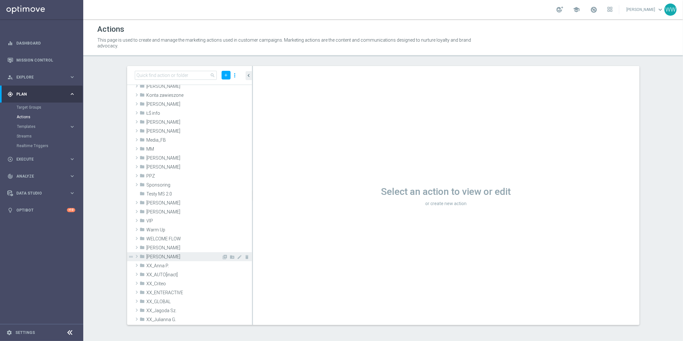
click at [137, 256] on span at bounding box center [136, 256] width 6 height 8
click at [225, 256] on icon "library_add" at bounding box center [224, 256] width 5 height 5
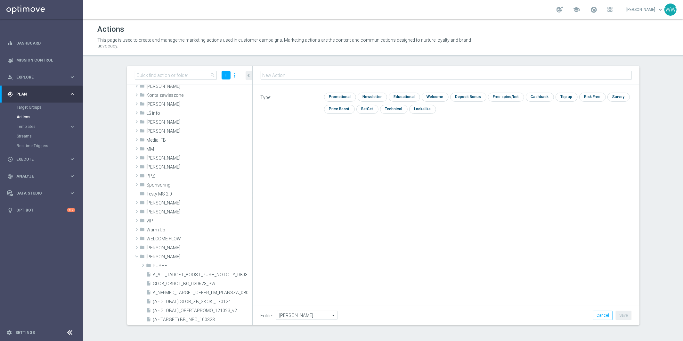
type input "CRM_ALL_TARGET_OFFER_MAXIKOMBI_PW_100925"
click at [349, 148] on div "Type: check Promotional check Newsletter check Educational check Welcome check …" at bounding box center [446, 157] width 386 height 144
click at [367, 96] on input "checkbox" at bounding box center [371, 97] width 28 height 9
checkbox input "true"
click at [626, 319] on button "Save" at bounding box center [623, 314] width 16 height 9
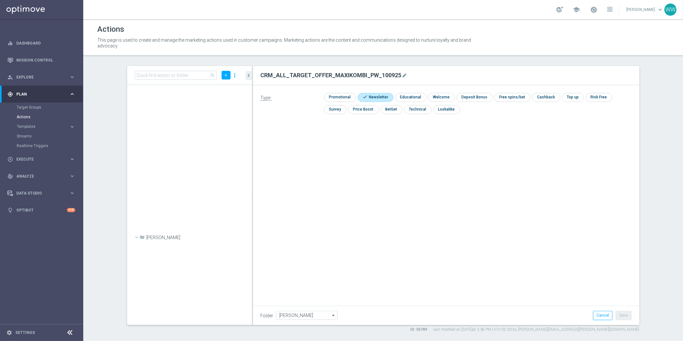
scroll to position [820, 0]
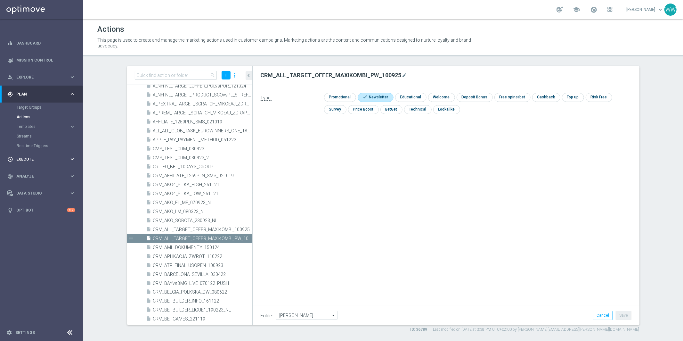
click at [28, 158] on span "Execute" at bounding box center [42, 159] width 53 height 4
click at [36, 123] on link "Campaign Builder" at bounding box center [42, 124] width 50 height 5
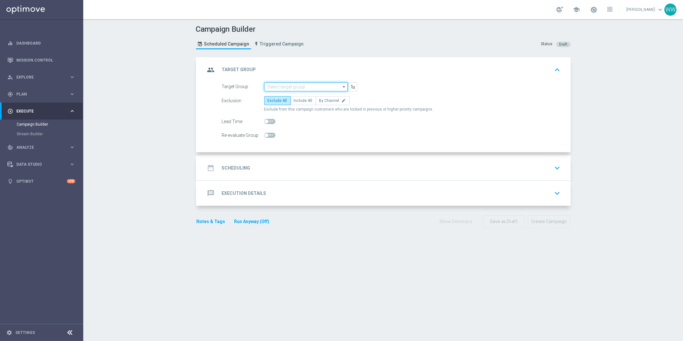
click at [291, 87] on input at bounding box center [306, 86] width 84 height 9
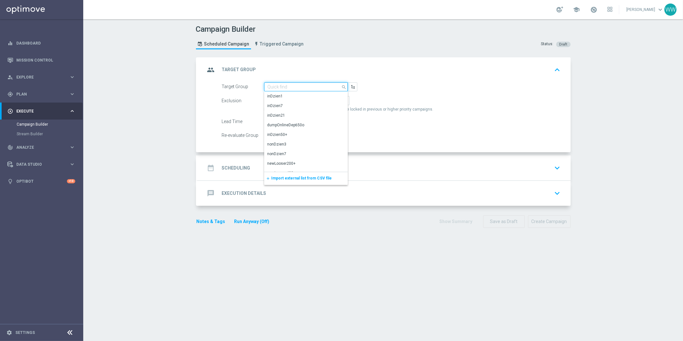
paste input "CRM_ALL_TARGET_OFFER_MAXIKOMBI_PW_100925"
click at [289, 97] on div "CRM_ALL_TARGET_OFFER_MAXIKOMBI_PW_100925" at bounding box center [305, 99] width 77 height 12
type input "CRM_ALL_TARGET_OFFER_MAXIKOMBI_PW_100925"
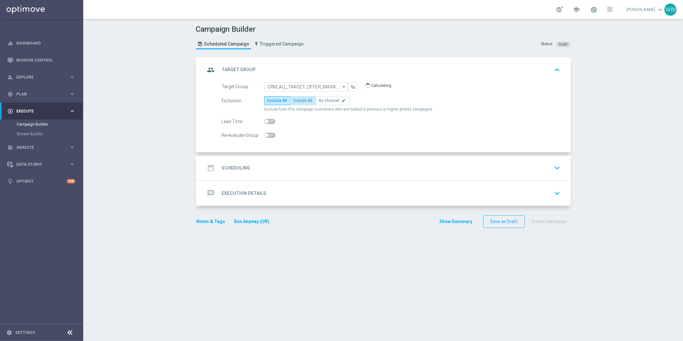
click at [294, 102] on span "Include All" at bounding box center [303, 100] width 19 height 4
click at [294, 102] on input "Include All" at bounding box center [296, 102] width 4 height 4
radio input "true"
click at [270, 163] on div "date_range Scheduling keyboard_arrow_down" at bounding box center [383, 168] width 357 height 12
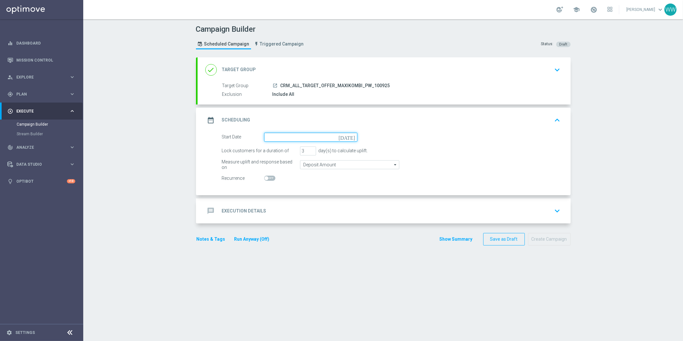
click at [285, 139] on input at bounding box center [310, 136] width 93 height 9
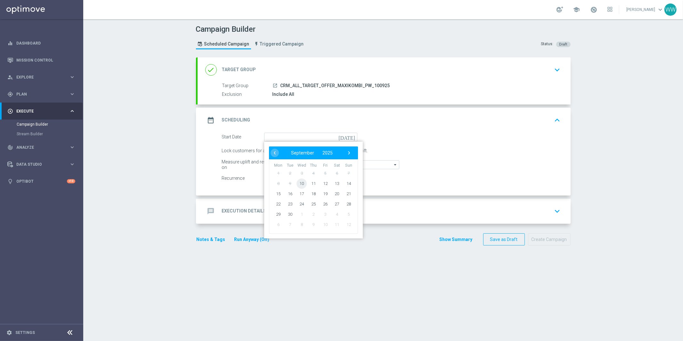
click at [303, 183] on span "10" at bounding box center [301, 183] width 10 height 10
type input "[DATE]"
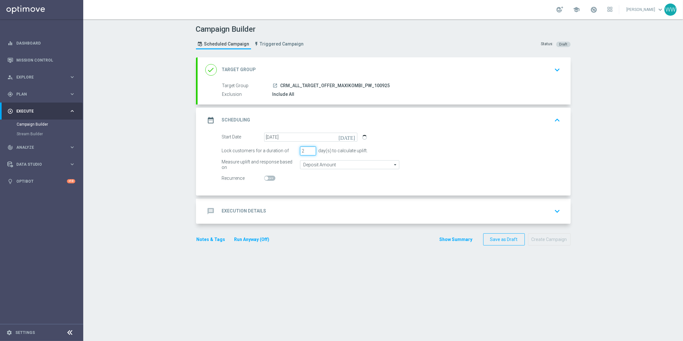
click at [313, 152] on input "2" at bounding box center [308, 150] width 16 height 9
type input "1"
click at [313, 152] on input "1" at bounding box center [308, 150] width 16 height 9
click at [291, 205] on div "message Execution Details keyboard_arrow_down" at bounding box center [383, 211] width 357 height 12
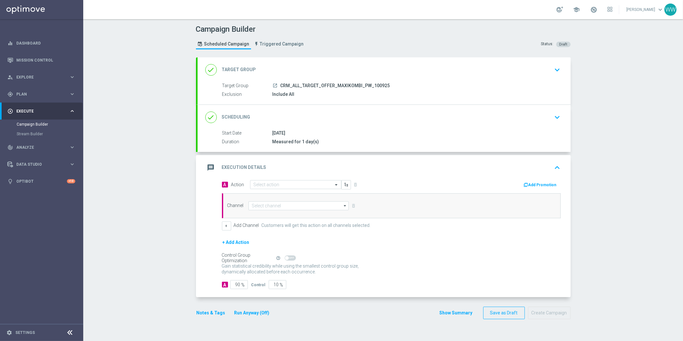
drag, startPoint x: 297, startPoint y: 196, endPoint x: 297, endPoint y: 191, distance: 4.5
click at [297, 196] on div "Channel arrow_drop_down Show Selected 0 of 22 Target group only SMS" at bounding box center [391, 205] width 339 height 25
click at [297, 188] on div "Select action" at bounding box center [295, 184] width 91 height 9
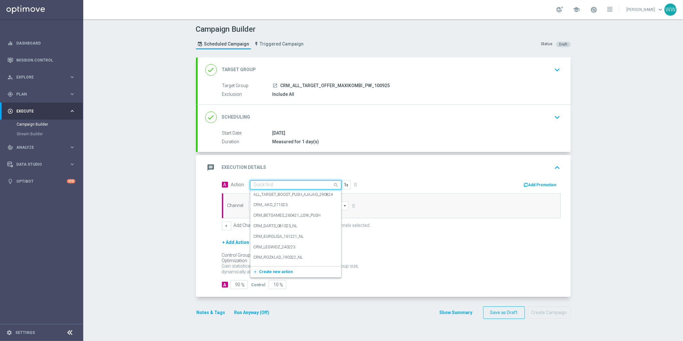
paste input "CRM_ALL_TARGET_OFFER_MAXIKOMBI_PW_100925"
type input "CRM_ALL_TARGET_OFFER_MAXIKOMBI_PW_100925"
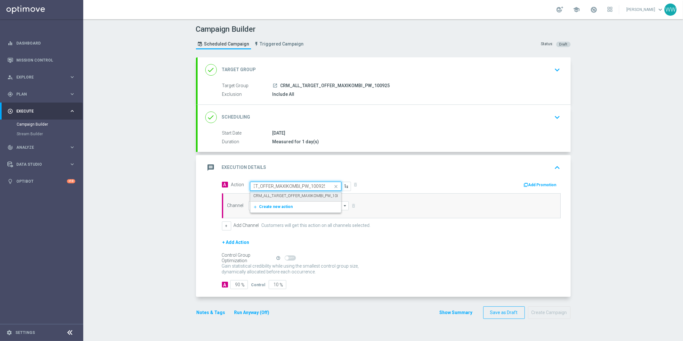
click at [294, 194] on label "CRM_ALL_TARGET_OFFER_MAXIKOMBI_PW_100925" at bounding box center [299, 195] width 92 height 5
click at [292, 207] on input at bounding box center [298, 205] width 100 height 9
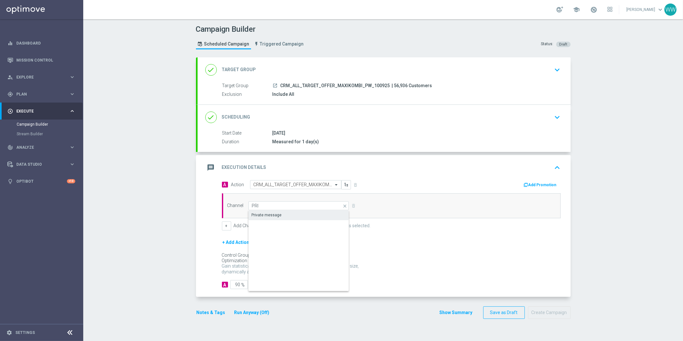
click at [270, 212] on div "Private message" at bounding box center [267, 215] width 30 height 6
type input "Private message"
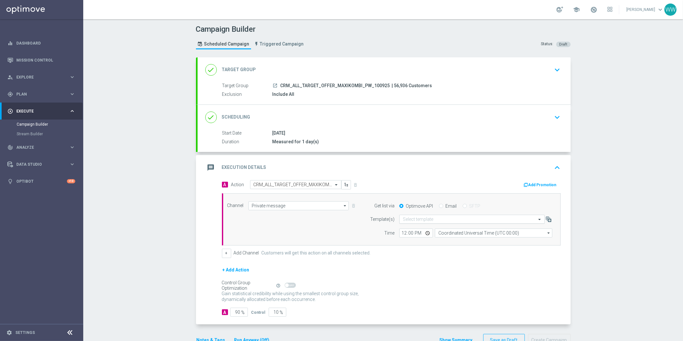
click at [414, 217] on input "text" at bounding box center [465, 218] width 125 height 5
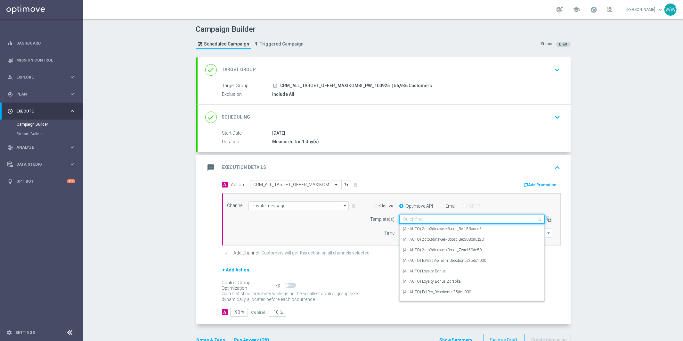
paste input "CRM_ALL_TARGET_OFFER_MAXIKOMBI_PW_100925"
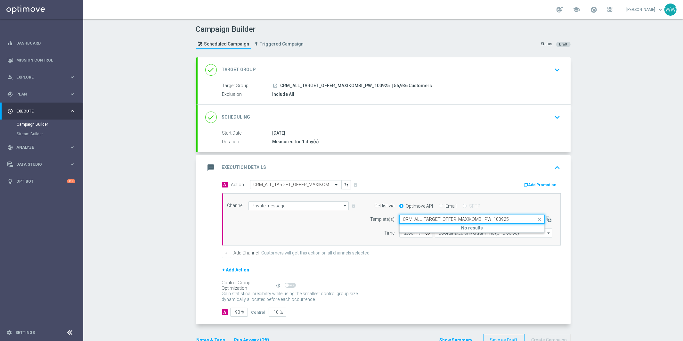
drag, startPoint x: 485, startPoint y: 220, endPoint x: 522, endPoint y: 217, distance: 37.3
click at [522, 219] on input "CRM_ALL_TARGET_OFFER_MAXIKOMBI_PW_100925" at bounding box center [465, 218] width 125 height 5
click at [454, 228] on label "CRM_ALL_TARGET_OFFER_MAXIKOMBI_100925" at bounding box center [445, 228] width 85 height 5
type input "CRM_ALL_TARGET_OFFER_MAXIKOMBI_"
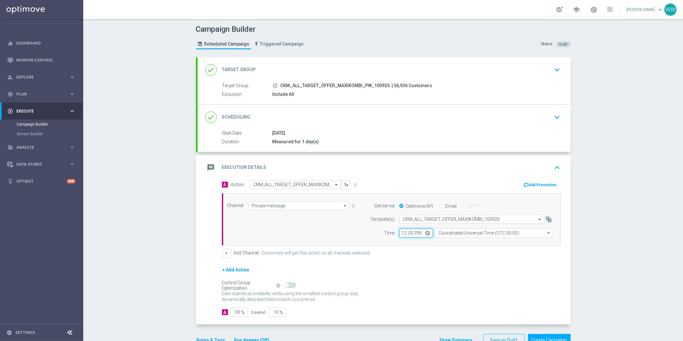
click at [405, 234] on input "12:00" at bounding box center [416, 232] width 34 height 9
click at [404, 234] on input "01:00" at bounding box center [416, 232] width 34 height 9
type input "16:05"
click at [461, 235] on input "Coordinated Universal Time (UTC 00:00)" at bounding box center [493, 232] width 117 height 9
click at [459, 239] on div "Central European Time (Warsaw) (UTC +02:00)" at bounding box center [494, 242] width 118 height 10
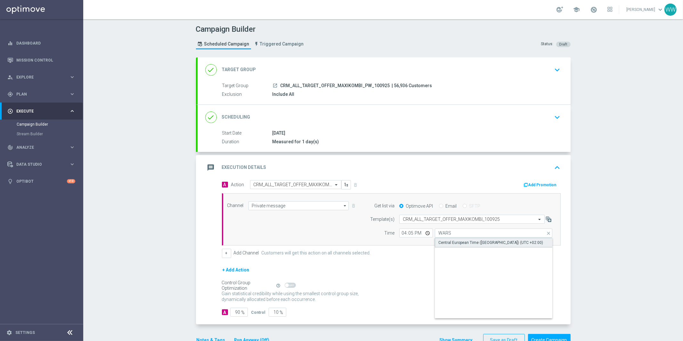
type input "Central European Time (Warsaw) (UTC +02:00)"
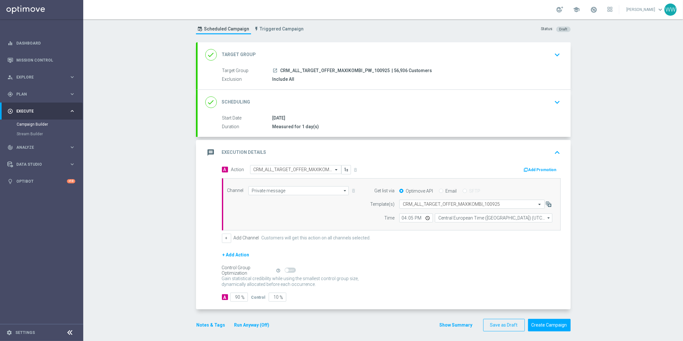
scroll to position [18, 0]
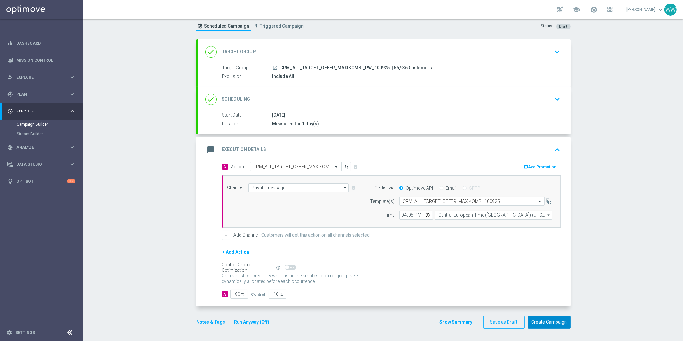
click at [541, 322] on button "Create Campaign" at bounding box center [549, 322] width 43 height 12
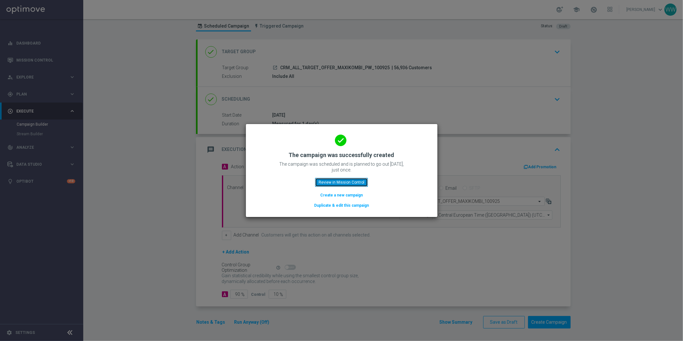
click at [329, 184] on button "Review in Mission Control" at bounding box center [341, 182] width 53 height 9
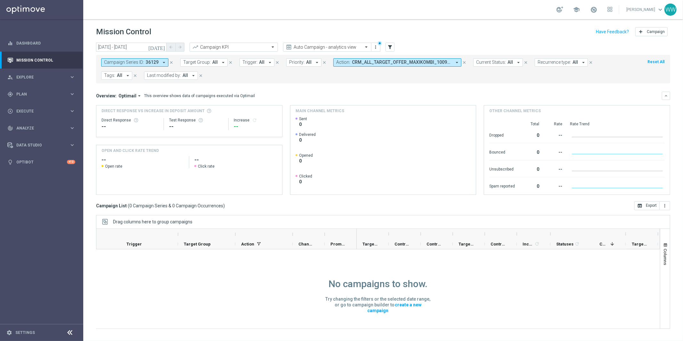
click at [372, 64] on span "CRM_ALL_TARGET_OFFER_MAXIKOMBI_100925" at bounding box center [402, 62] width 100 height 5
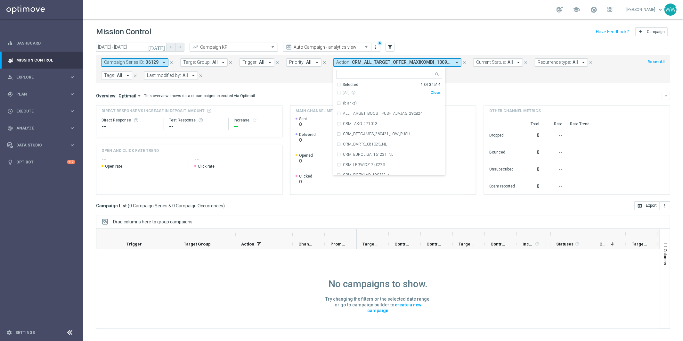
click at [313, 80] on div "Campaign Series ID: 36129 arrow_drop_down close Target Group: All arrow_drop_do…" at bounding box center [383, 69] width 574 height 28
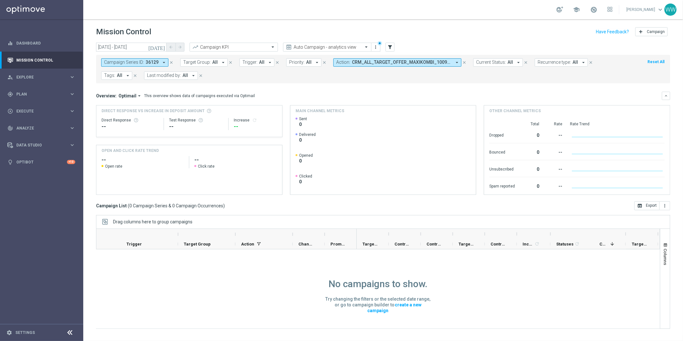
click at [310, 59] on button "Priority: All arrow_drop_down" at bounding box center [303, 62] width 35 height 8
click at [352, 64] on span "CRM_ALL_TARGET_OFFER_MAXIKOMBI_100925" at bounding box center [402, 62] width 100 height 5
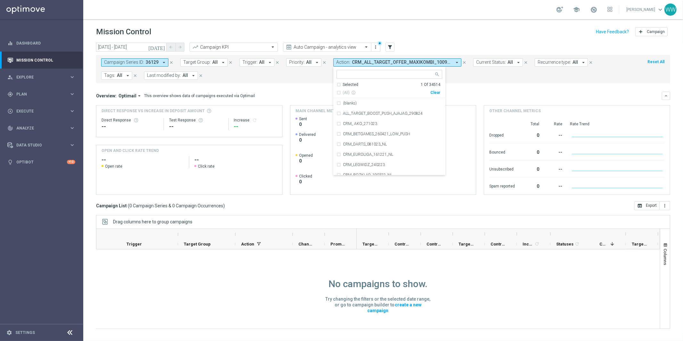
click at [486, 85] on mini-dashboard "Overview: Optimail arrow_drop_down This overview shows data of campaigns execut…" at bounding box center [383, 142] width 574 height 118
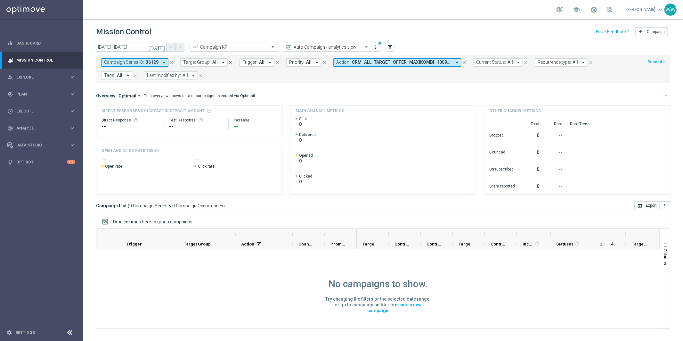
click at [485, 58] on button "Current Status: All arrow_drop_down" at bounding box center [498, 62] width 50 height 8
click at [415, 58] on button "Action: CRM_ALL_TARGET_OFFER_MAXIKOMBI_100925 arrow_drop_down" at bounding box center [397, 62] width 128 height 8
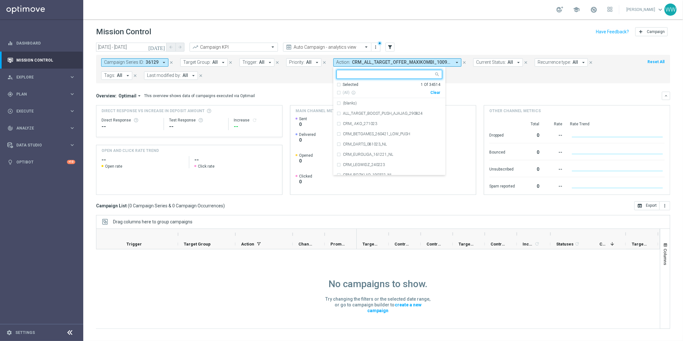
click at [399, 84] on div "Selected 1 Of 34514" at bounding box center [388, 84] width 104 height 5
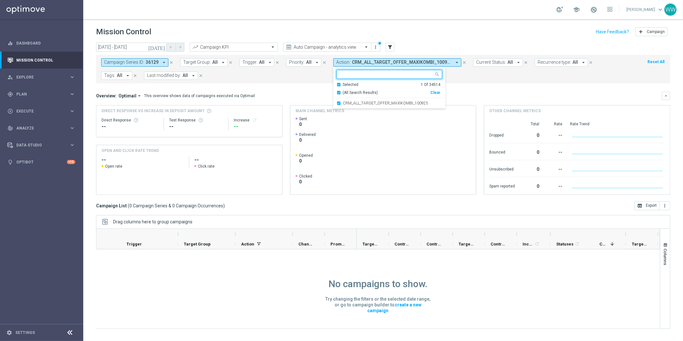
click at [393, 80] on ng-select "CRM_ALL_TARGET_OFFER_MAXIKOMBI_100925 Selected 1 Of 34514 (All Search Results) …" at bounding box center [389, 89] width 112 height 39
click at [373, 92] on div "(All Search Results)" at bounding box center [383, 92] width 94 height 5
click at [463, 99] on div "Overview: Optimail arrow_drop_down This overview shows data of campaigns execut…" at bounding box center [383, 96] width 574 height 8
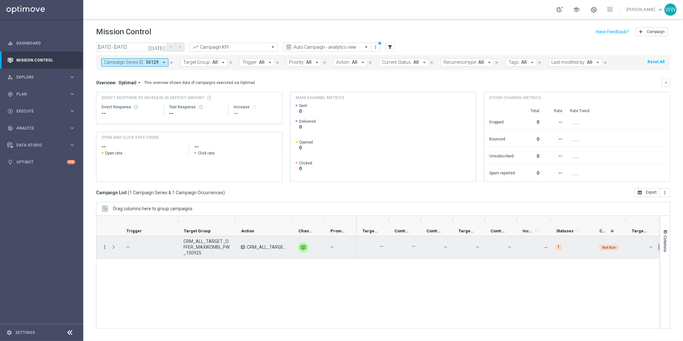
click at [104, 247] on icon "more_vert" at bounding box center [105, 247] width 6 height 6
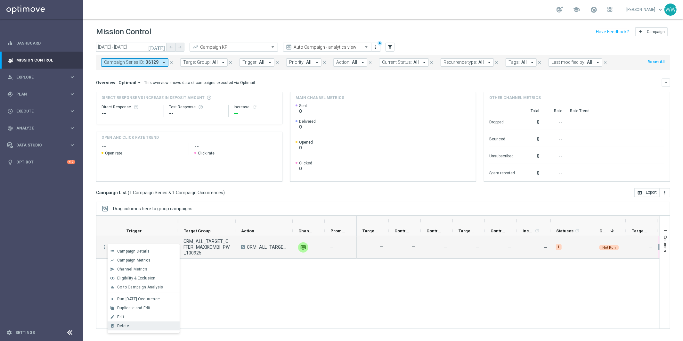
click at [136, 321] on div "delete_forever Delete" at bounding box center [144, 325] width 72 height 9
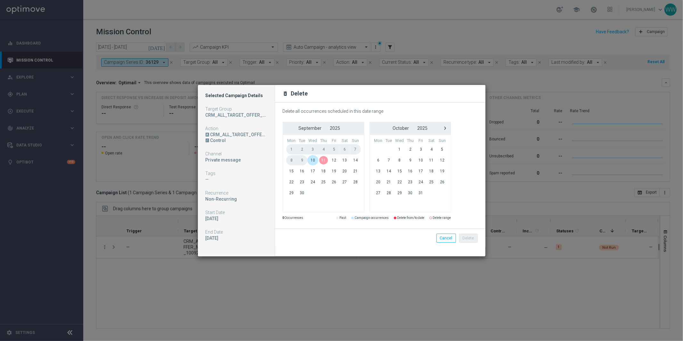
click at [314, 159] on span "10" at bounding box center [312, 160] width 11 height 10
click at [453, 236] on button "Cancel" at bounding box center [446, 237] width 20 height 9
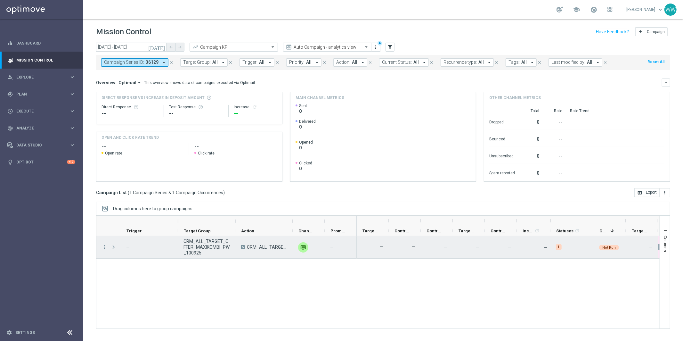
scroll to position [0, 2]
click at [105, 246] on icon "more_vert" at bounding box center [105, 247] width 6 height 6
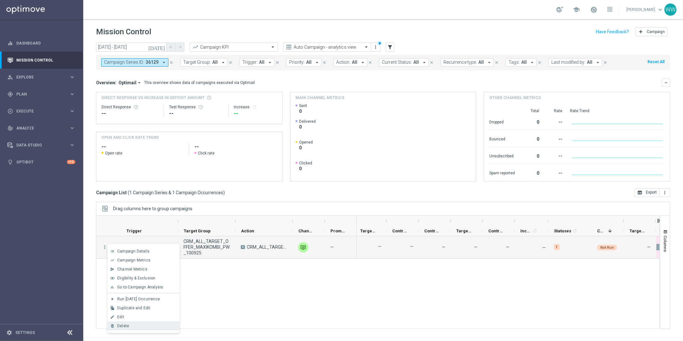
click at [136, 324] on div "Delete" at bounding box center [147, 325] width 60 height 4
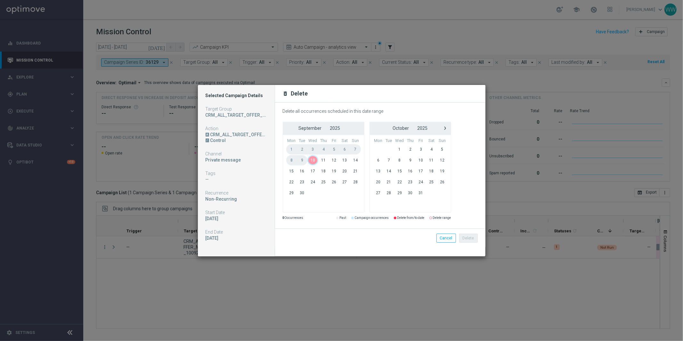
click at [314, 158] on span "10" at bounding box center [312, 160] width 11 height 10
click at [470, 240] on button "Delete" at bounding box center [468, 237] width 19 height 9
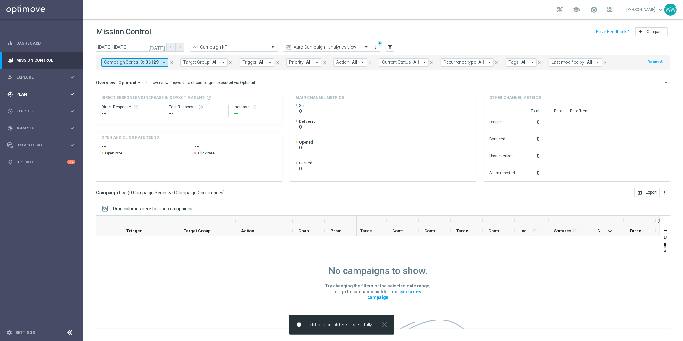
click at [30, 93] on span "Plan" at bounding box center [42, 94] width 53 height 4
click at [31, 157] on span "Execute" at bounding box center [42, 159] width 53 height 4
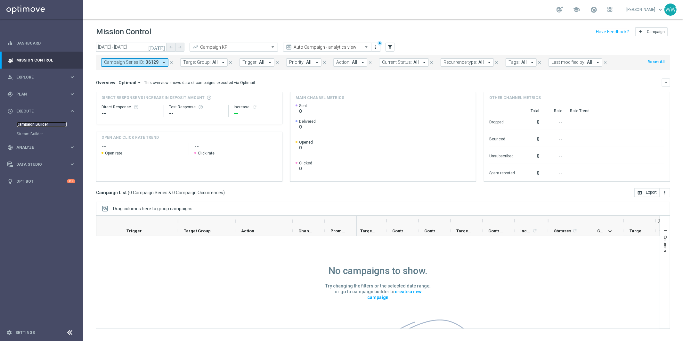
click at [48, 123] on link "Campaign Builder" at bounding box center [42, 124] width 50 height 5
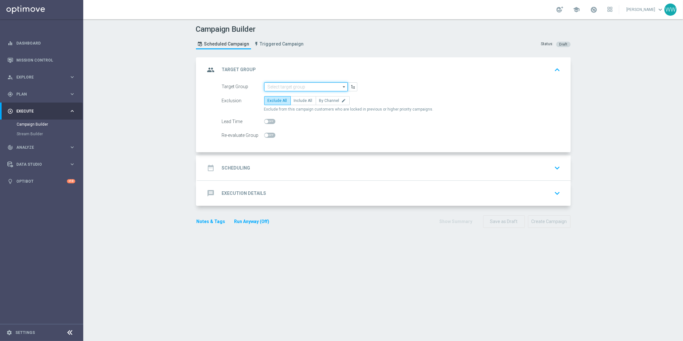
click at [285, 89] on input at bounding box center [306, 86] width 84 height 9
paste input "CRM_ALL_TARGET_OFFER_MAXIKOMBI_PW_100925"
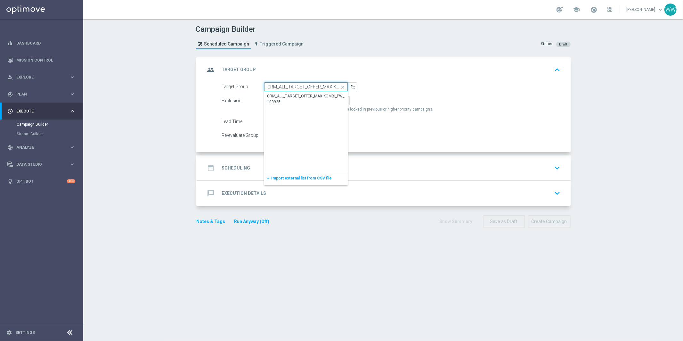
scroll to position [0, 31]
click at [285, 97] on div "CRM_ALL_TARGET_OFFER_MAXIKOMBI_PW_100925" at bounding box center [305, 99] width 77 height 12
type input "CRM_ALL_TARGET_OFFER_MAXIKOMBI_PW_100925"
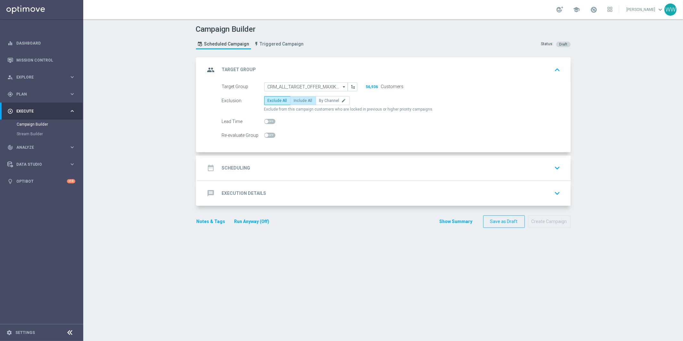
click at [306, 101] on span "Include All" at bounding box center [303, 100] width 19 height 4
click at [298, 101] on input "Include All" at bounding box center [296, 102] width 4 height 4
radio input "true"
click at [286, 173] on div "date_range Scheduling keyboard_arrow_down" at bounding box center [383, 168] width 357 height 12
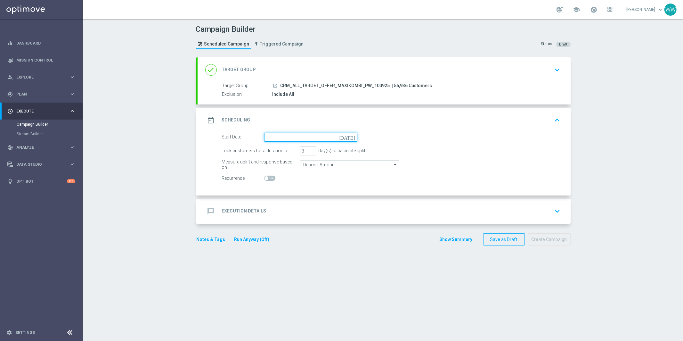
click at [278, 137] on input at bounding box center [310, 136] width 93 height 9
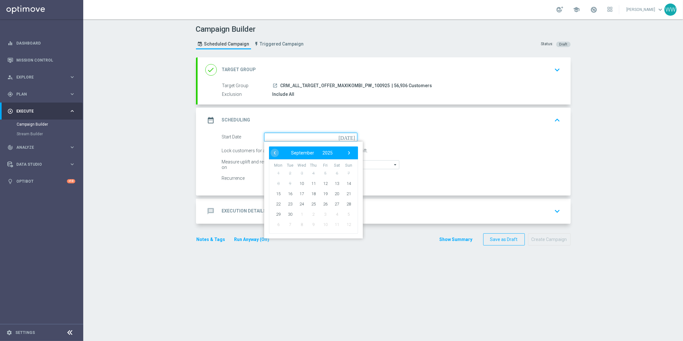
paste input "CRM_ALL_TARGET_OFFER_MAXIKOMBI_PW_100925"
type input "CRM_ALL_TARGET_OFFER_MAXIKOMBI_PW_100925"
type input "[DATE]"
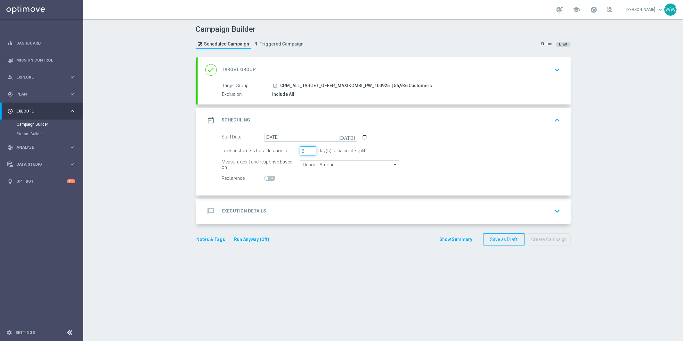
click at [311, 151] on input "2" at bounding box center [308, 150] width 16 height 9
type input "1"
click at [311, 151] on input "1" at bounding box center [308, 150] width 16 height 9
click at [293, 214] on div "message Execution Details keyboard_arrow_down" at bounding box center [383, 211] width 357 height 12
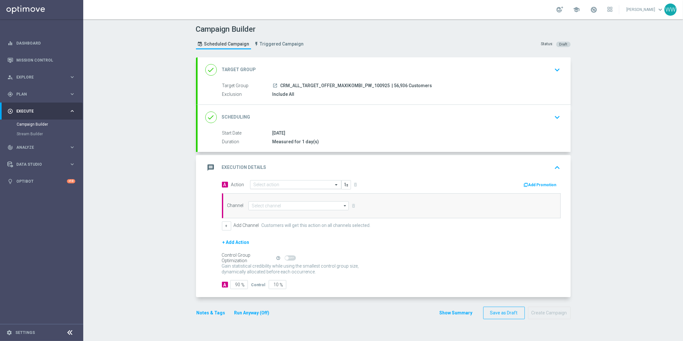
click at [282, 183] on input "text" at bounding box center [288, 184] width 71 height 5
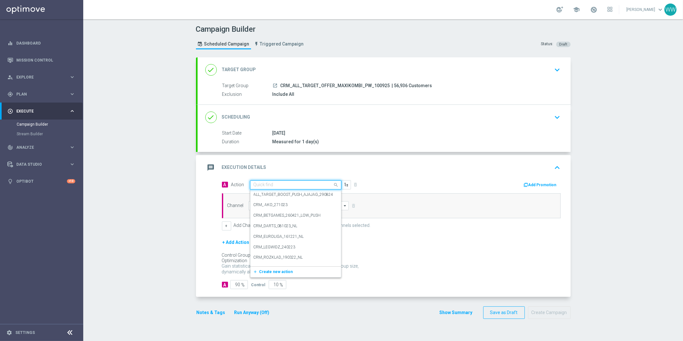
paste input "CRM_ALL_TARGET_OFFER_MAXIKOMBI_PW_100925"
type input "CRM_ALL_TARGET_OFFER_MAXIKOMBI_PW_100925"
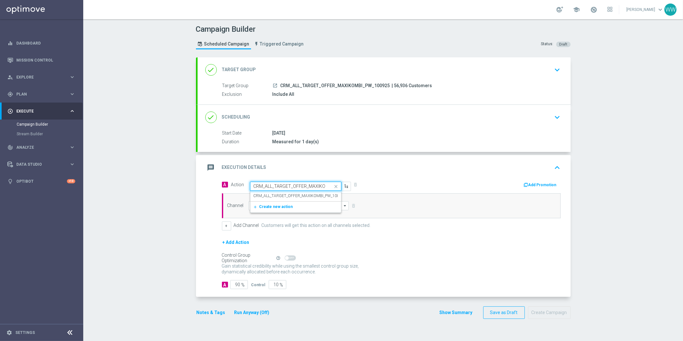
scroll to position [0, 33]
click at [282, 193] on label "CRM_ALL_TARGET_OFFER_MAXIKOMBI_PW_100925" at bounding box center [299, 195] width 92 height 5
click at [298, 212] on div "Channel arrow_drop_down Show Selected 0 of 22 Target group only SMS" at bounding box center [391, 205] width 339 height 25
click at [290, 208] on input at bounding box center [298, 205] width 100 height 9
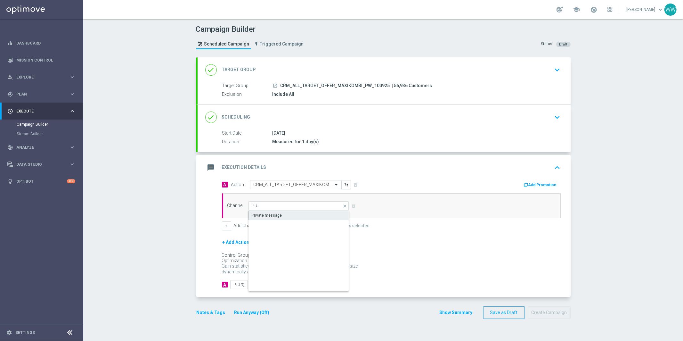
click at [281, 219] on div "Private message" at bounding box center [298, 215] width 101 height 10
click at [332, 212] on div "Private message" at bounding box center [298, 215] width 101 height 10
type input "Private message"
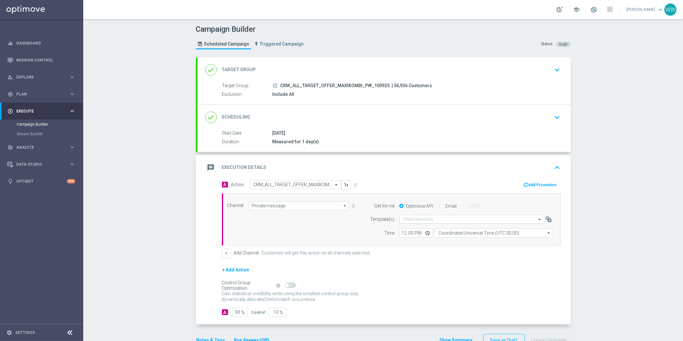
click at [429, 217] on input "text" at bounding box center [465, 218] width 125 height 5
paste input "CRM_ALL_TARGET_OFFER_MAXIKOMBI_PW_100925"
click at [424, 226] on h5 "No results" at bounding box center [471, 227] width 145 height 5
drag, startPoint x: 483, startPoint y: 224, endPoint x: 504, endPoint y: 224, distance: 20.8
click at [508, 224] on div "No results" at bounding box center [471, 227] width 145 height 9
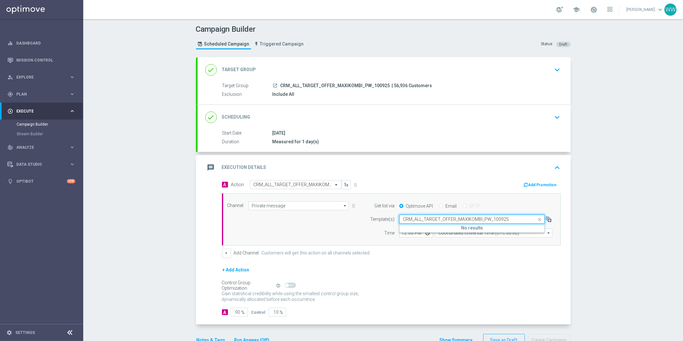
drag, startPoint x: 488, startPoint y: 220, endPoint x: 528, endPoint y: 219, distance: 40.7
click at [528, 219] on div "CRM_ALL_TARGET_OFFER_MAXIKOMBI_PW_100925" at bounding box center [471, 218] width 145 height 5
click at [471, 225] on div "CRM_ALL_TARGET_OFFER_MAXIKOMBI_100925" at bounding box center [472, 228] width 138 height 11
type input "CRM_ALL_TARGET_OFFER_MAXIKOMBI_"
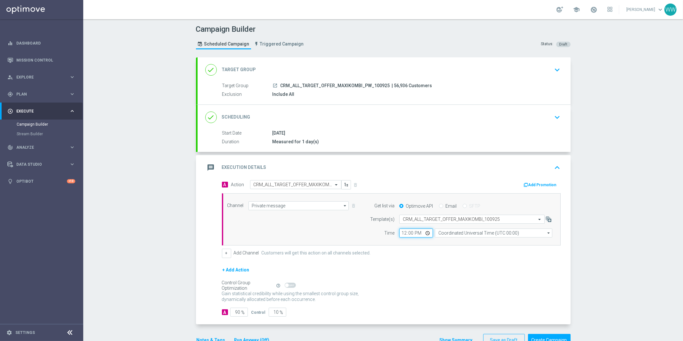
click at [405, 234] on input "12:00" at bounding box center [416, 232] width 34 height 9
type input "16:04"
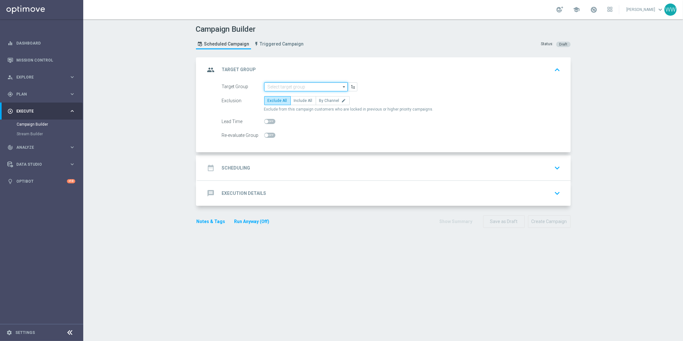
click at [279, 88] on input at bounding box center [306, 86] width 84 height 9
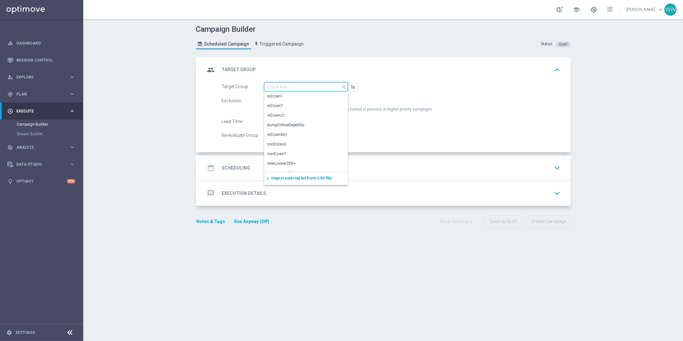
paste input "CRM_ALL_TARGET_OFFER_MAXIKOMBI_PW_100925"
click at [280, 97] on div "CRM_ALL_TARGET_OFFER_MAXIKOMBI_PW_100925" at bounding box center [305, 99] width 77 height 12
type input "CRM_ALL_TARGET_OFFER_MAXIKOMBI_PW_100925"
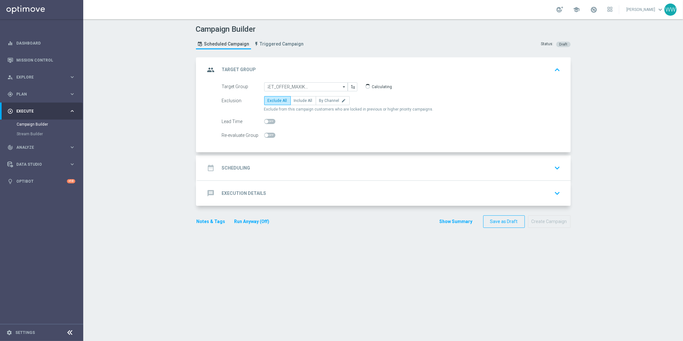
scroll to position [0, 0]
click at [297, 100] on span "Include All" at bounding box center [303, 100] width 19 height 4
click at [297, 100] on input "Include All" at bounding box center [296, 102] width 4 height 4
radio input "true"
click at [270, 167] on div "date_range Scheduling keyboard_arrow_down" at bounding box center [383, 168] width 357 height 12
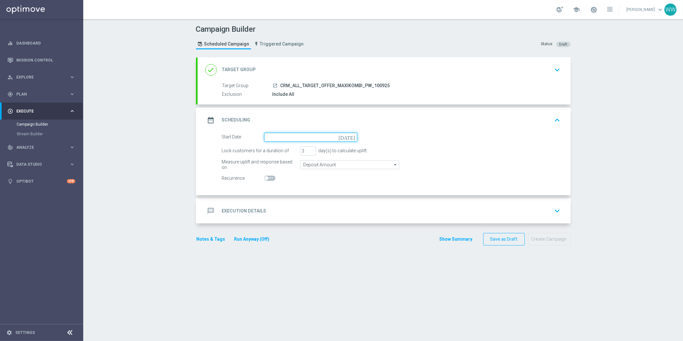
click at [284, 138] on input at bounding box center [310, 136] width 93 height 9
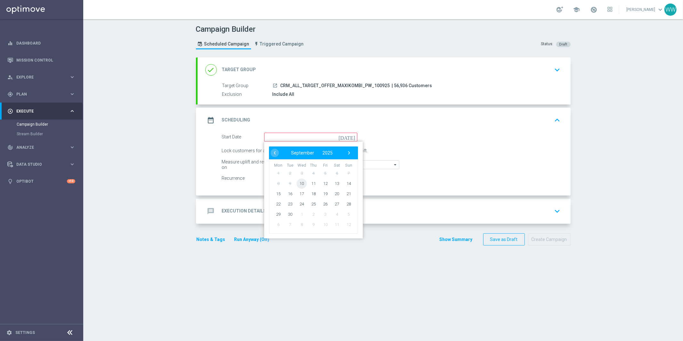
click at [301, 184] on span "10" at bounding box center [301, 183] width 10 height 10
type input "[DATE]"
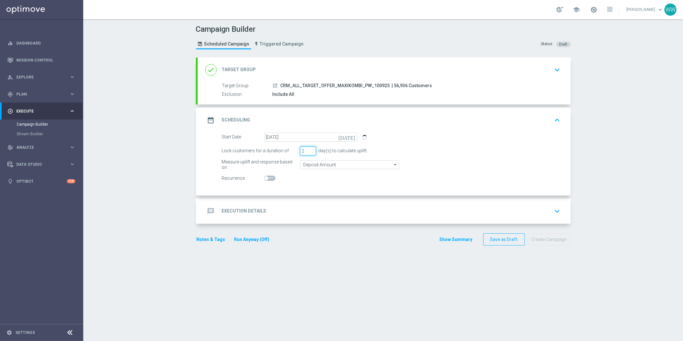
click at [312, 151] on input "2" at bounding box center [308, 150] width 16 height 9
type input "1"
click at [312, 151] on input "1" at bounding box center [308, 150] width 16 height 9
click at [309, 196] on accordion "done Target Group keyboard_arrow_down Target Group launch CRM_ALL_TARGET_OFFER_…" at bounding box center [383, 140] width 374 height 166
click at [308, 199] on div "message Execution Details keyboard_arrow_down" at bounding box center [383, 210] width 373 height 25
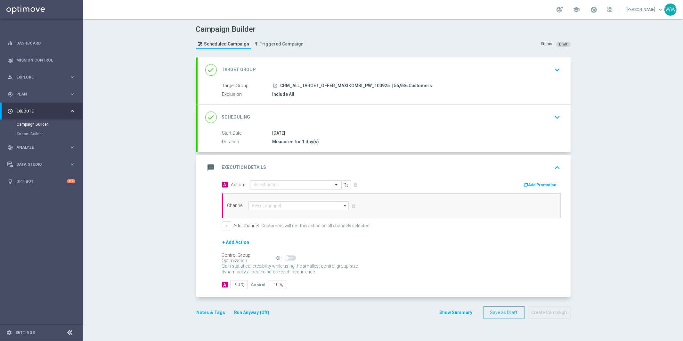
click at [269, 187] on div "Select action" at bounding box center [295, 184] width 91 height 9
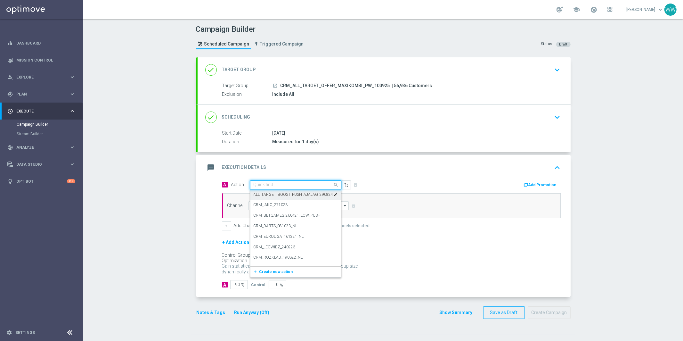
paste input "CRM_ALL_TARGET_OFFER_MAXIKOMBI_PW_100925"
type input "CRM_ALL_TARGET_OFFER_MAXIKOMBI_PW_100925"
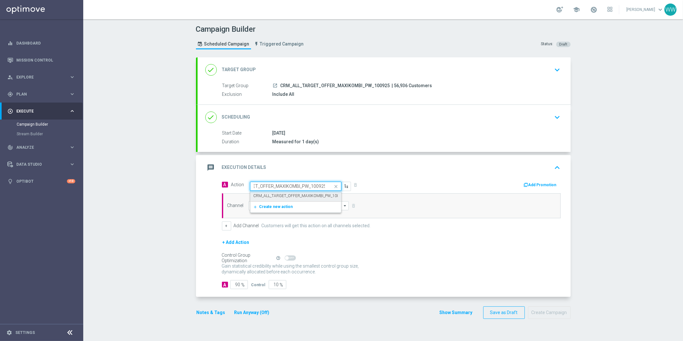
click at [279, 199] on div "CRM_ALL_TARGET_OFFER_MAXIKOMBI_PW_100925 edit" at bounding box center [295, 195] width 84 height 11
click at [277, 210] on div "Channel arrow_drop_down Show Selected 0 of 22 Target group only SMS" at bounding box center [391, 205] width 339 height 25
click at [275, 207] on input at bounding box center [298, 205] width 100 height 9
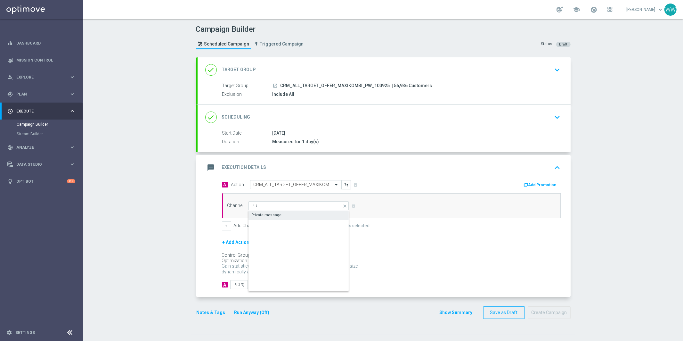
click at [270, 216] on div "Private message" at bounding box center [267, 215] width 30 height 6
type input "Private message"
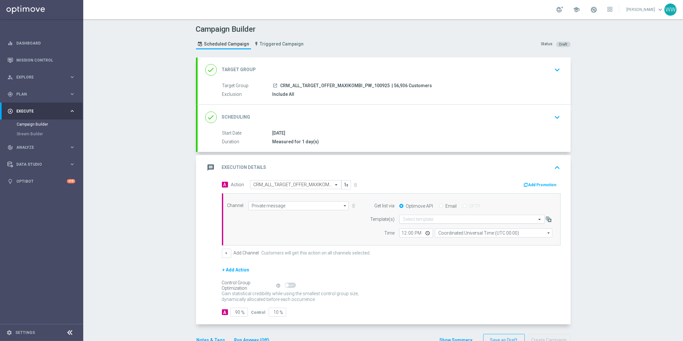
click at [411, 218] on input "text" at bounding box center [465, 218] width 125 height 5
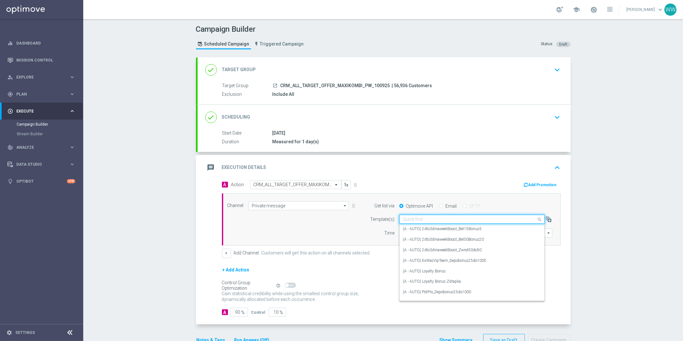
paste input "CRM_ALL_TARGET_OFFER_MAXIKOMBI_PW_100925"
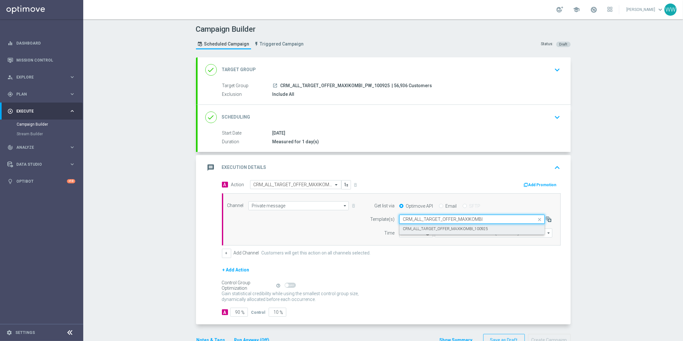
click at [413, 232] on div "CRM_ALL_TARGET_OFFER_MAXIKOMBI_100925" at bounding box center [472, 228] width 138 height 11
type input "CRM_ALL_TARGET_OFFER_MAXIKOMBI"
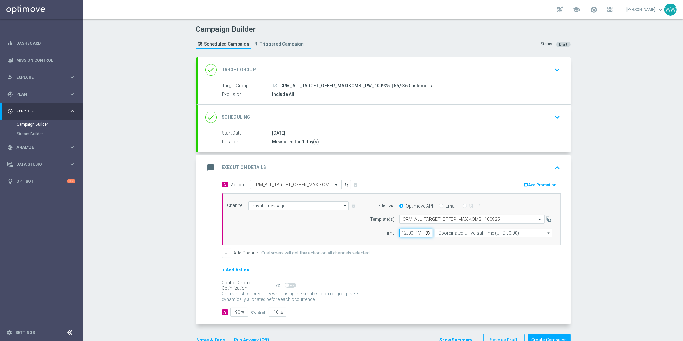
click at [401, 233] on input "12:00" at bounding box center [416, 232] width 34 height 9
type input "16:05"
click at [447, 236] on input "Coordinated Universal Time (UTC 00:00)" at bounding box center [493, 232] width 117 height 9
click at [446, 238] on div "Central European Time ([GEOGRAPHIC_DATA]) (UTC +02:00)" at bounding box center [494, 242] width 118 height 10
type input "Central European Time ([GEOGRAPHIC_DATA]) (UTC +02:00)"
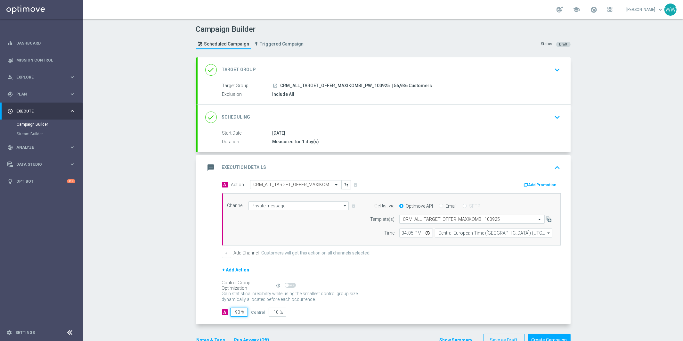
click at [241, 307] on input "90" at bounding box center [239, 311] width 18 height 9
click at [241, 308] on input "90" at bounding box center [239, 311] width 18 height 9
type input "1"
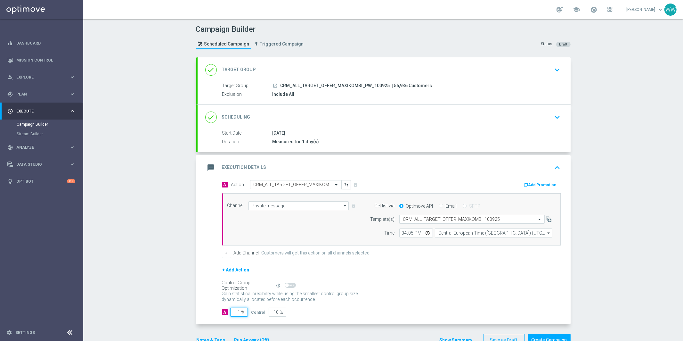
type input "99"
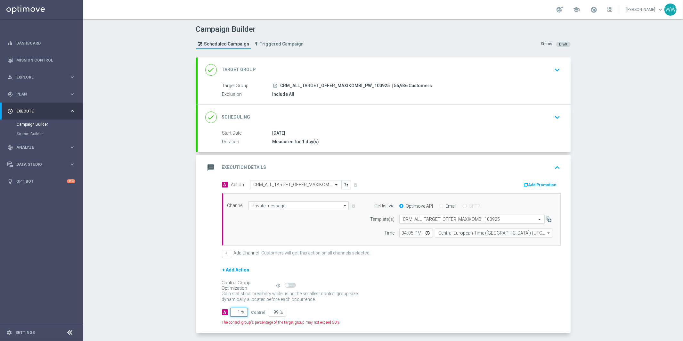
type input "10"
type input "90"
type input "100"
type input "0"
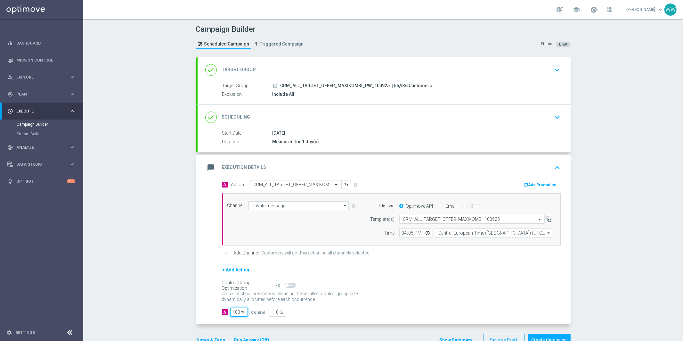
type input "100"
click at [185, 262] on div "Campaign Builder Scheduled Campaign Triggered Campaign Status: Draft done Targe…" at bounding box center [382, 179] width 599 height 321
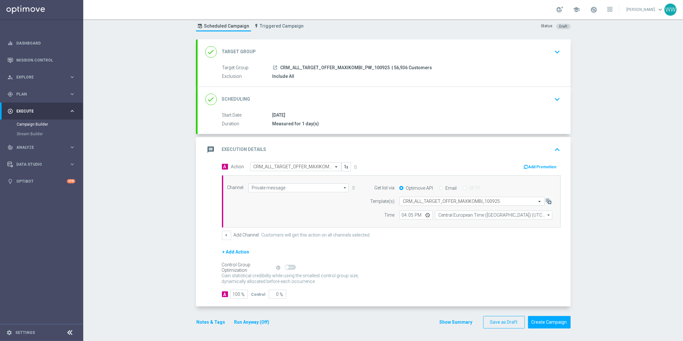
click at [250, 320] on button "Run Anyway (Off)" at bounding box center [252, 322] width 36 height 8
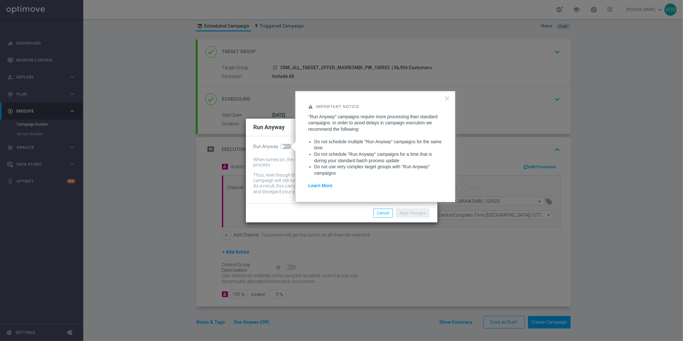
click at [283, 147] on span at bounding box center [282, 146] width 4 height 4
click at [283, 147] on input "checkbox" at bounding box center [285, 146] width 11 height 5
checkbox input "true"
click at [417, 217] on button "Apply Changes" at bounding box center [412, 212] width 33 height 9
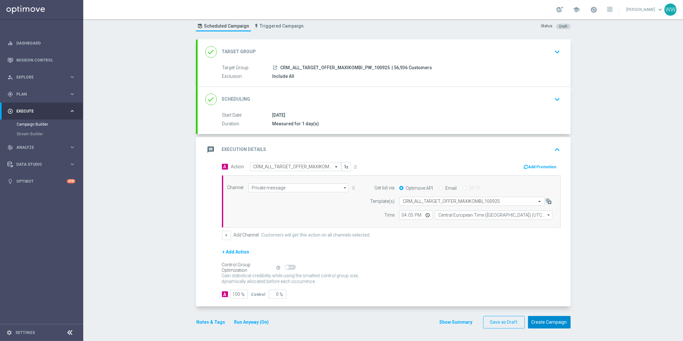
click at [546, 320] on button "Create Campaign" at bounding box center [549, 322] width 43 height 12
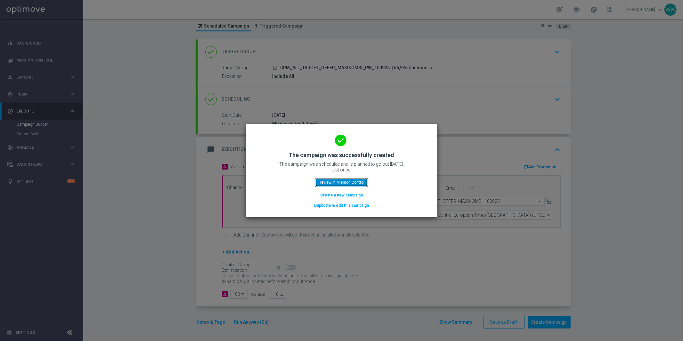
click at [331, 179] on button "Review in Mission Control" at bounding box center [341, 182] width 53 height 9
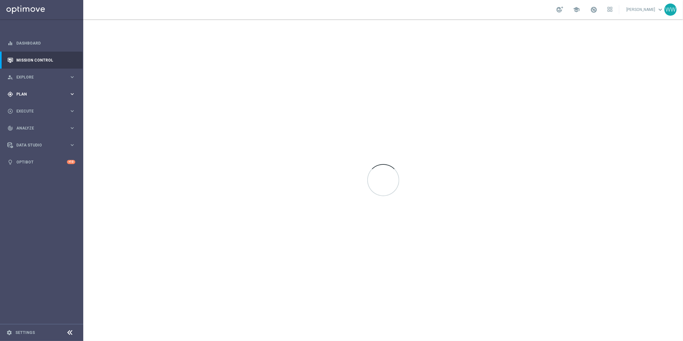
click at [32, 92] on span "Plan" at bounding box center [42, 94] width 53 height 4
click at [32, 105] on link "Target Groups" at bounding box center [42, 107] width 50 height 5
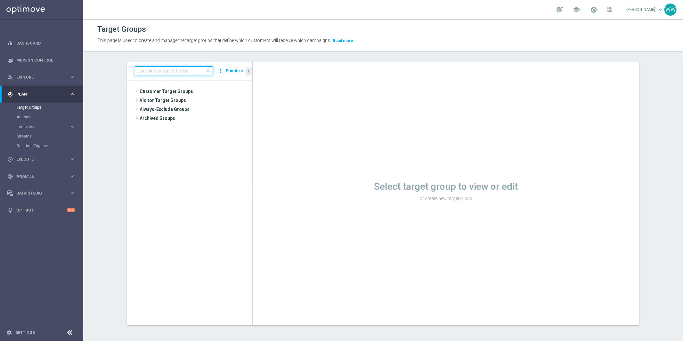
click at [174, 69] on input at bounding box center [174, 70] width 78 height 9
paste input "CRM_ALL_TARGET_OFFER_ZMIANY PW_100925"
type input "CRM_ALL_TARGET_OFFER_ZMIANY PW_100925"
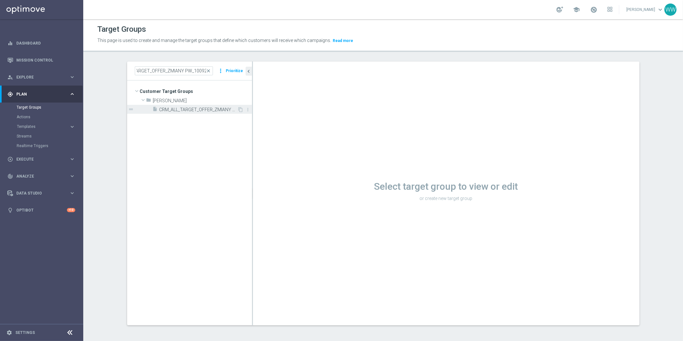
click at [193, 110] on span "CRM_ALL_TARGET_OFFER_ZMIANY PW_100925" at bounding box center [198, 109] width 78 height 5
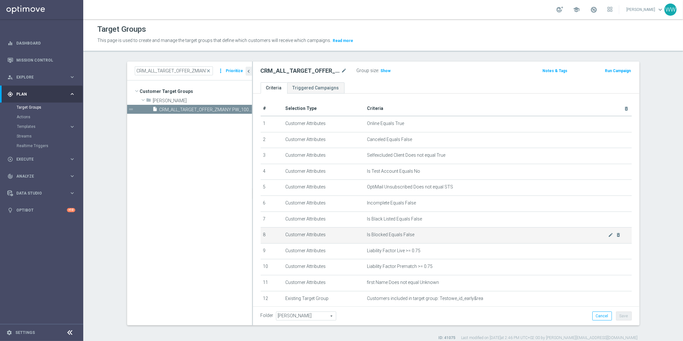
scroll to position [68, 0]
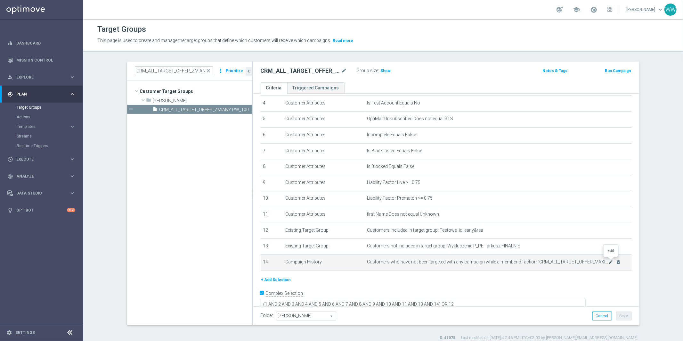
click at [611, 260] on icon "mode_edit" at bounding box center [610, 261] width 5 height 5
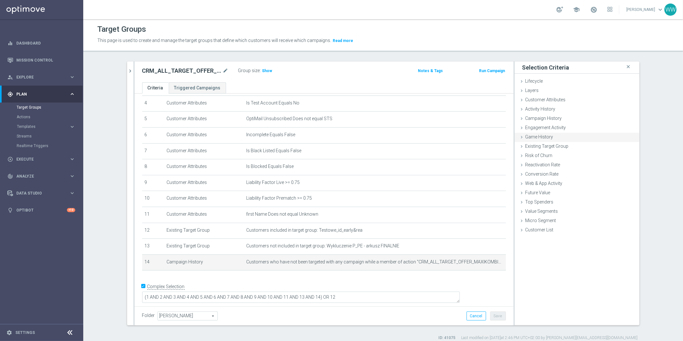
scroll to position [61, 0]
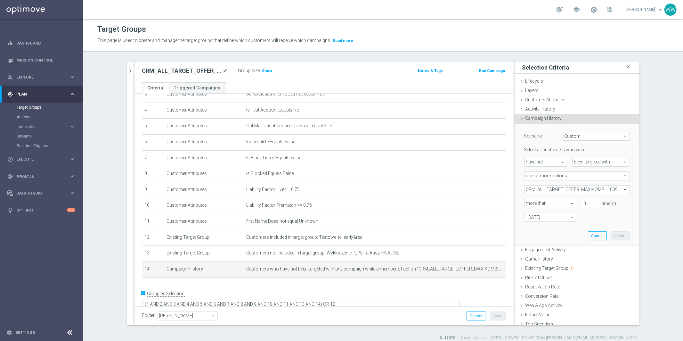
click at [578, 190] on span "CRM_ALL_TARGET_OFFER_MAXIKOMBI_100925" at bounding box center [576, 189] width 105 height 8
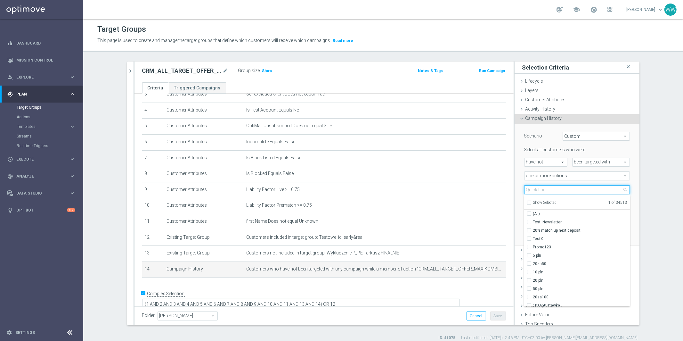
click at [578, 190] on input "search" at bounding box center [577, 189] width 106 height 9
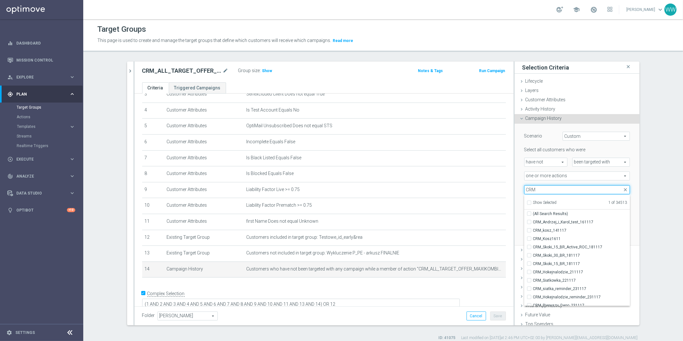
click at [541, 188] on input "CRM" at bounding box center [577, 189] width 106 height 9
paste input "_ALL_TARGET_OFFER_maxi"
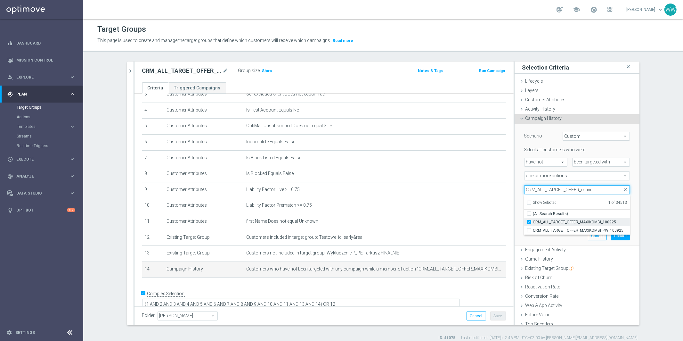
type input "CRM_ALL_TARGET_OFFER_maxi"
click at [540, 222] on span "CRM_ALL_TARGET_OFFER_MAXIKOMBI_100925" at bounding box center [581, 221] width 97 height 5
click at [533, 222] on input "CRM_ALL_TARGET_OFFER_MAXIKOMBI_100925" at bounding box center [531, 222] width 4 height 4
checkbox input "false"
type input "Select Action"
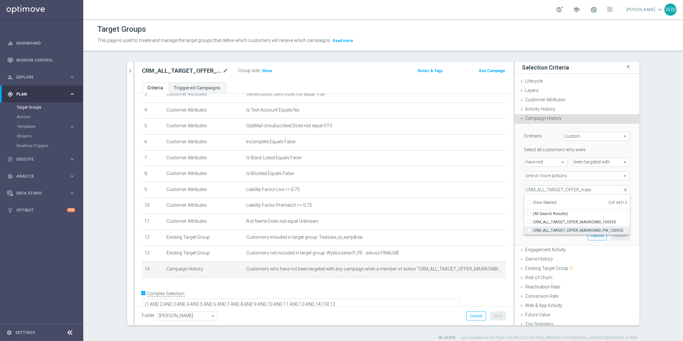
click at [537, 228] on span "CRM_ALL_TARGET_OFFER_MAXIKOMBI_PW_100925" at bounding box center [581, 230] width 97 height 5
click at [533, 228] on input "CRM_ALL_TARGET_OFFER_MAXIKOMBI_PW_100925" at bounding box center [531, 230] width 4 height 4
checkbox input "true"
type input "CRM_ALL_TARGET_OFFER_MAXIKOMBI_PW_100925"
click at [522, 218] on div "[DATE]" at bounding box center [548, 217] width 58 height 9
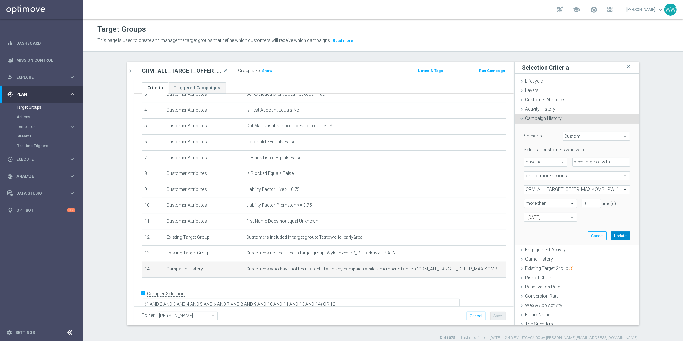
click at [620, 234] on button "Update" at bounding box center [620, 235] width 19 height 9
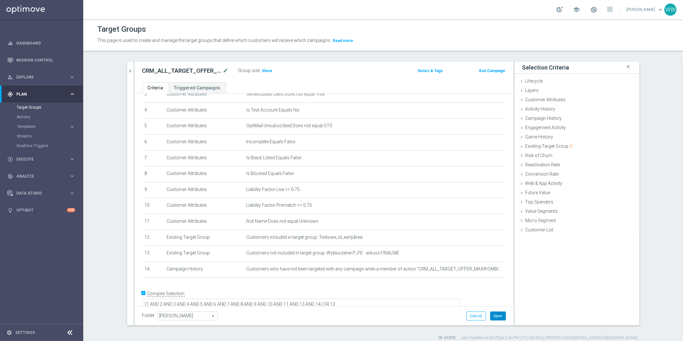
click at [501, 316] on button "Save" at bounding box center [498, 315] width 16 height 9
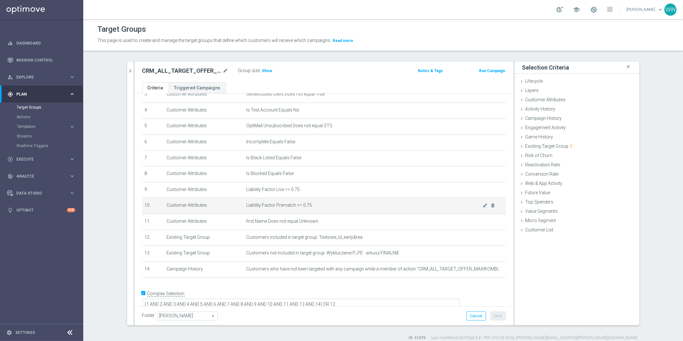
scroll to position [52, 0]
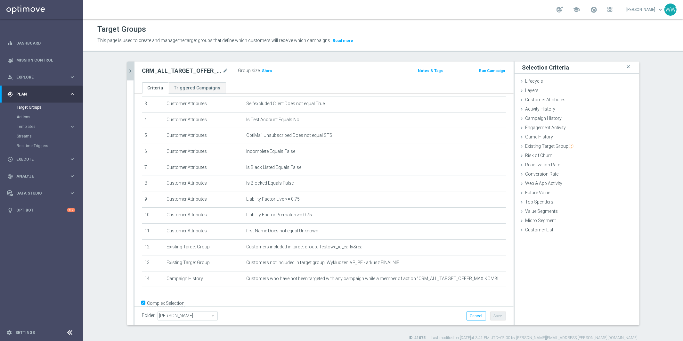
click at [129, 70] on icon "chevron_right" at bounding box center [130, 71] width 6 height 6
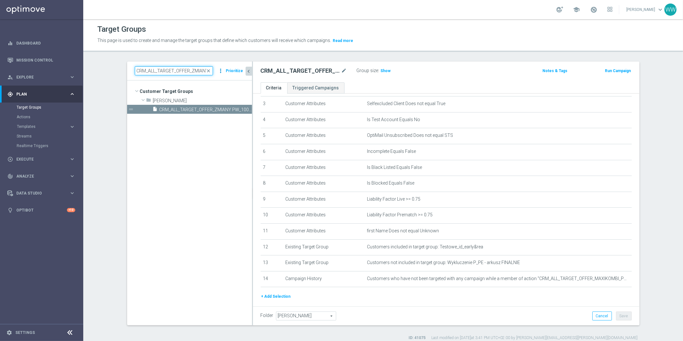
drag, startPoint x: 204, startPoint y: 68, endPoint x: 222, endPoint y: 68, distance: 17.9
click at [222, 68] on div "CRM_ALL_TARGET_OFFER_ZMIANY PW_100925 close more_vert Prioritize" at bounding box center [189, 70] width 109 height 9
click at [191, 71] on input "CRM_ALL_TARGET_OFFER_ZMIANY PW_100925" at bounding box center [174, 70] width 78 height 9
drag, startPoint x: 194, startPoint y: 68, endPoint x: 253, endPoint y: 68, distance: 59.2
click at [253, 68] on as-split "CRM_ALL_TARGET_OFFER_ZMIANY PW_100925 close more_vert Prioritize Customer Targe…" at bounding box center [383, 192] width 512 height 263
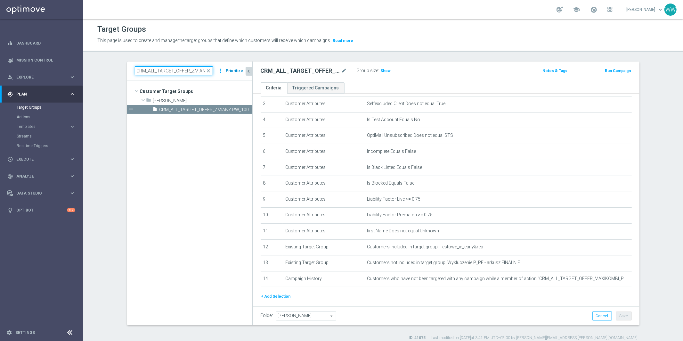
scroll to position [0, 24]
drag, startPoint x: 199, startPoint y: 71, endPoint x: 243, endPoint y: 71, distance: 44.2
click at [243, 71] on div "CRM_ALL_TARGET_OFFER_ZMIANY PW_100925 close more_vert Prioritize" at bounding box center [189, 70] width 109 height 9
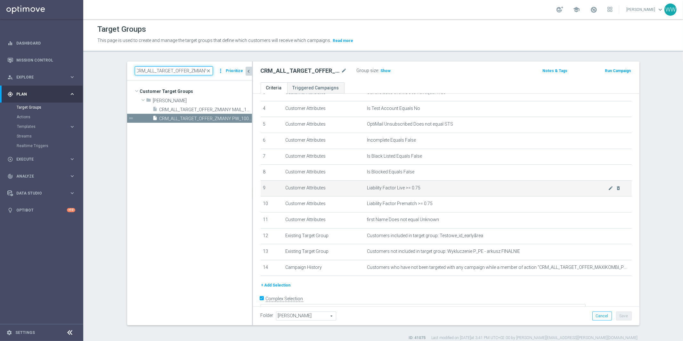
scroll to position [68, 0]
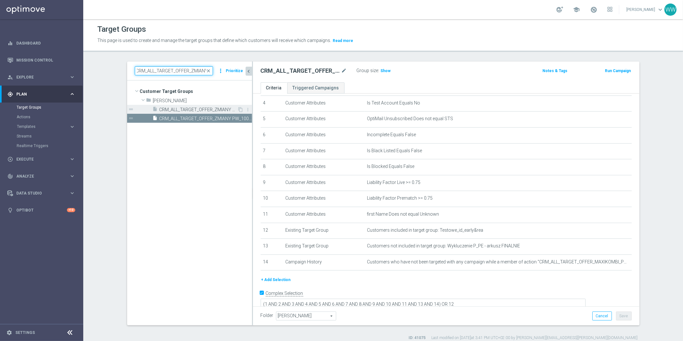
type input "CRM_ALL_TARGET_OFFER_ZMIANY"
click at [203, 109] on span "CRM_ALL_TARGET_OFFER_ZMIANY MAIL_100925" at bounding box center [198, 109] width 78 height 5
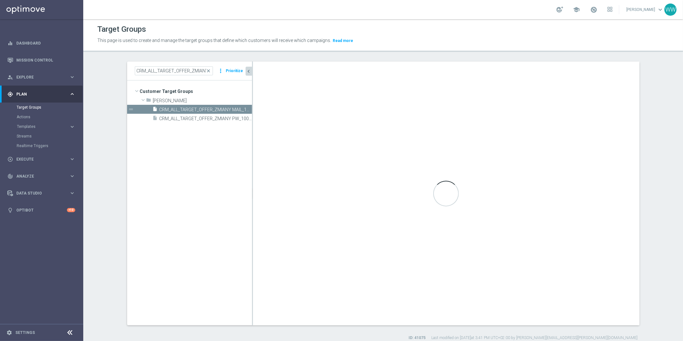
type textarea "(1 AND 2 AND 3 AND 4 AND 5 AND 6 AND 7 AND 8 AND 9 AND 10 AND 11 AND 13 AND 14 …"
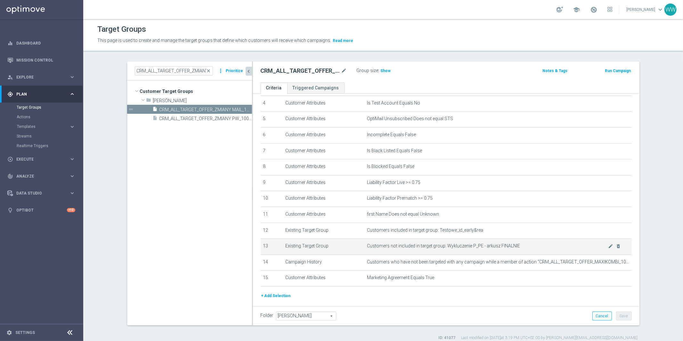
scroll to position [84, 0]
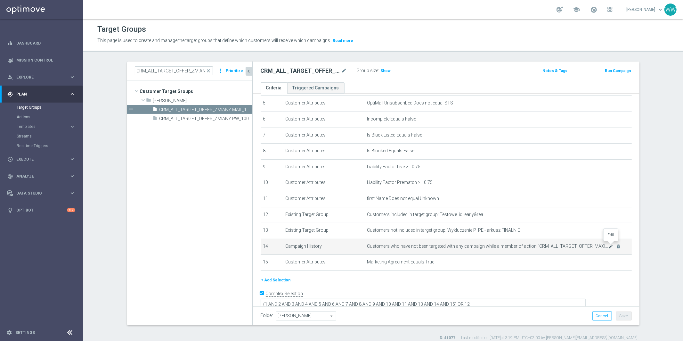
click at [609, 244] on icon "mode_edit" at bounding box center [610, 246] width 5 height 5
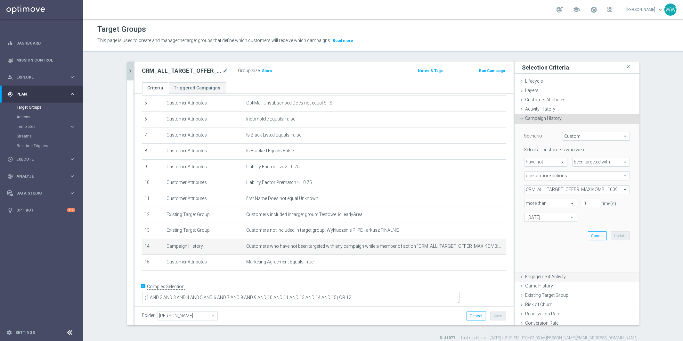
scroll to position [77, 0]
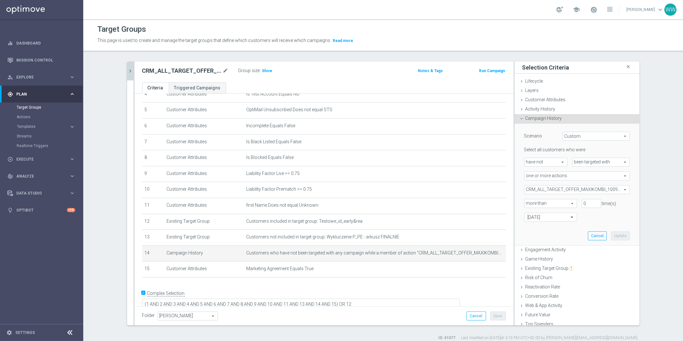
click at [582, 192] on span "CRM_ALL_TARGET_OFFER_MAXIKOMBI_100925" at bounding box center [576, 189] width 105 height 8
click at [570, 195] on ul "Show Selected 1 of 34513" at bounding box center [577, 202] width 106 height 14
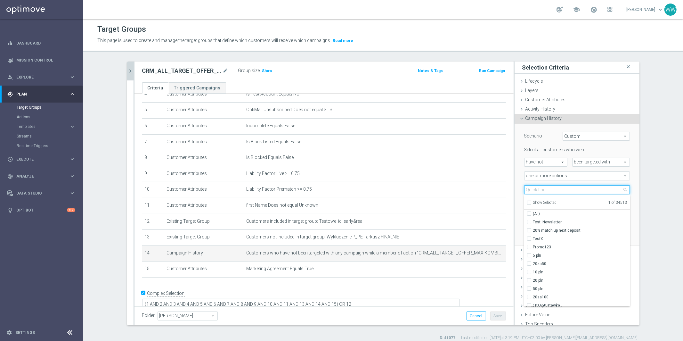
click at [570, 191] on input "search" at bounding box center [577, 189] width 106 height 9
paste input "CRM_ALL_TARGET_OFFER_maxi"
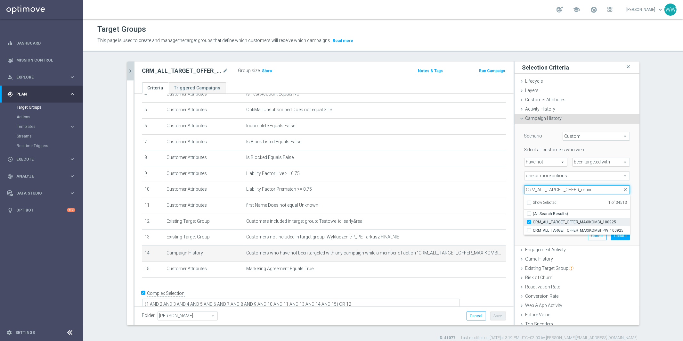
type input "CRM_ALL_TARGET_OFFER_maxi"
click at [558, 221] on span "CRM_ALL_TARGET_OFFER_MAXIKOMBI_100925" at bounding box center [581, 221] width 97 height 5
click at [533, 221] on input "CRM_ALL_TARGET_OFFER_MAXIKOMBI_100925" at bounding box center [531, 222] width 4 height 4
checkbox input "false"
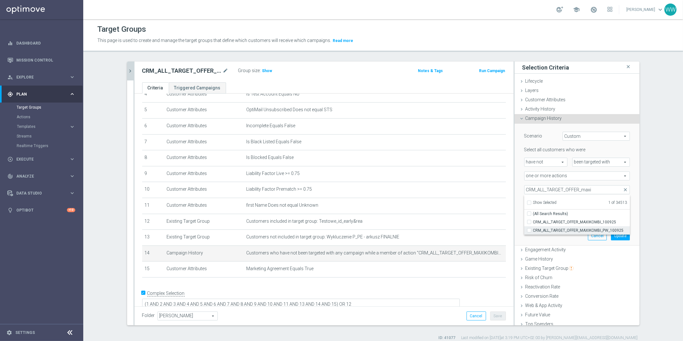
type input "Select Action"
click at [558, 229] on span "CRM_ALL_TARGET_OFFER_MAXIKOMBI_PW_100925" at bounding box center [581, 230] width 97 height 5
click at [533, 229] on input "CRM_ALL_TARGET_OFFER_MAXIKOMBI_PW_100925" at bounding box center [531, 230] width 4 height 4
checkbox input "true"
type input "CRM_ALL_TARGET_OFFER_MAXIKOMBI_PW_100925"
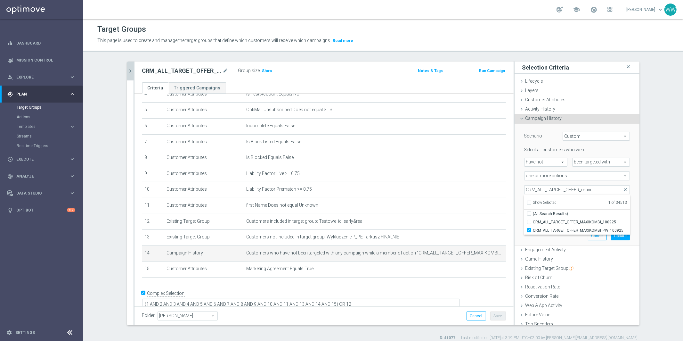
click at [517, 224] on div "Scenario Custom Custom arrow_drop_down search Select all customers who were hav…" at bounding box center [576, 185] width 125 height 122
click at [610, 231] on div "Cancel Update" at bounding box center [609, 235] width 42 height 9
click at [617, 233] on button "Update" at bounding box center [620, 235] width 19 height 9
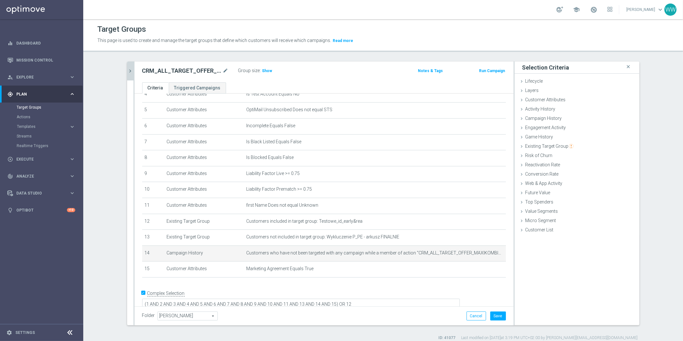
click at [498, 323] on div "Folder Andżelika B. Andżelika B. arrow_drop_down search Cancel Save Saving..." at bounding box center [323, 315] width 379 height 19
click at [498, 319] on button "Save" at bounding box center [498, 315] width 16 height 9
click at [30, 126] on span "Templates" at bounding box center [40, 126] width 46 height 4
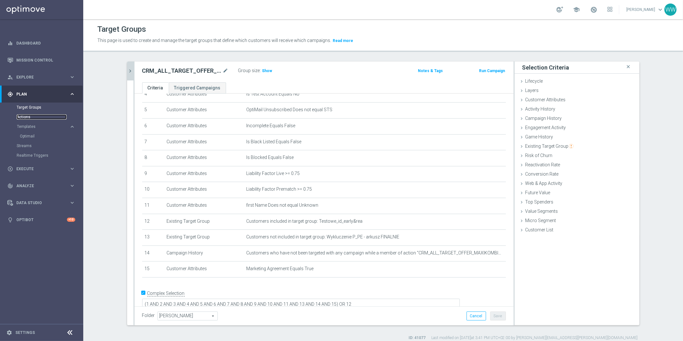
click at [24, 115] on link "Actions" at bounding box center [42, 116] width 50 height 5
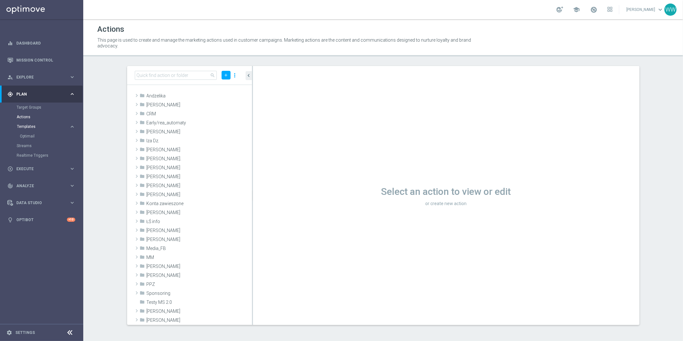
click at [24, 125] on span "Templates" at bounding box center [40, 126] width 46 height 4
click at [24, 133] on link "Streams" at bounding box center [42, 135] width 50 height 5
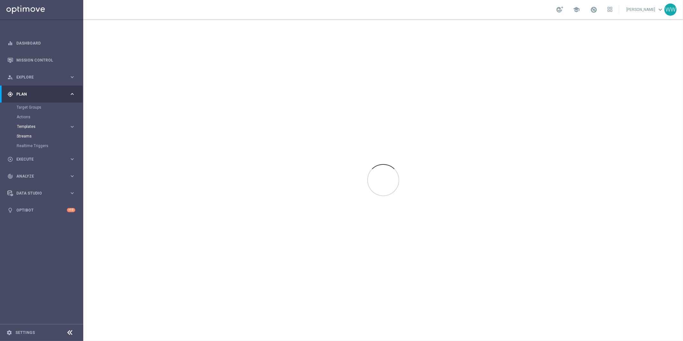
click at [24, 127] on span "Templates" at bounding box center [40, 126] width 46 height 4
click at [25, 135] on link "Optimail" at bounding box center [43, 135] width 47 height 5
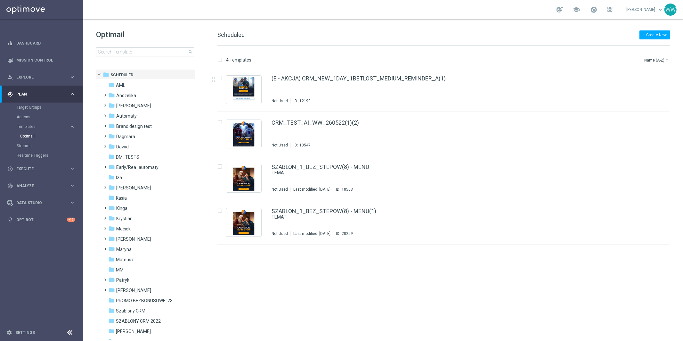
click at [119, 56] on div "Optimail search folder 1 Folder folder Scheduled more_vert folder AML more_vert" at bounding box center [145, 58] width 124 height 79
click at [119, 53] on input at bounding box center [145, 51] width 98 height 9
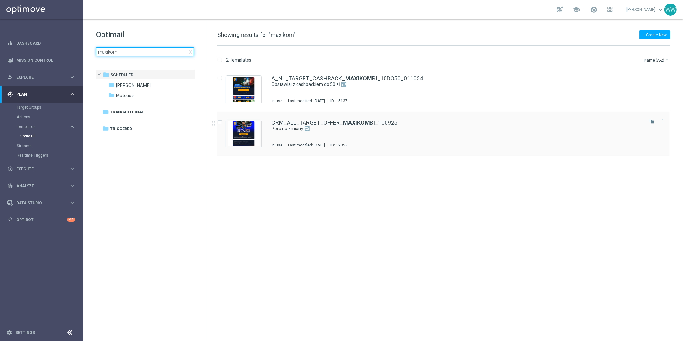
type input "maxikom"
click at [296, 123] on link "CRM_ALL_TARGET_OFFER_ MAXIKOM BI_100925" at bounding box center [334, 123] width 126 height 6
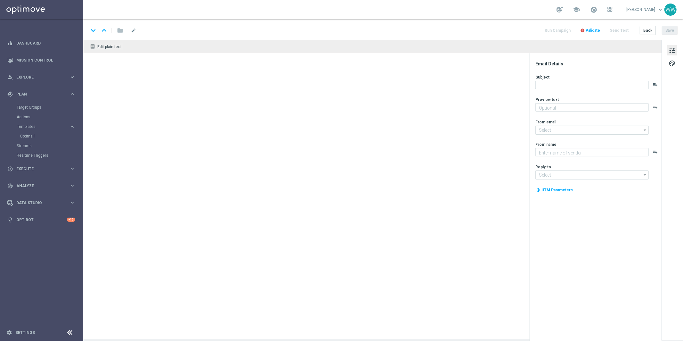
type textarea "Odkryj nowości 👉🏻"
type input "oferta@sts.pl"
type textarea "STS"
type input "kontakt@sts.pl"
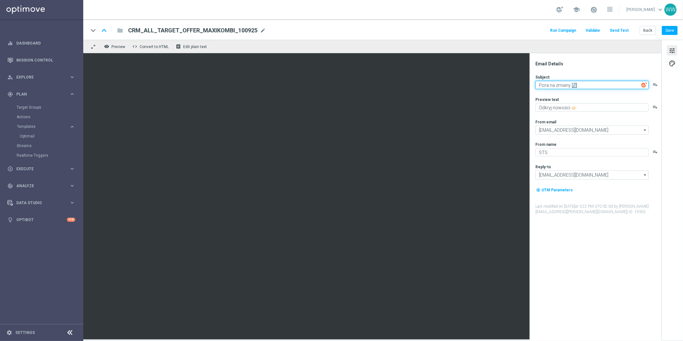
click at [551, 85] on textarea "Pora na zmiany 🔄" at bounding box center [591, 85] width 113 height 8
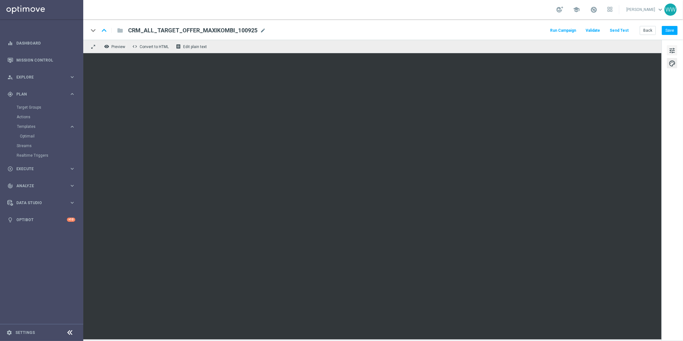
click at [669, 52] on span "tune" at bounding box center [671, 50] width 7 height 8
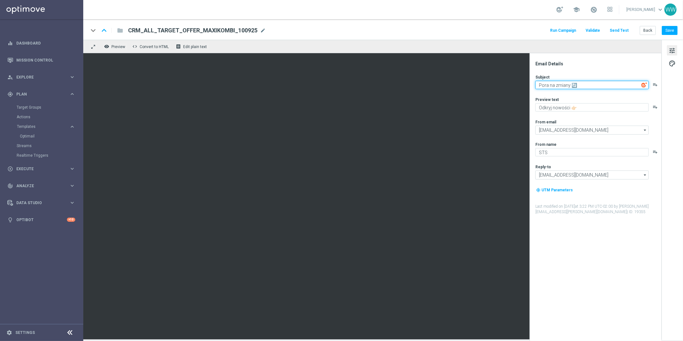
click at [576, 87] on textarea "Pora na zmiany 🔄" at bounding box center [591, 85] width 113 height 8
click at [593, 106] on textarea "Odkryj nowości 👉🏻" at bounding box center [591, 107] width 113 height 8
paste textarea "Pora na zmiany 🔄"
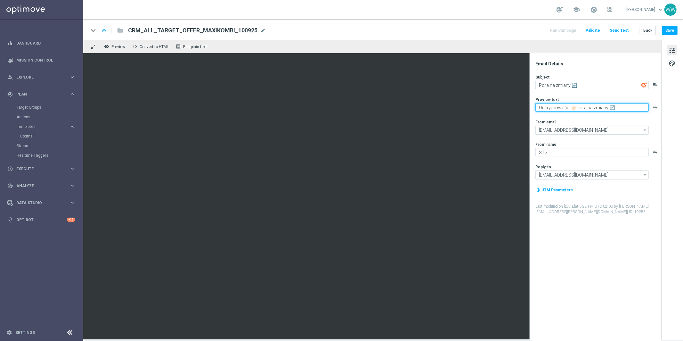
drag, startPoint x: 575, startPoint y: 107, endPoint x: 536, endPoint y: 108, distance: 39.4
click at [536, 108] on textarea "Odkryj nowości 👉🏻Pora na zmiany 🔄" at bounding box center [591, 107] width 113 height 8
type textarea "Odkryj nowości 👉🏻Pora na zmiany 🔄"
click at [551, 83] on textarea "Pora na zmiany 🔄" at bounding box center [591, 85] width 113 height 8
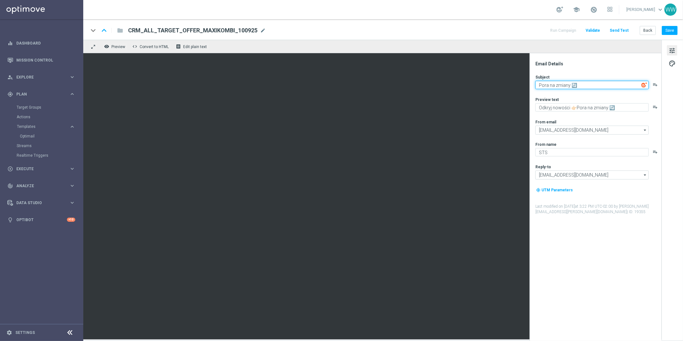
click at [551, 83] on textarea "Pora na zmiany 🔄" at bounding box center [591, 85] width 113 height 8
paste textarea "Odkryj nowości 👉🏻"
type textarea "Odkryj nowości 👉🏻"
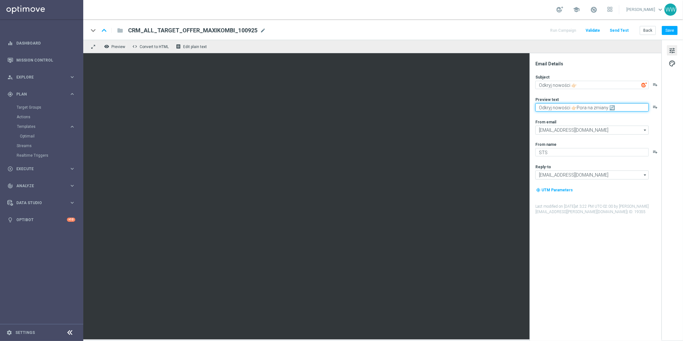
drag, startPoint x: 575, startPoint y: 107, endPoint x: 538, endPoint y: 107, distance: 37.4
click at [538, 107] on textarea "Odkryj nowości 👉🏻Pora na zmiany 🔄" at bounding box center [591, 107] width 113 height 8
type textarea "Pora na zmiany 🔄"
click at [596, 84] on textarea "Odkryj nowości 👉🏻" at bounding box center [591, 85] width 113 height 8
click at [603, 67] on div "Email Details Subject Odkryj nowości 👉🏻 playlist_add Preview text Pora na zmian…" at bounding box center [596, 201] width 127 height 280
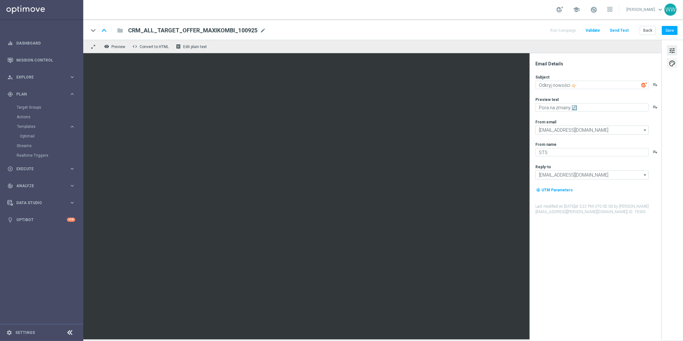
click at [674, 67] on span "palette" at bounding box center [671, 63] width 7 height 8
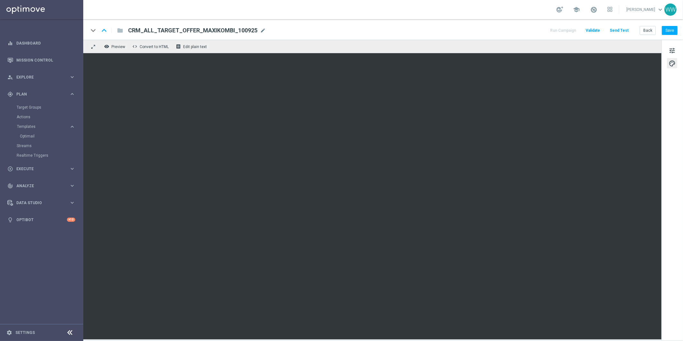
click at [202, 31] on span "CRM_ALL_TARGET_OFFER_MAXIKOMBI_100925" at bounding box center [192, 31] width 129 height 8
click at [214, 31] on input "CRM_ALL_TARGET_OFFER_MAXIKOMBI_100925" at bounding box center [207, 30] width 159 height 8
click at [265, 19] on div "keyboard_arrow_down keyboard_arrow_up folder CRM_ALL_TARGET_OFFER_MAXIKOMBI_EMA…" at bounding box center [382, 29] width 599 height 20
click at [237, 23] on div "keyboard_arrow_down keyboard_arrow_up folder CRM_ALL_TARGET_OFFER_MAXIKOMBI_EMA…" at bounding box center [382, 29] width 599 height 20
click at [237, 33] on input "CRM_ALL_TARGET_OFFER_MAXIKOMBI_EMAIL_100925" at bounding box center [207, 30] width 159 height 8
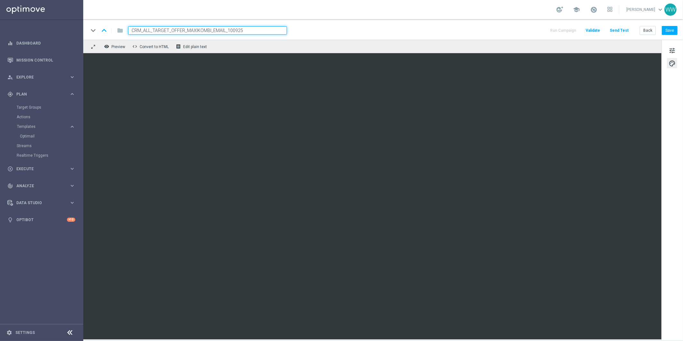
click at [237, 33] on input "CRM_ALL_TARGET_OFFER_MAXIKOMBI_EMAIL_100925" at bounding box center [207, 30] width 159 height 8
click at [245, 25] on div "keyboard_arrow_down keyboard_arrow_up folder CRM_ALL_TARGET_OFFER_MAXIKOMBI_EMA…" at bounding box center [382, 29] width 599 height 20
click at [668, 27] on button "Save" at bounding box center [670, 30] width 16 height 9
click at [234, 31] on span "CRM_ALL_TARGET_OFFER_MAXIKOMBI_EMAIL_100925" at bounding box center [202, 31] width 148 height 8
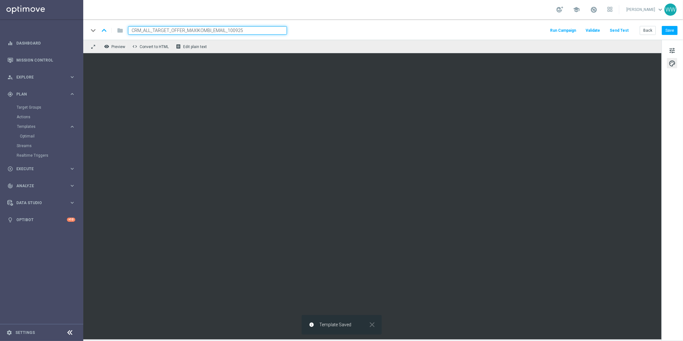
click at [234, 31] on input "CRM_ALL_TARGET_OFFER_MAXIKOMBI_EMAIL_100925" at bounding box center [207, 30] width 159 height 8
click at [254, 23] on div "keyboard_arrow_down keyboard_arrow_up folder CRM_ALL_TARGET_OFFER_MAXIKOMBI_EMA…" at bounding box center [382, 29] width 599 height 20
drag, startPoint x: 274, startPoint y: 31, endPoint x: 130, endPoint y: 31, distance: 143.4
click at [130, 31] on span "CRM_ALL_TARGET_OFFER_MAXIKOMBI_EMAIL_100925" at bounding box center [202, 31] width 148 height 8
click at [130, 31] on input "CRM_ALL_TARGET_OFFER_MAXIKOMBI_EMAIL_100925" at bounding box center [207, 30] width 159 height 8
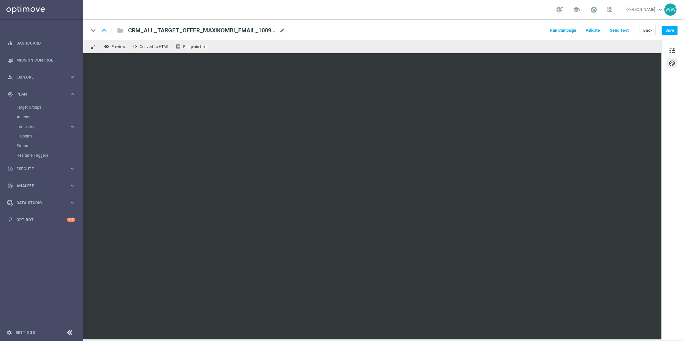
click at [136, 17] on div "school Wojciech Witek keyboard_arrow_down WW" at bounding box center [382, 9] width 599 height 19
drag, startPoint x: 130, startPoint y: 30, endPoint x: 273, endPoint y: 31, distance: 143.4
click at [273, 31] on span "CRM_ALL_TARGET_OFFER_MAXIKOMBI_EMAIL_100925" at bounding box center [202, 31] width 148 height 8
click at [259, 19] on div "school Wojciech Witek keyboard_arrow_down WW" at bounding box center [382, 9] width 599 height 19
drag, startPoint x: 273, startPoint y: 30, endPoint x: 128, endPoint y: 28, distance: 145.0
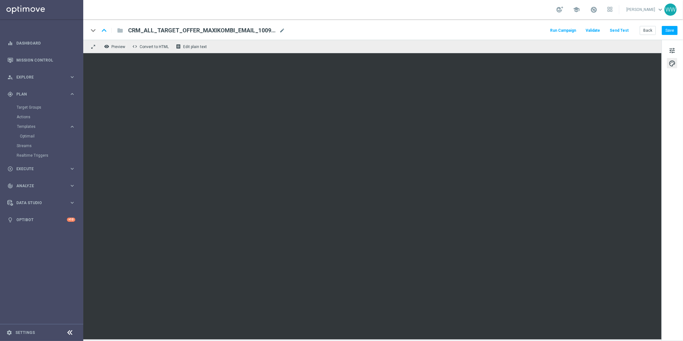
click at [128, 28] on span "CRM_ALL_TARGET_OFFER_MAXIKOMBI_EMAIL_100925" at bounding box center [202, 31] width 148 height 8
click at [351, 11] on div "school Wojciech Witek keyboard_arrow_down WW" at bounding box center [382, 9] width 599 height 19
click at [655, 32] on button "Back" at bounding box center [647, 30] width 16 height 9
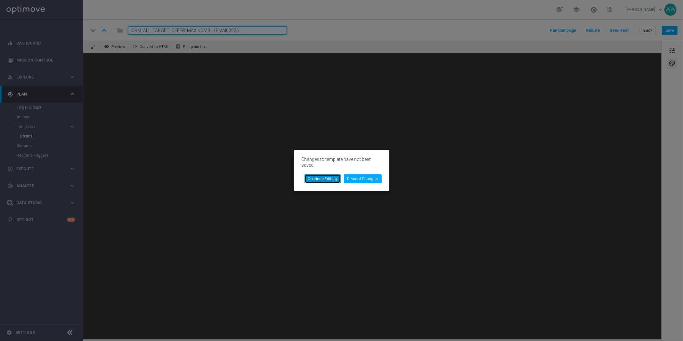
click at [329, 179] on button "Continue Editing" at bounding box center [322, 178] width 36 height 9
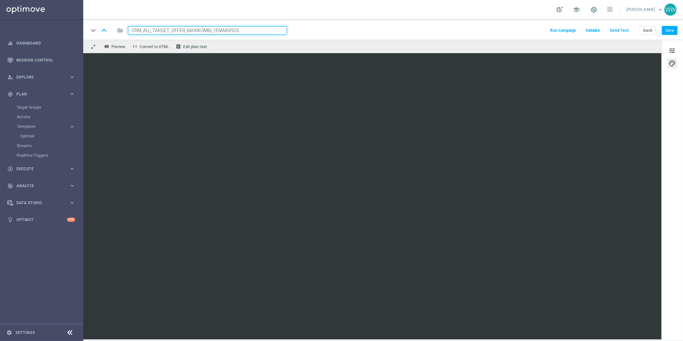
click at [242, 24] on div "keyboard_arrow_down keyboard_arrow_up folder CRM_ALL_TARGET_OFFER_MAXIKOMBI_1EM…" at bounding box center [382, 29] width 599 height 20
click at [227, 29] on input "CRM_ALL_TARGET_OFFER_MAXIKOMBI_1EMAI00925" at bounding box center [207, 30] width 159 height 8
click at [226, 32] on input "CRM_ALL_TARGET_OFFER_MAXIKOMBI_1EMAI00925" at bounding box center [207, 30] width 159 height 8
click at [284, 26] on input "CRM_ALL_TARGET_OFFER_MAXIKOMBI_EMAIL_100925" at bounding box center [207, 30] width 159 height 8
type input "CRM_ALL_TARGET_OFFER_MAXIKOMBI_EMAIL_100925"
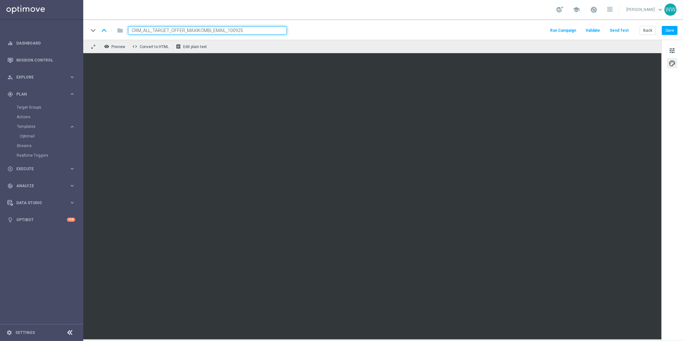
click at [283, 23] on div "keyboard_arrow_down keyboard_arrow_up folder CRM_ALL_TARGET_OFFER_MAXIKOMBI_EMA…" at bounding box center [382, 29] width 599 height 20
click at [407, 27] on div "keyboard_arrow_down keyboard_arrow_up folder CRM_ALL_TARGET_OFFER_MAXIKOMBI_EMA…" at bounding box center [382, 30] width 589 height 8
click at [668, 26] on button "Save" at bounding box center [670, 30] width 16 height 9
click at [193, 21] on div "keyboard_arrow_down keyboard_arrow_up folder CRM_ALL_TARGET_OFFER_MAXIKOMBI_EMA…" at bounding box center [382, 29] width 599 height 20
click at [342, 30] on div "keyboard_arrow_down keyboard_arrow_up folder CRM_ALL_TARGET_OFFER_MAXIKOMBI_EMA…" at bounding box center [382, 30] width 589 height 8
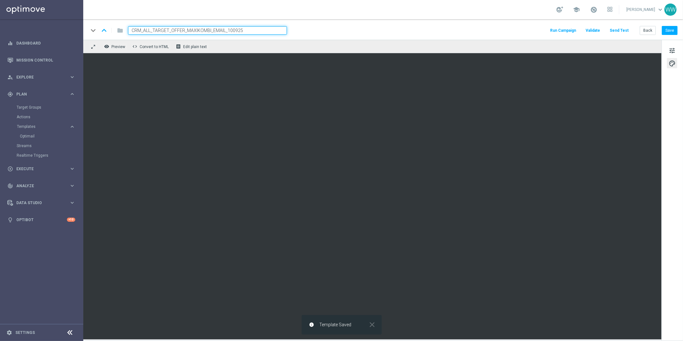
click at [231, 28] on input "CRM_ALL_TARGET_OFFER_MAXIKOMBI_EMAIL_100925" at bounding box center [207, 30] width 159 height 8
click at [227, 22] on div "keyboard_arrow_down keyboard_arrow_up folder CRM_ALL_TARGET_OFFER_MAXIKOMBI_EMA…" at bounding box center [382, 29] width 599 height 20
click at [18, 172] on div "play_circle_outline Execute keyboard_arrow_right" at bounding box center [41, 168] width 83 height 17
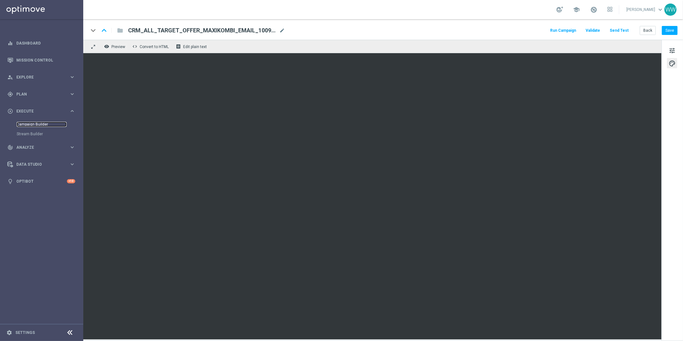
click at [36, 122] on link "Campaign Builder" at bounding box center [42, 124] width 50 height 5
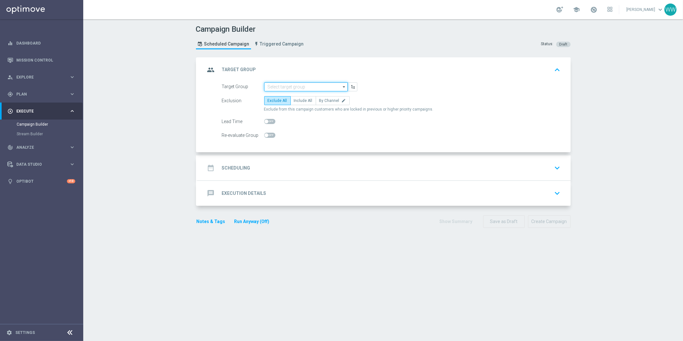
click at [277, 86] on input at bounding box center [306, 86] width 84 height 9
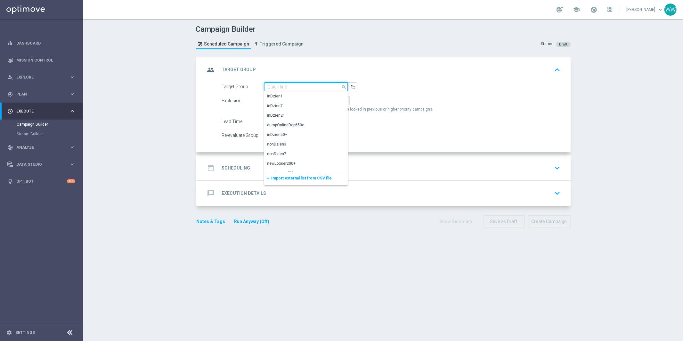
paste input "CRM_ALL_TARGET_OFFER_MAXIKOMBI_EMAIL_100925"
click at [281, 98] on div "CRM_ALL_TARGET_OFFER_MAXIKOMBI_EMAIL_100925" at bounding box center [305, 99] width 77 height 12
type input "CRM_ALL_TARGET_OFFER_MAXIKOMBI_EMAIL_100925"
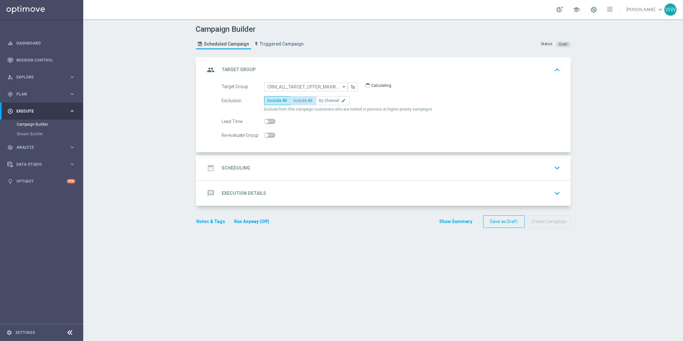
click at [301, 104] on label "Include All" at bounding box center [303, 100] width 26 height 9
click at [298, 104] on input "Include All" at bounding box center [296, 102] width 4 height 4
radio input "true"
click at [279, 161] on div "date_range Scheduling keyboard_arrow_down" at bounding box center [383, 167] width 373 height 25
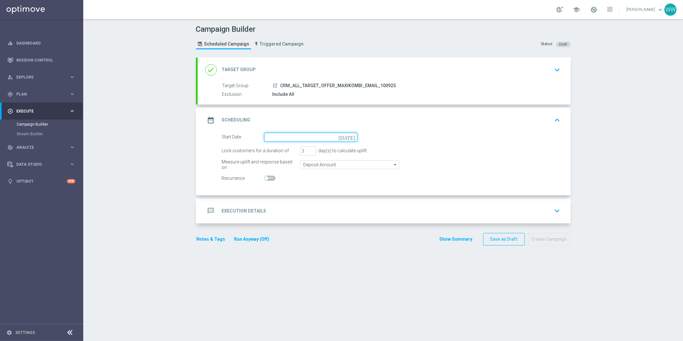
click at [287, 134] on input at bounding box center [310, 136] width 93 height 9
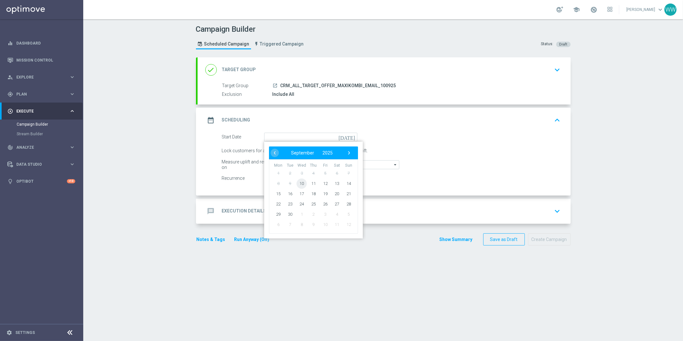
click at [304, 183] on span "10" at bounding box center [301, 183] width 10 height 10
type input "[DATE]"
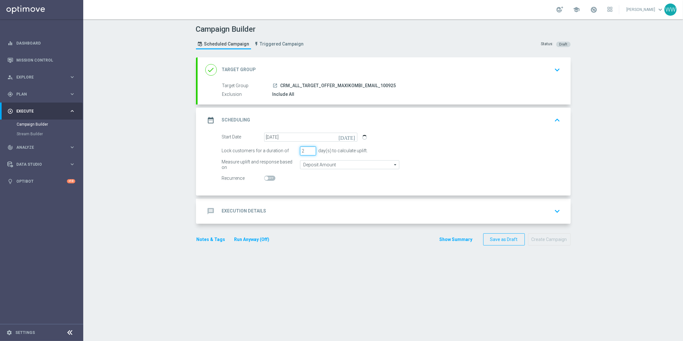
click at [312, 152] on input "2" at bounding box center [308, 150] width 16 height 9
type input "1"
click at [312, 152] on input "1" at bounding box center [308, 150] width 16 height 9
click at [307, 200] on div "message Execution Details keyboard_arrow_down" at bounding box center [383, 210] width 373 height 25
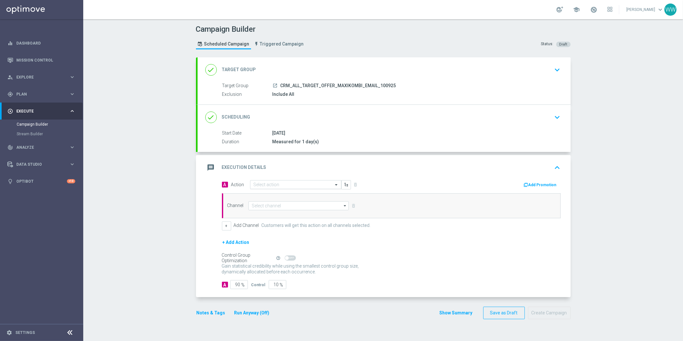
click at [302, 187] on input "text" at bounding box center [288, 184] width 71 height 5
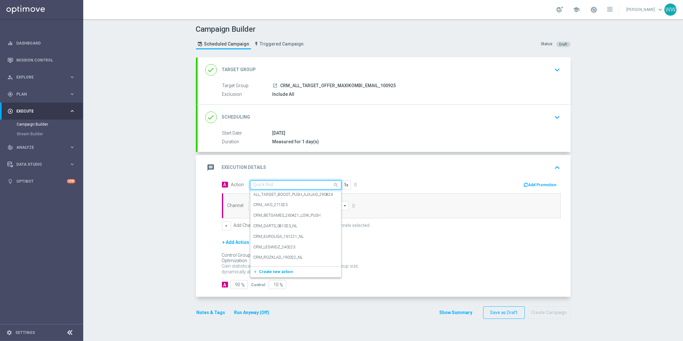
paste input "CRM_ALL_TARGET_OFFER_MAXIKOMBI_EMAIL_100925"
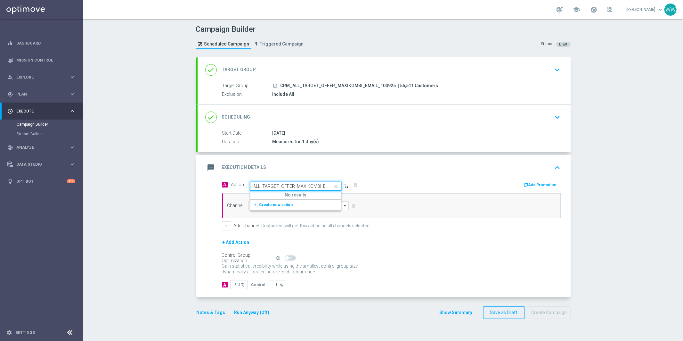
type input "CRM_ALL_TARGET_OFFER_MAXIKOMBI_"
click at [377, 172] on div "message Execution Details keyboard_arrow_up" at bounding box center [383, 167] width 357 height 12
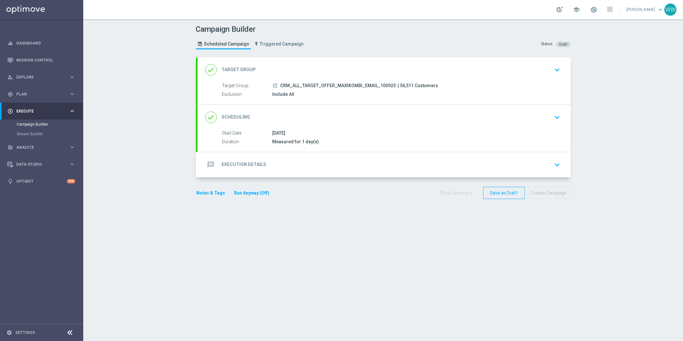
scroll to position [0, 0]
click at [260, 167] on div "message Execution Details keyboard_arrow_down A Action Select action delete_for…" at bounding box center [383, 164] width 373 height 25
click at [275, 169] on div "message Execution Details keyboard_arrow_down" at bounding box center [383, 164] width 357 height 12
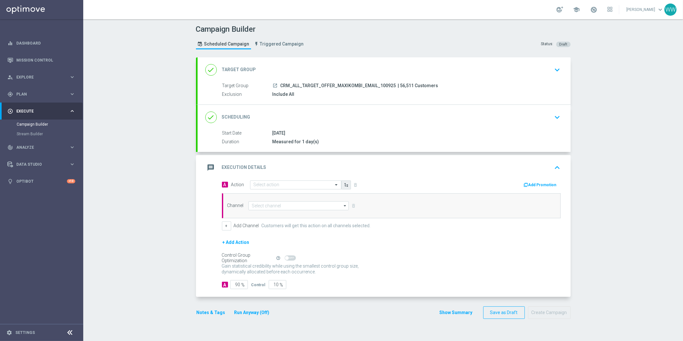
click at [342, 186] on button "button" at bounding box center [346, 184] width 10 height 9
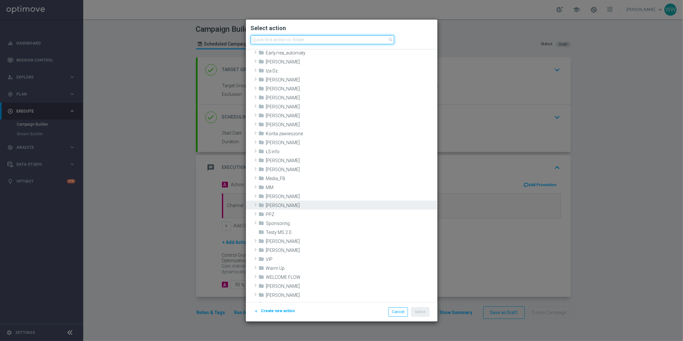
scroll to position [116, 0]
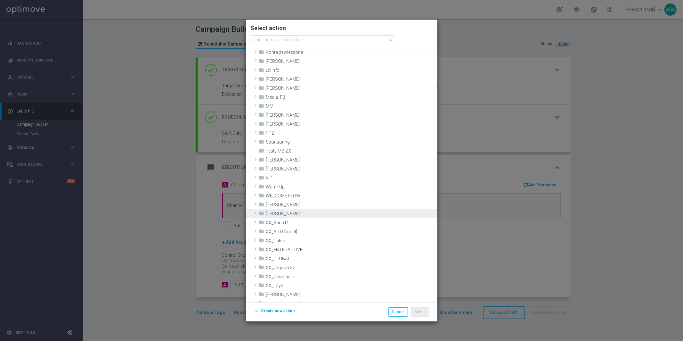
click at [262, 213] on icon "folder" at bounding box center [262, 213] width 6 height 7
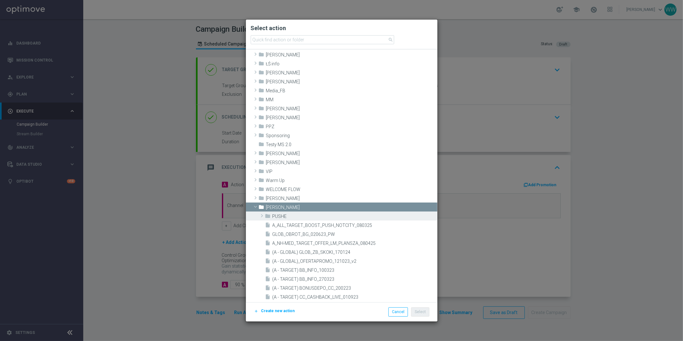
scroll to position [123, 0]
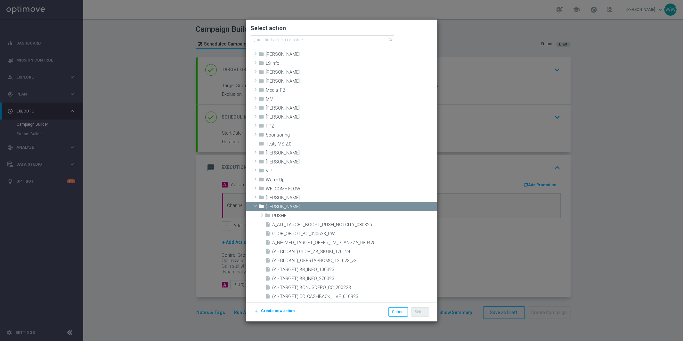
click at [272, 308] on span "Create new action" at bounding box center [278, 310] width 34 height 4
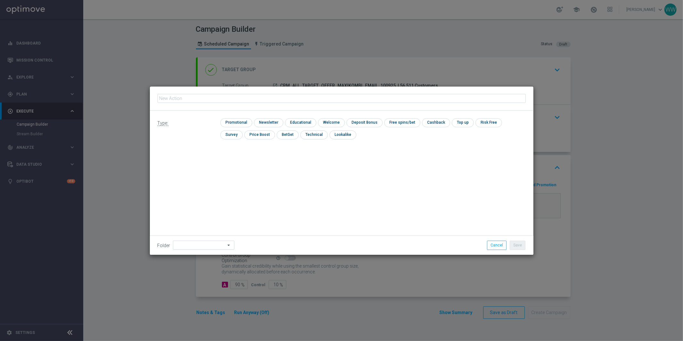
type input "CRM_ALL_TARGET_OFFER_MAXIKOMBI_EMAIL_100925"
click at [262, 124] on input "checkbox" at bounding box center [268, 122] width 28 height 9
checkbox input "true"
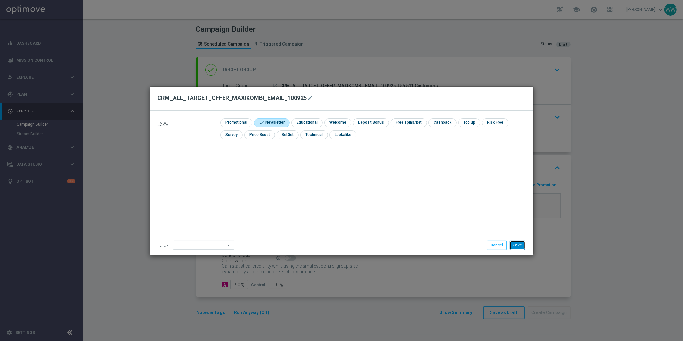
click at [518, 248] on button "Save" at bounding box center [517, 244] width 16 height 9
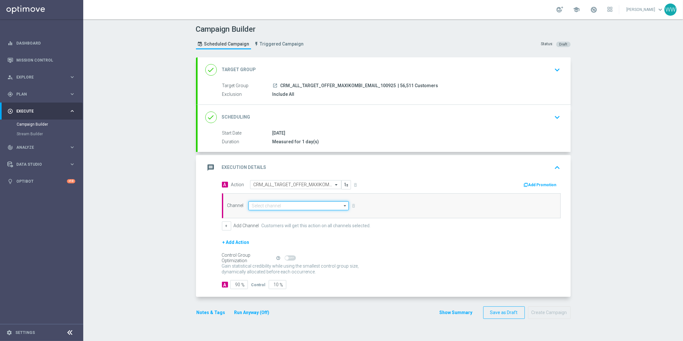
click at [268, 203] on input at bounding box center [298, 205] width 100 height 9
type input "E"
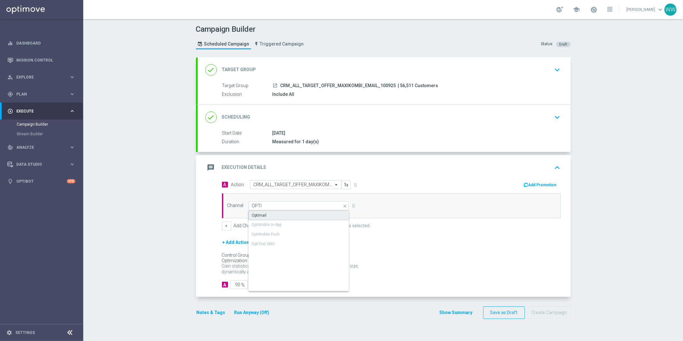
click at [279, 213] on div "Optimail" at bounding box center [298, 215] width 101 height 10
type input "Optimail"
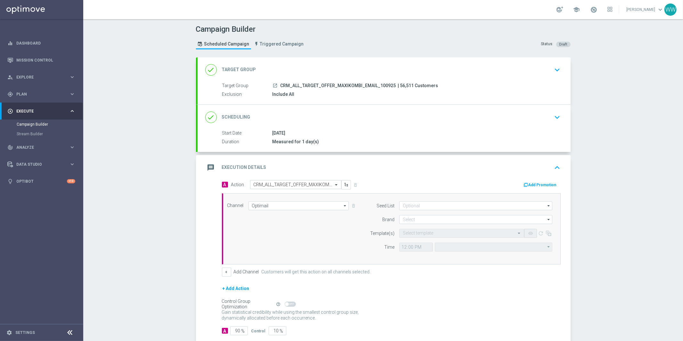
type input "Central European Time (Warsaw) (UTC +02:00)"
type input "STS"
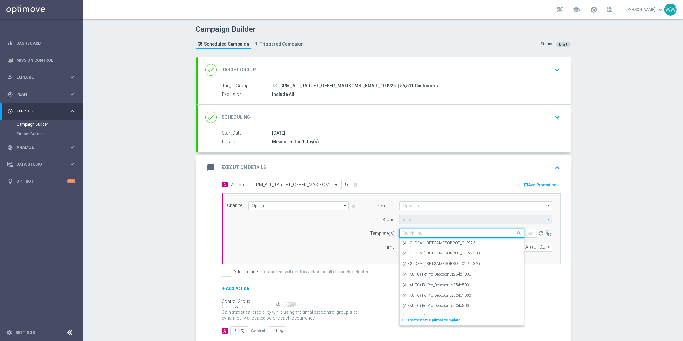
click at [416, 234] on input "text" at bounding box center [455, 232] width 105 height 5
paste input "CRM_ALL_TARGET_OFFER_MAXIKOMBI_EMAIL_100925"
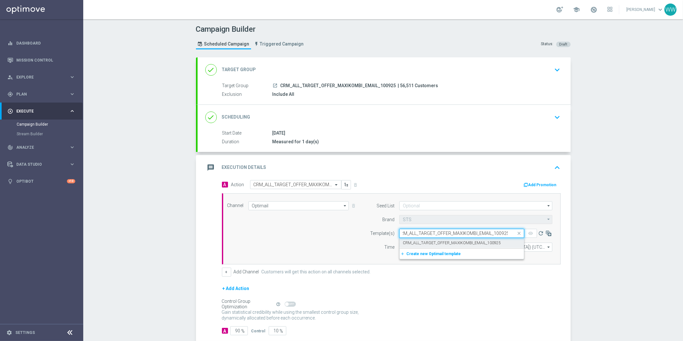
click at [415, 239] on div "CRM_ALL_TARGET_OFFER_MAXIKOMBI_EMAIL_100925" at bounding box center [462, 242] width 118 height 11
type input "CRM_ALL_TARGET_OFFER_MAXIKOMBI_EMAIL_100925"
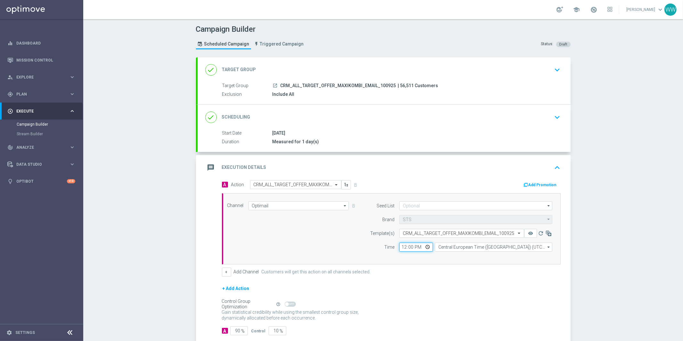
click at [401, 247] on input "12:00" at bounding box center [416, 246] width 34 height 9
type input "16:09"
type input "16:05"
click at [455, 247] on input "Central European Time (Warsaw) (UTC +02:00)" at bounding box center [493, 246] width 117 height 9
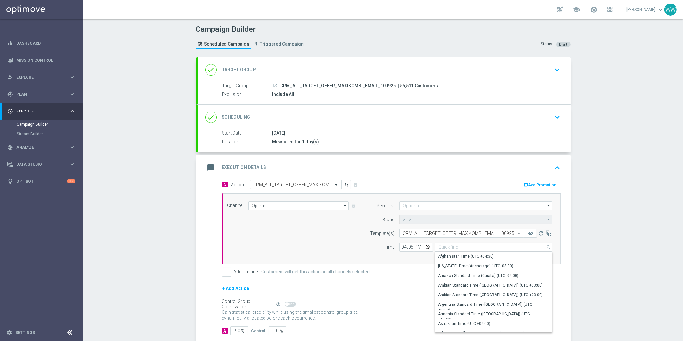
click at [409, 264] on div "A Action Select action CRM_ALL_TARGET_OFFER_MAXIKOMBI_EMAIL_100925 delete_forev…" at bounding box center [391, 228] width 348 height 96
type input "Central European Time (Warsaw) (UTC +02:00)"
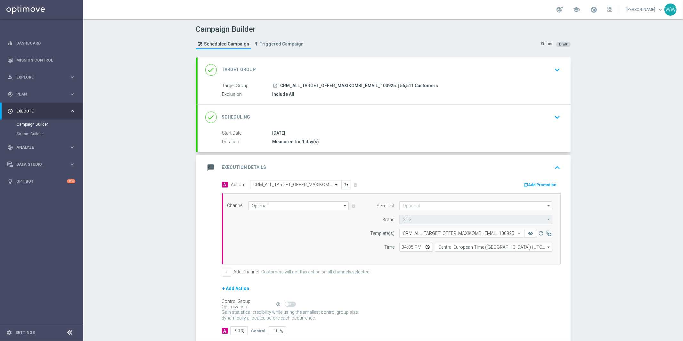
scroll to position [36, 0]
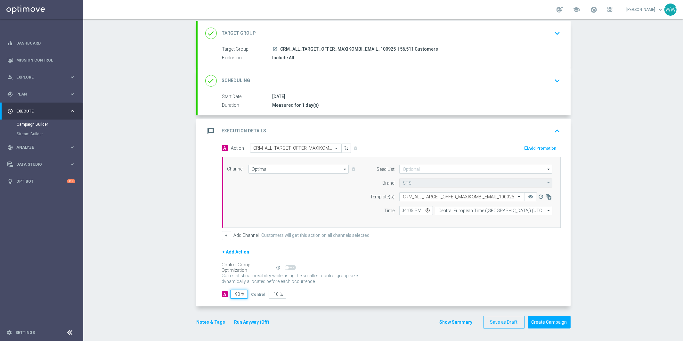
click at [236, 295] on input "90" at bounding box center [239, 293] width 18 height 9
type input "1"
type input "99"
type input "10"
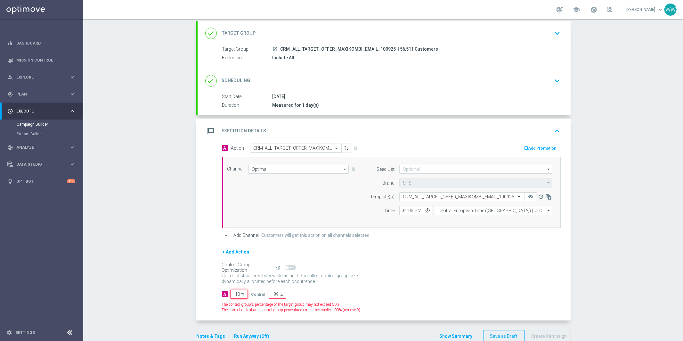
type input "90"
type input "100"
type input "0"
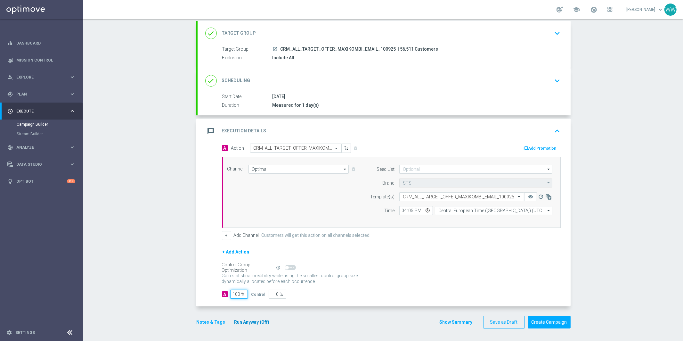
type input "100"
click at [251, 323] on button "Run Anyway (Off)" at bounding box center [252, 322] width 36 height 8
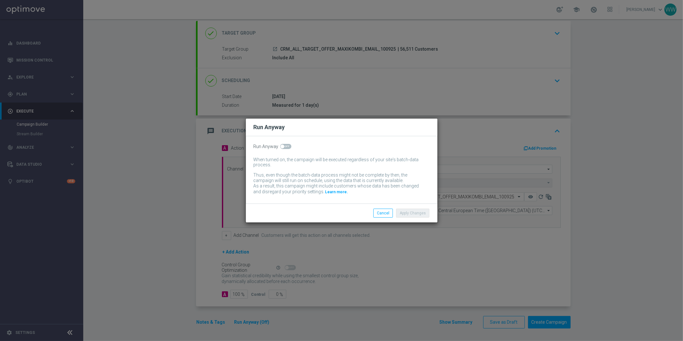
click at [280, 144] on span at bounding box center [285, 146] width 11 height 5
click at [280, 144] on input "checkbox" at bounding box center [285, 146] width 11 height 5
checkbox input "true"
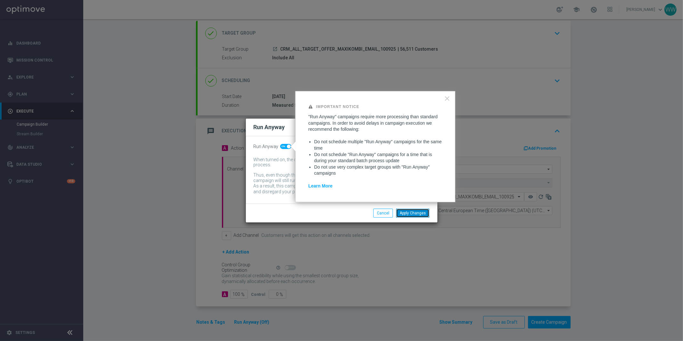
click at [413, 215] on button "Apply Changes" at bounding box center [412, 212] width 33 height 9
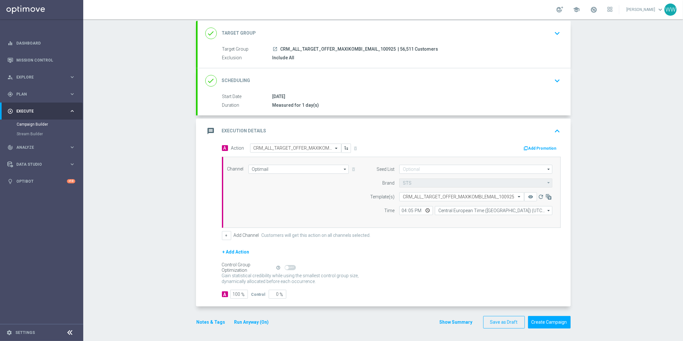
click at [406, 248] on div "+ Add Action" at bounding box center [391, 256] width 339 height 16
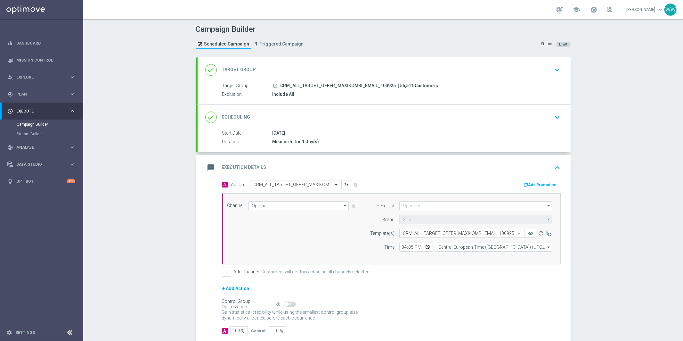
click at [301, 160] on div "message Execution Details keyboard_arrow_up" at bounding box center [383, 167] width 373 height 25
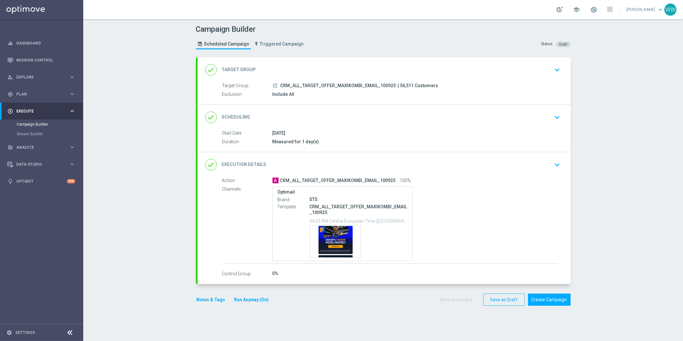
click at [301, 160] on div "done Execution Details keyboard_arrow_down" at bounding box center [383, 164] width 357 height 12
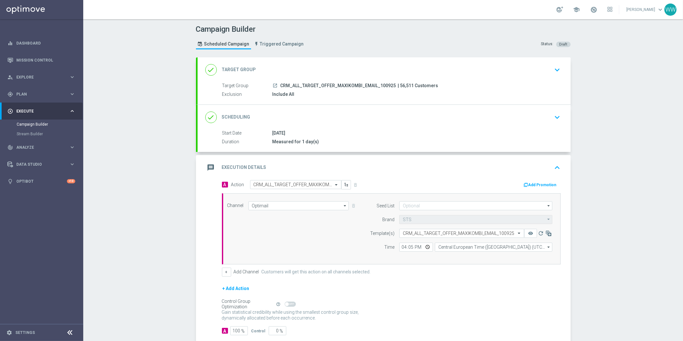
click at [301, 160] on div "message Execution Details keyboard_arrow_up Action A CRM_ALL_TARGET_OFFER_MAXIK…" at bounding box center [383, 249] width 373 height 188
click at [301, 160] on div "message Execution Details keyboard_arrow_up" at bounding box center [383, 167] width 373 height 25
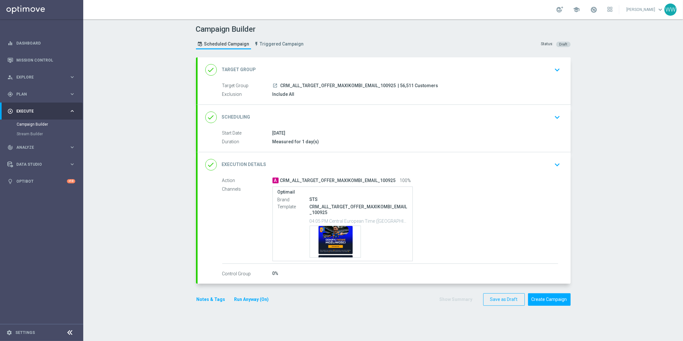
click at [301, 160] on div "done Execution Details keyboard_arrow_down" at bounding box center [383, 164] width 357 height 12
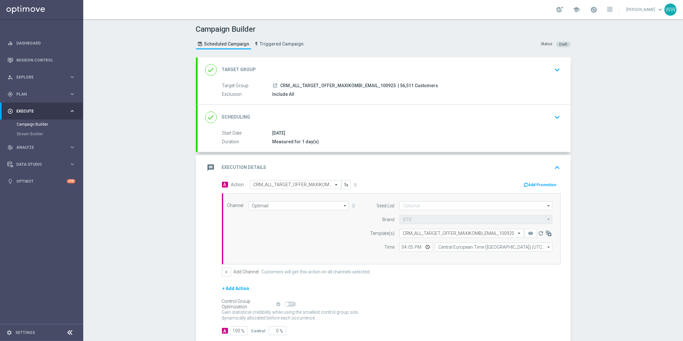
scroll to position [36, 0]
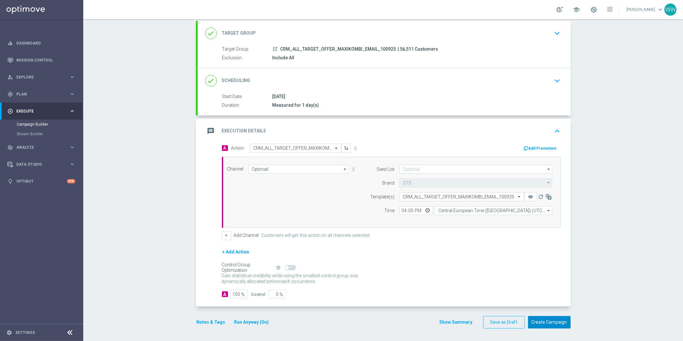
click at [550, 317] on button "Create Campaign" at bounding box center [549, 322] width 43 height 12
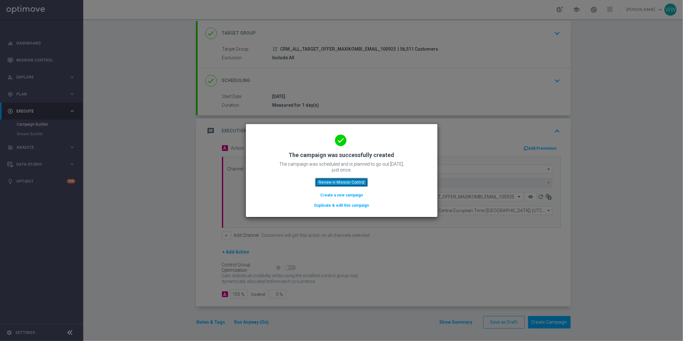
click at [324, 178] on button "Review in Mission Control" at bounding box center [341, 182] width 53 height 9
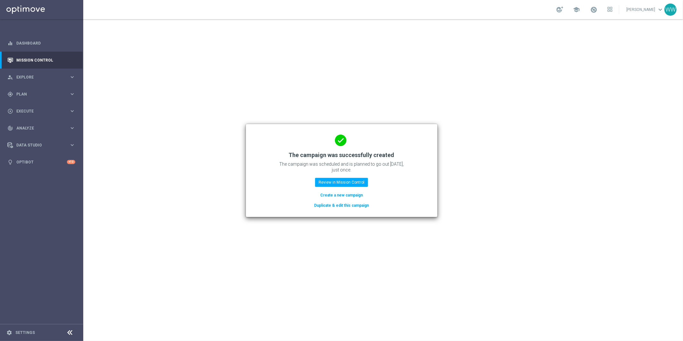
click at [324, 180] on div at bounding box center [382, 179] width 599 height 321
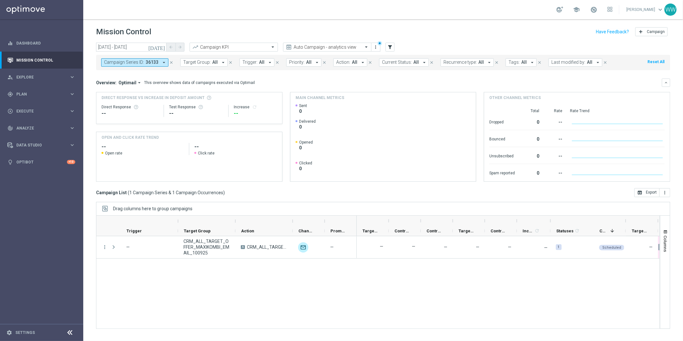
click at [151, 65] on button "Campaign Series ID: 36133 arrow_drop_down" at bounding box center [134, 62] width 67 height 8
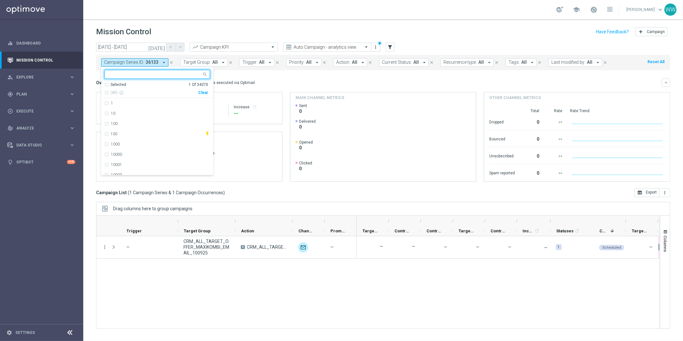
click at [0, 0] on div "Clear" at bounding box center [0, 0] width 0 height 0
drag, startPoint x: 258, startPoint y: 81, endPoint x: 116, endPoint y: 339, distance: 294.3
click at [258, 81] on div "Overview: Optimail arrow_drop_down This overview shows data of campaigns execut…" at bounding box center [378, 83] width 565 height 6
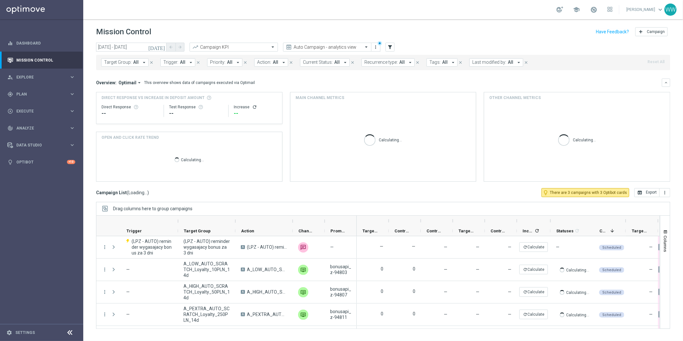
click at [261, 64] on span "Action:" at bounding box center [264, 62] width 14 height 5
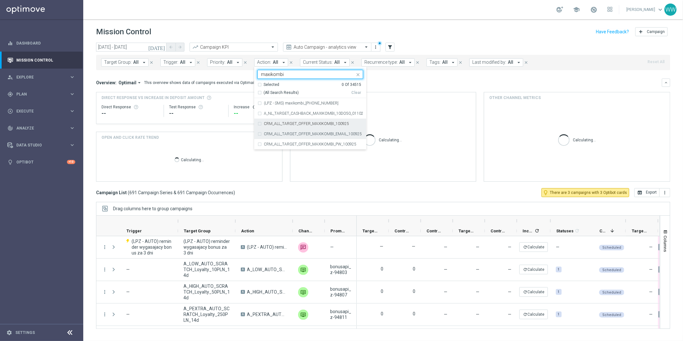
click at [267, 132] on label "CRM_ALL_TARGET_OFFER_MAXIKOMBI_EMAIL_100925" at bounding box center [313, 134] width 98 height 4
type input "maxikombi"
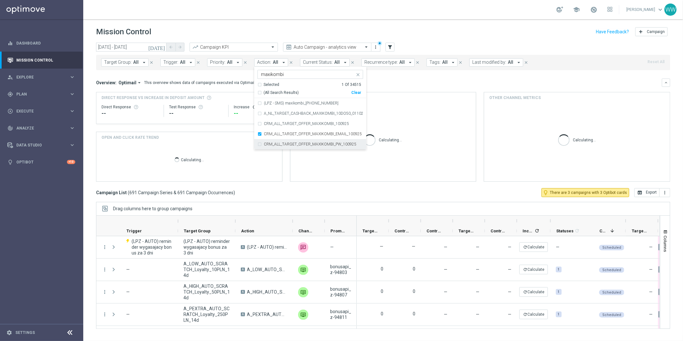
click at [267, 143] on label "CRM_ALL_TARGET_OFFER_MAXIKOMBI_PW_100925" at bounding box center [310, 144] width 92 height 4
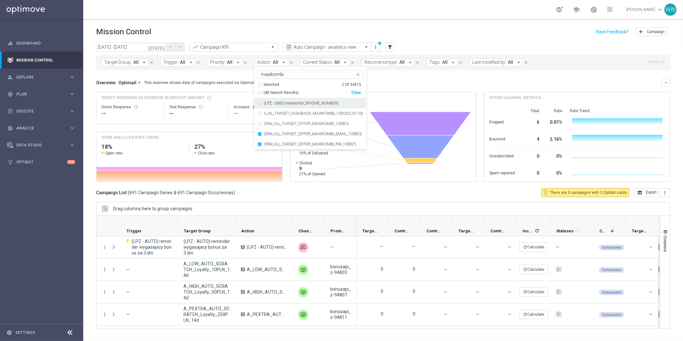
click at [232, 80] on div "This overview shows data of campaigns executed via Optimail" at bounding box center [199, 83] width 111 height 6
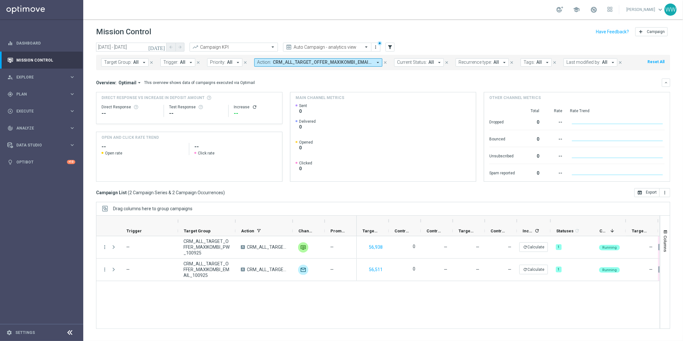
click at [294, 63] on span "CRM_ALL_TARGET_OFFER_MAXIKOMBI_EMAIL_100925, CRM_ALL_TARGET_OFFER_MAXIKOMBI_PW_…" at bounding box center [323, 62] width 100 height 5
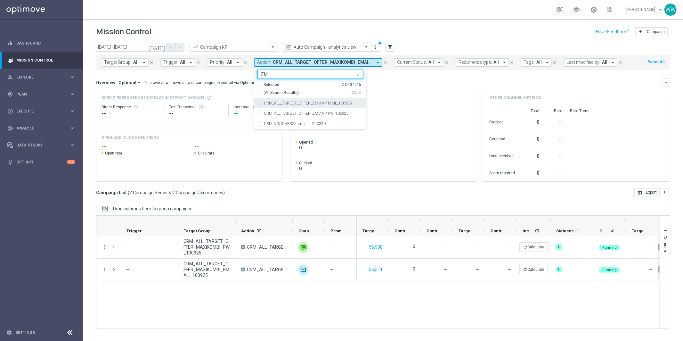
click at [314, 104] on label "CRM_ALL_TARGET_OFFER_ZMIANY MAIL_100925" at bounding box center [308, 103] width 88 height 4
type input "ZMI"
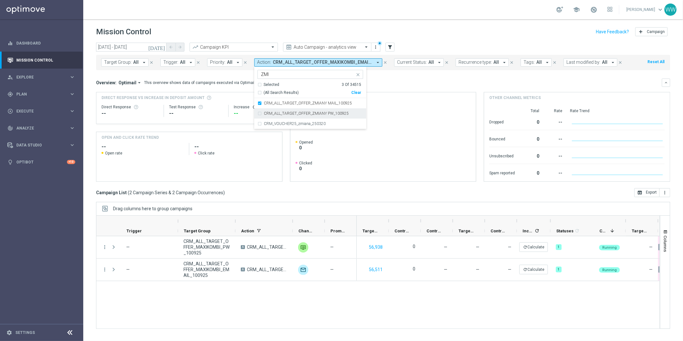
click at [314, 113] on label "CRM_ALL_TARGET_OFFER_ZMIANY PW_100925" at bounding box center [306, 113] width 85 height 4
click at [397, 84] on div "Overview: Optimail arrow_drop_down This overview shows data of campaigns execut…" at bounding box center [378, 83] width 565 height 6
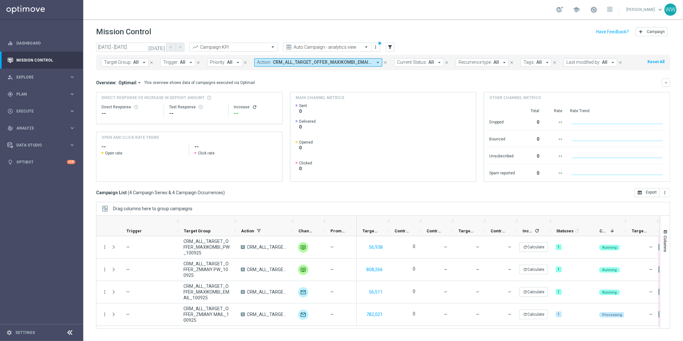
click at [243, 326] on div "more_vert — CRM_ALL_TARGET_OFFER_MAXIKOMBI_PW_100925 A CRM_ALL_TARGET_OFFER_MAX…" at bounding box center [378, 282] width 564 height 92
click at [104, 247] on icon "more_vert" at bounding box center [105, 247] width 6 height 6
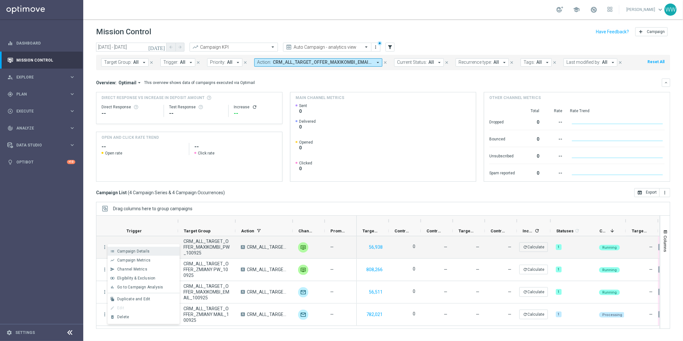
click at [136, 249] on span "Campaign Details" at bounding box center [133, 251] width 32 height 4
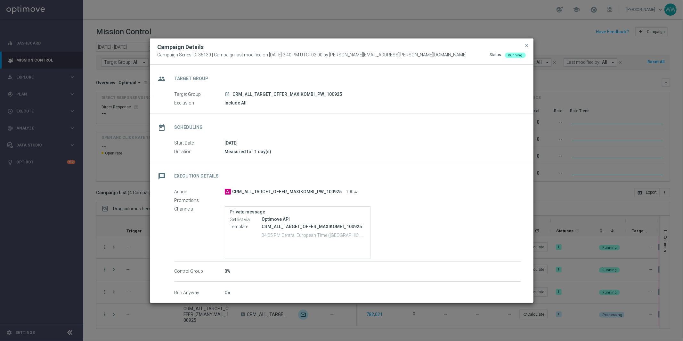
drag, startPoint x: 338, startPoint y: 192, endPoint x: 233, endPoint y: 191, distance: 105.0
click at [233, 191] on span "CRM_ALL_TARGET_OFFER_MAXIKOMBI_PW_100925" at bounding box center [286, 192] width 109 height 6
copy span "CRM_ALL_TARGET_OFFER_MAXIKOMBI_PW_100925"
